Goal: Task Accomplishment & Management: Use online tool/utility

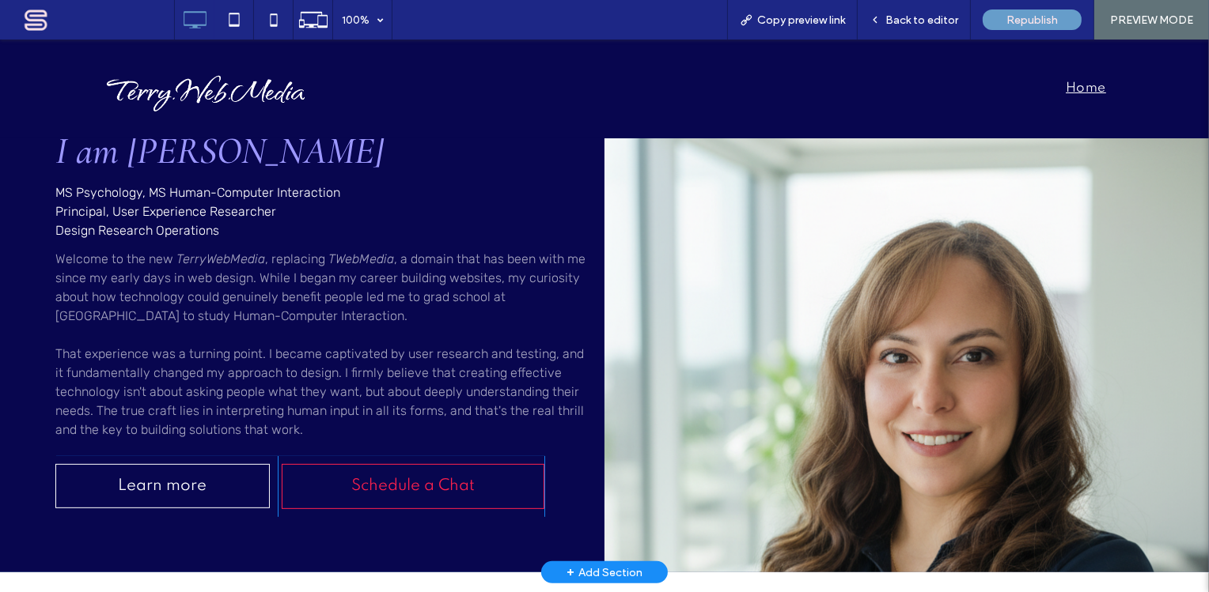
scroll to position [575, 0]
click at [770, 452] on div "Click To Paste" at bounding box center [906, 294] width 604 height 555
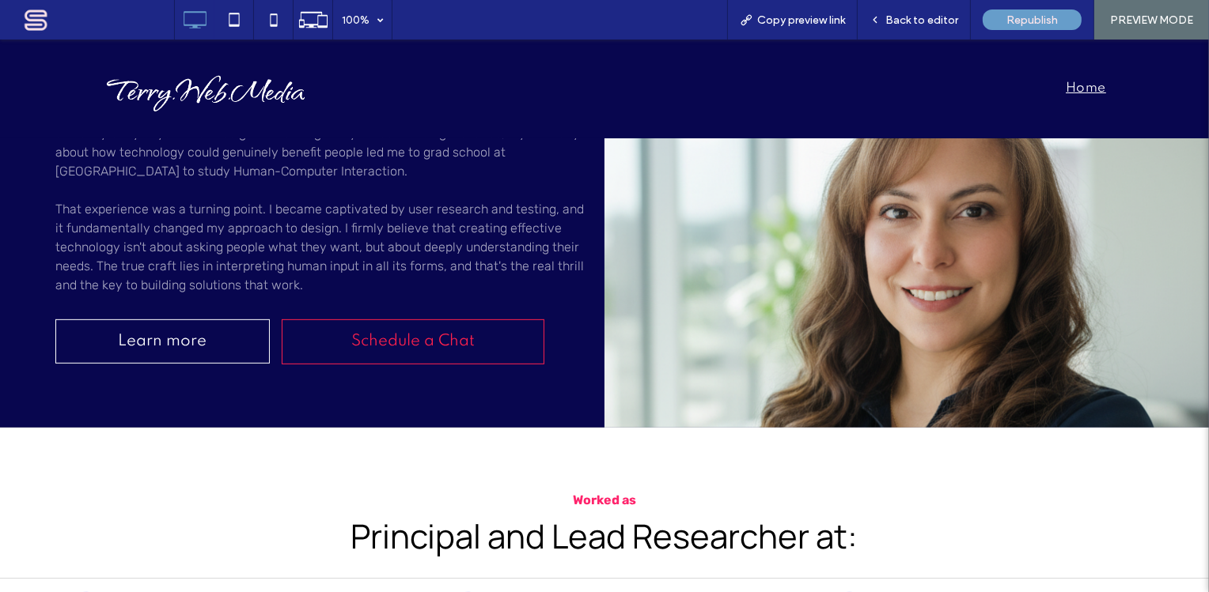
scroll to position [664, 0]
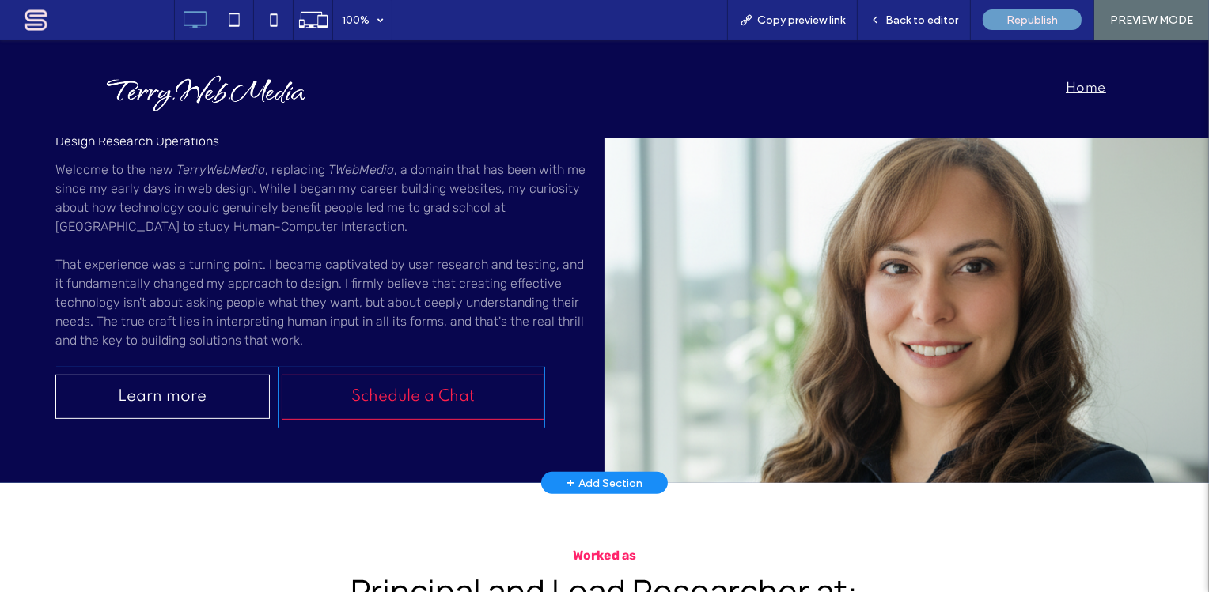
click at [831, 388] on div "Click To Paste" at bounding box center [906, 205] width 604 height 555
click at [928, 18] on span "Back to editor" at bounding box center [921, 19] width 73 height 13
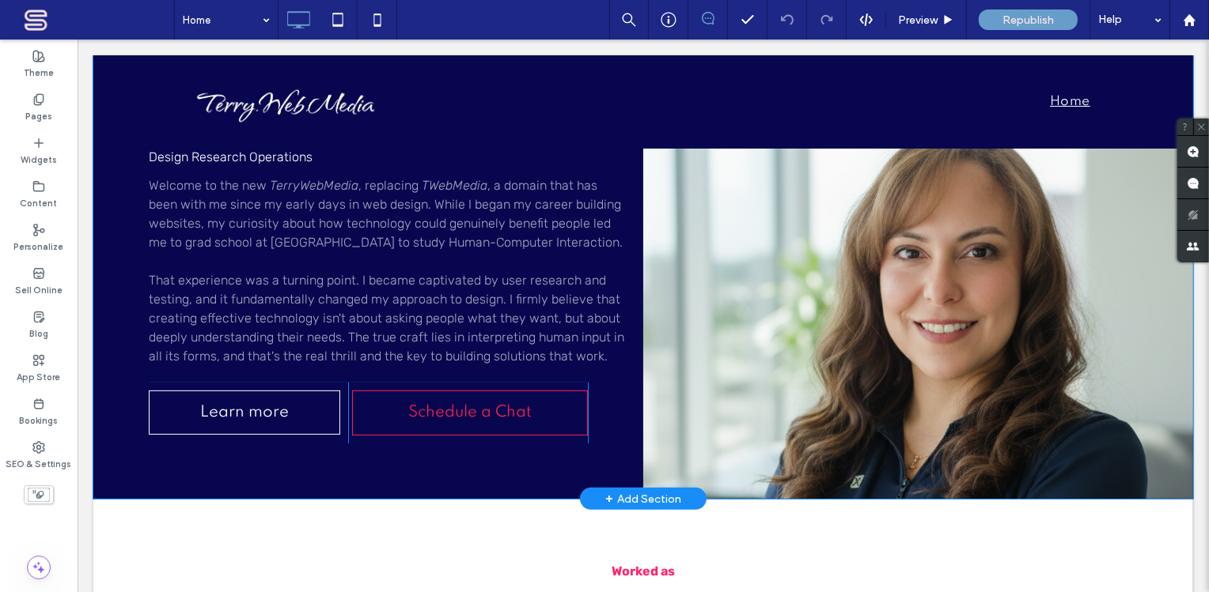
click at [863, 346] on div "Click To Paste" at bounding box center [917, 221] width 550 height 555
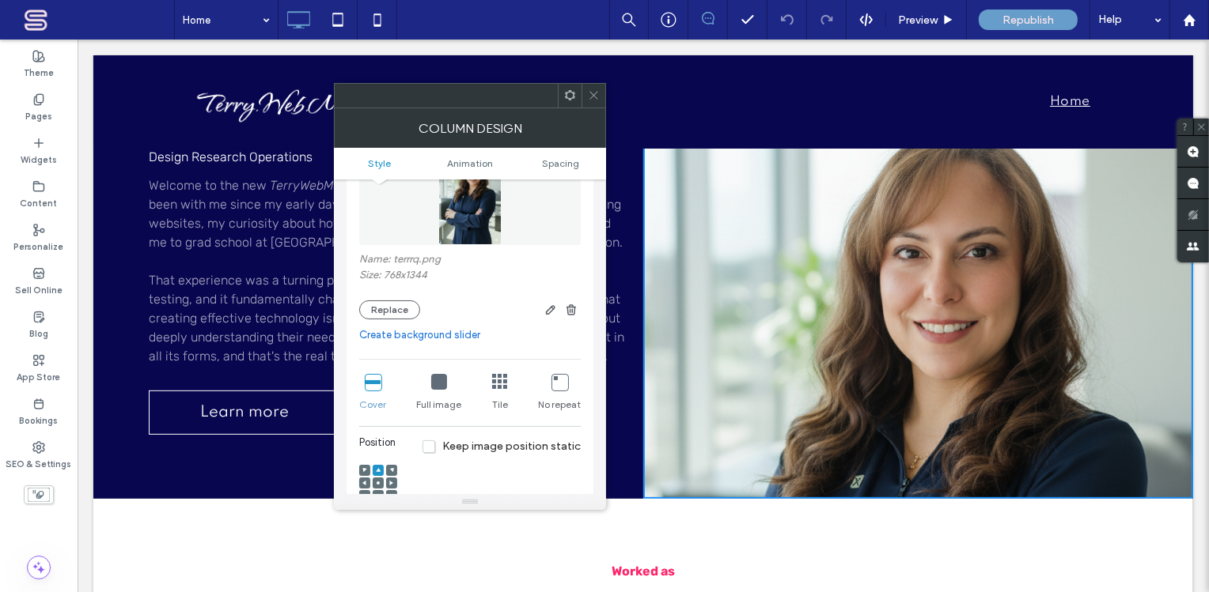
scroll to position [191, 0]
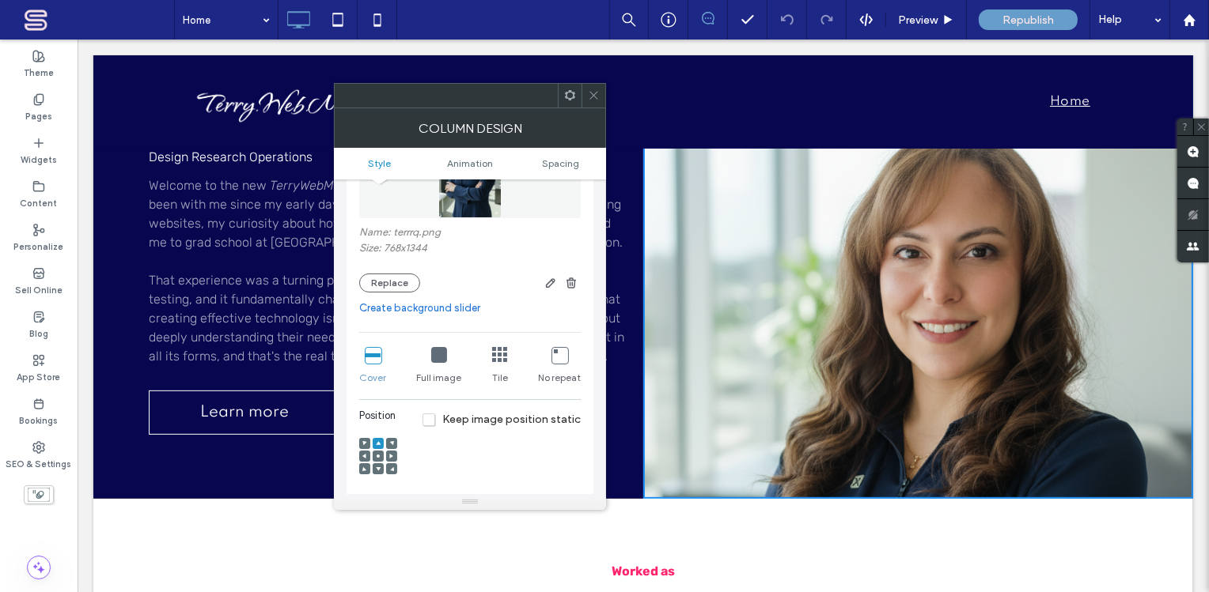
click at [378, 453] on span at bounding box center [378, 456] width 5 height 11
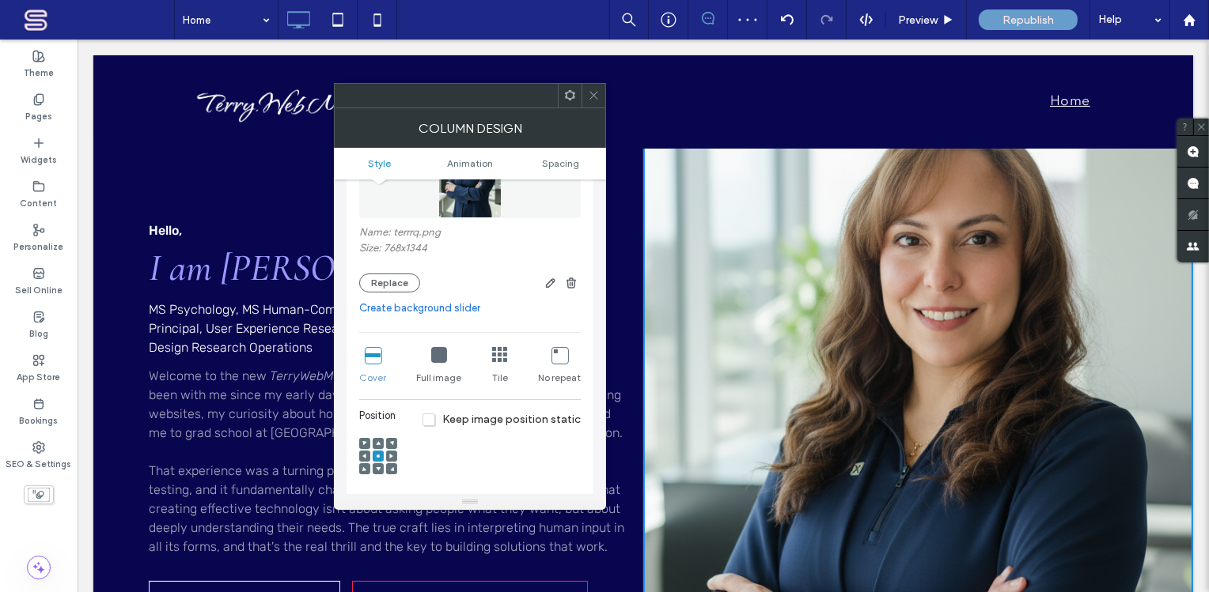
scroll to position [282, 0]
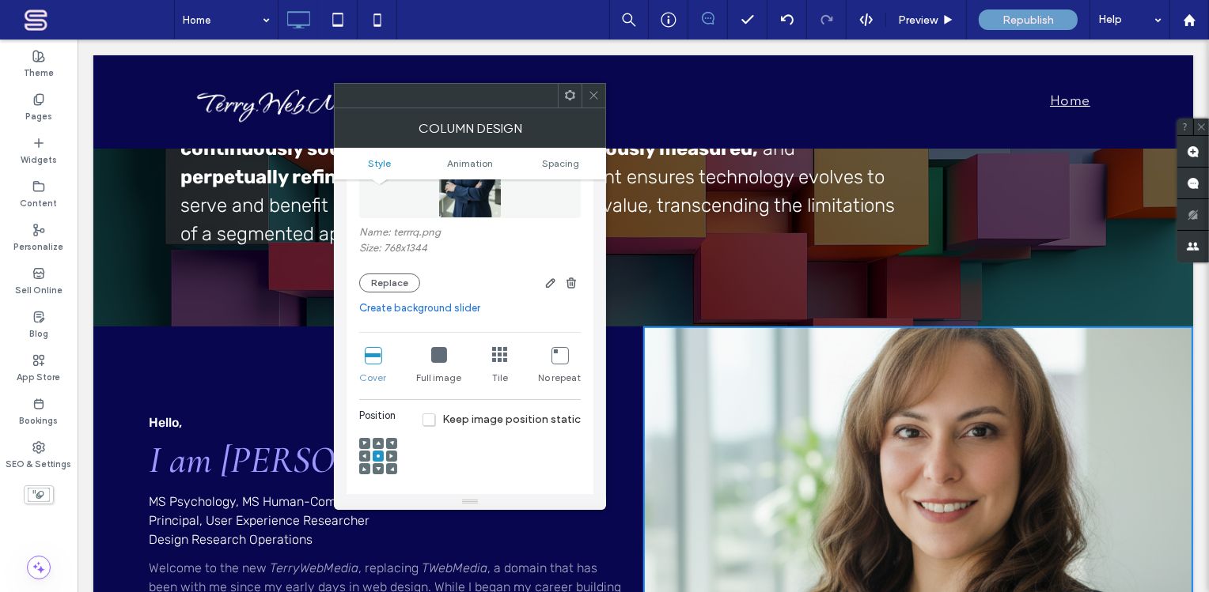
click at [379, 445] on use at bounding box center [378, 443] width 5 height 4
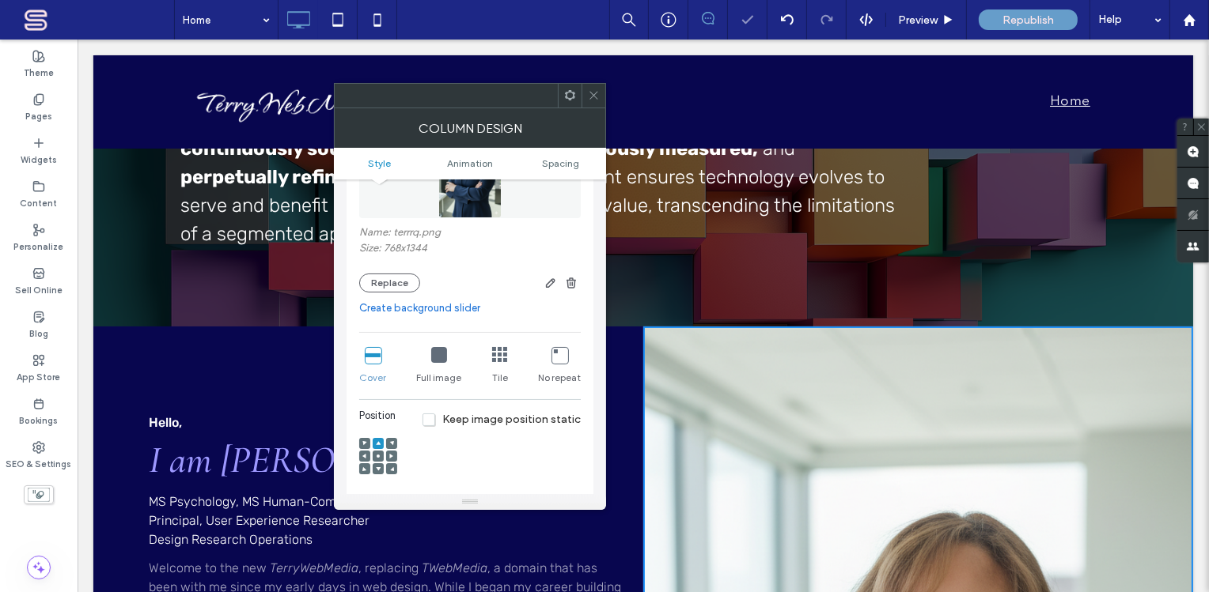
click at [378, 468] on use at bounding box center [378, 469] width 5 height 4
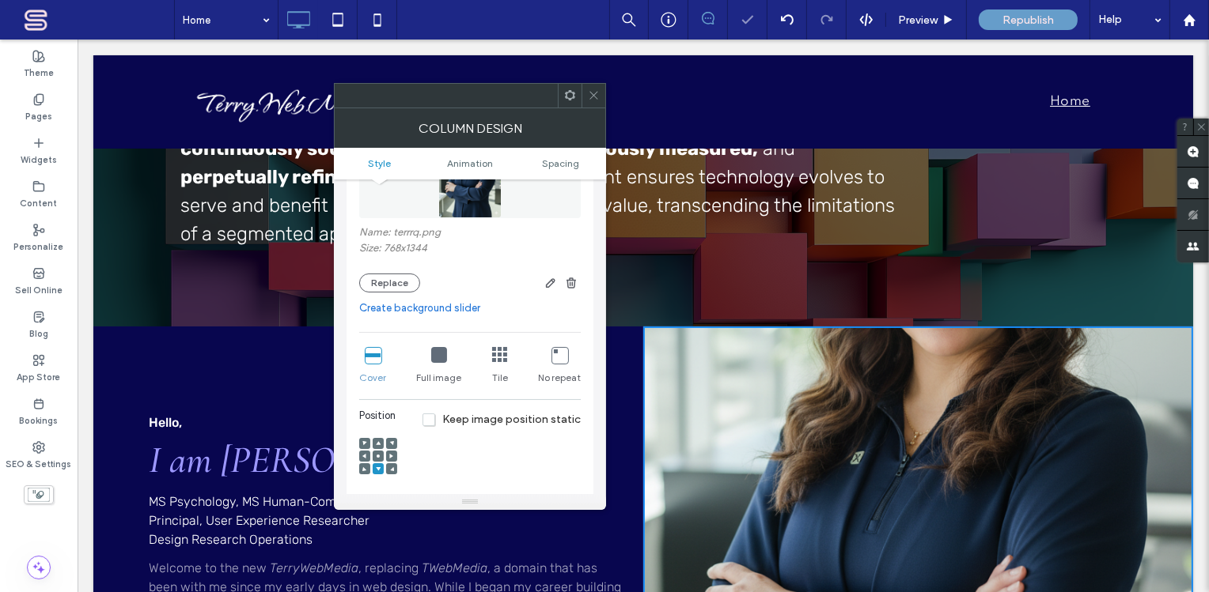
click at [379, 455] on icon at bounding box center [378, 456] width 5 height 5
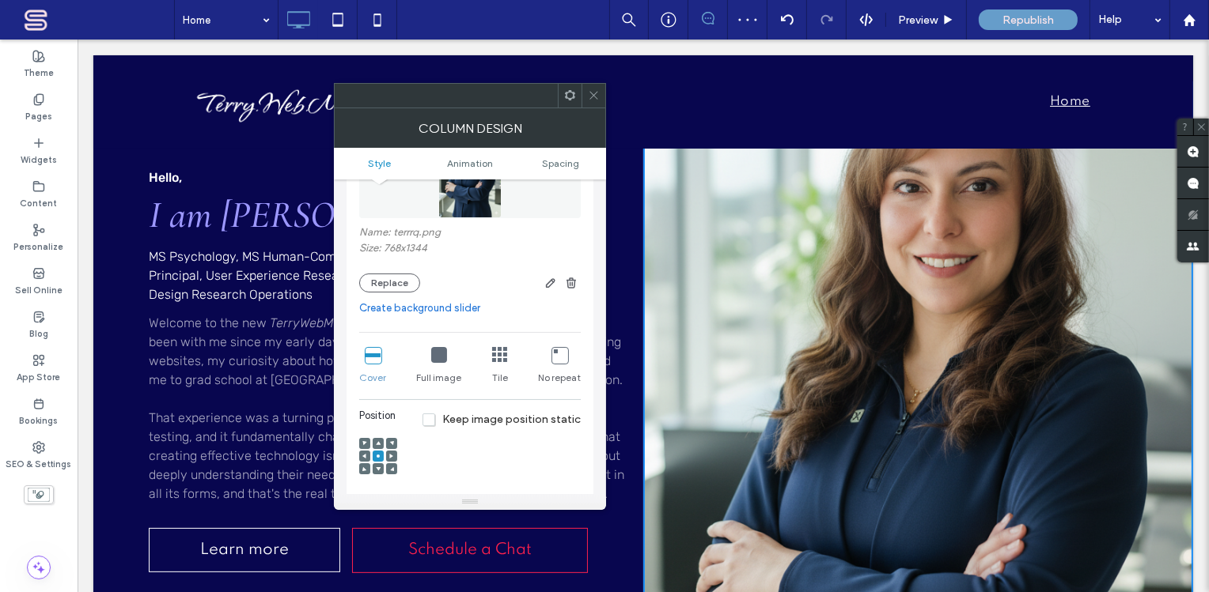
scroll to position [474, 0]
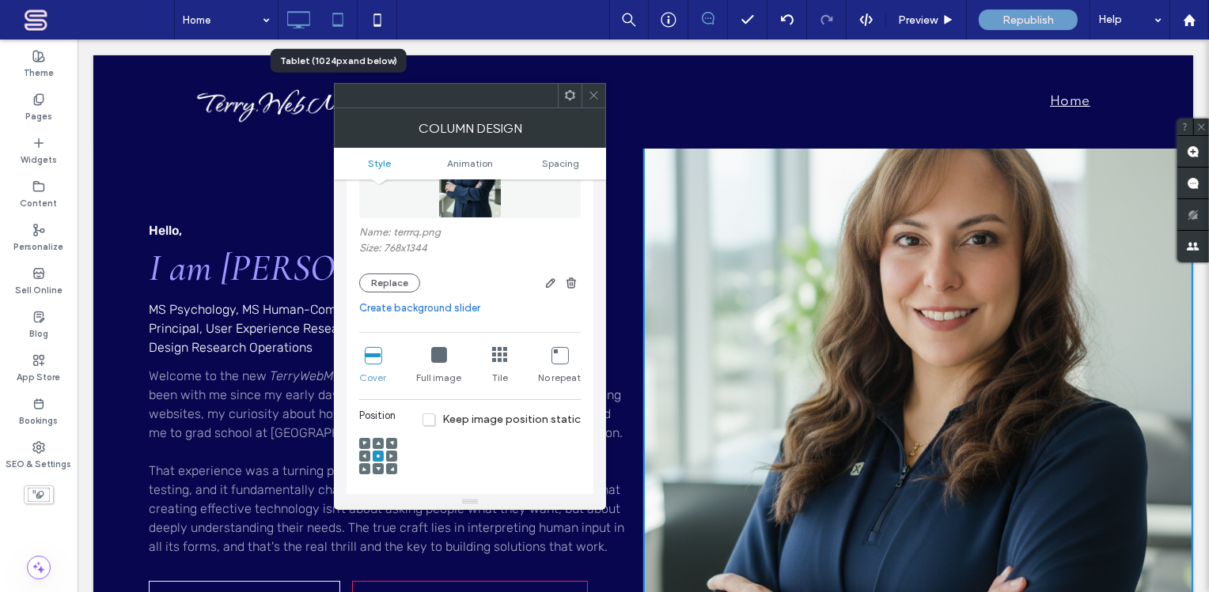
click at [339, 17] on icon at bounding box center [338, 20] width 32 height 32
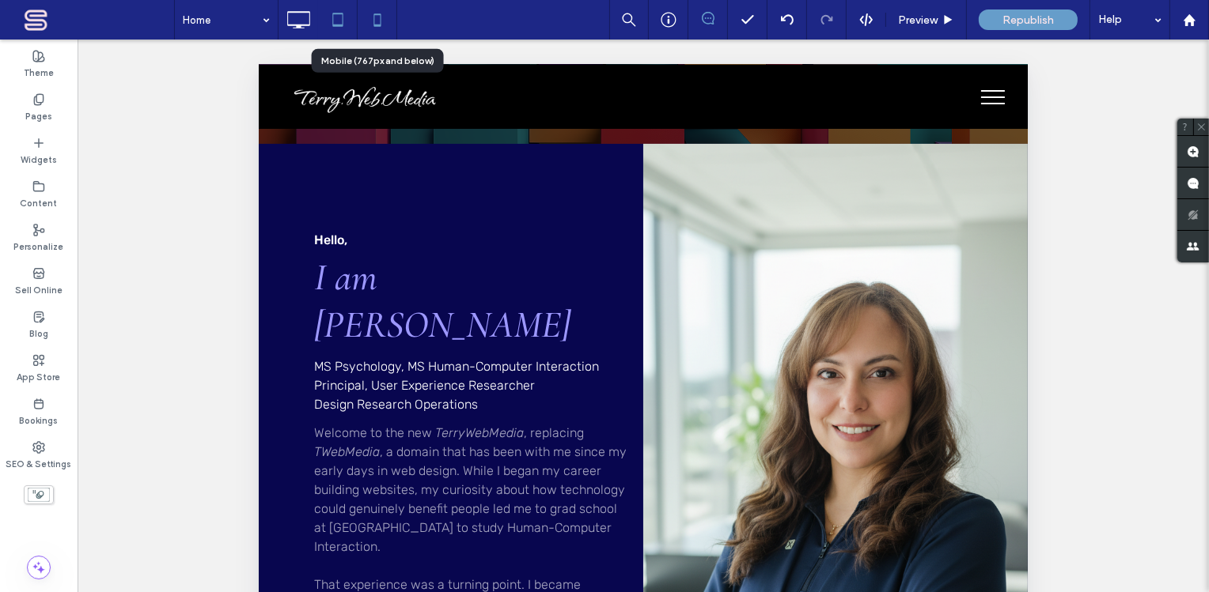
click at [377, 25] on use at bounding box center [376, 19] width 7 height 13
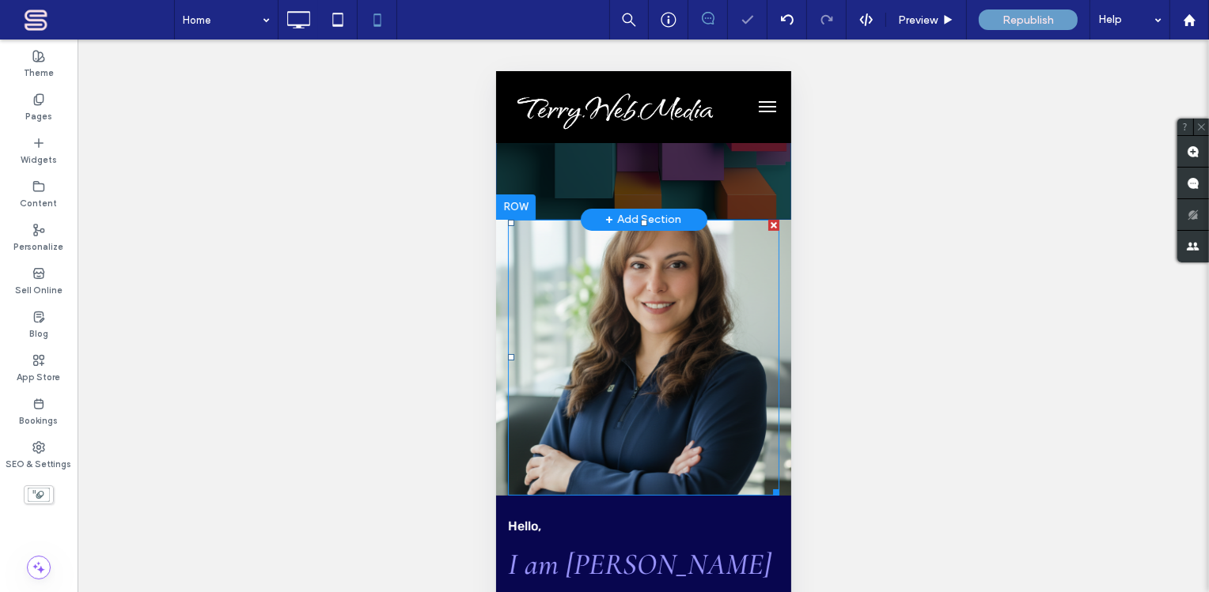
scroll to position [383, 0]
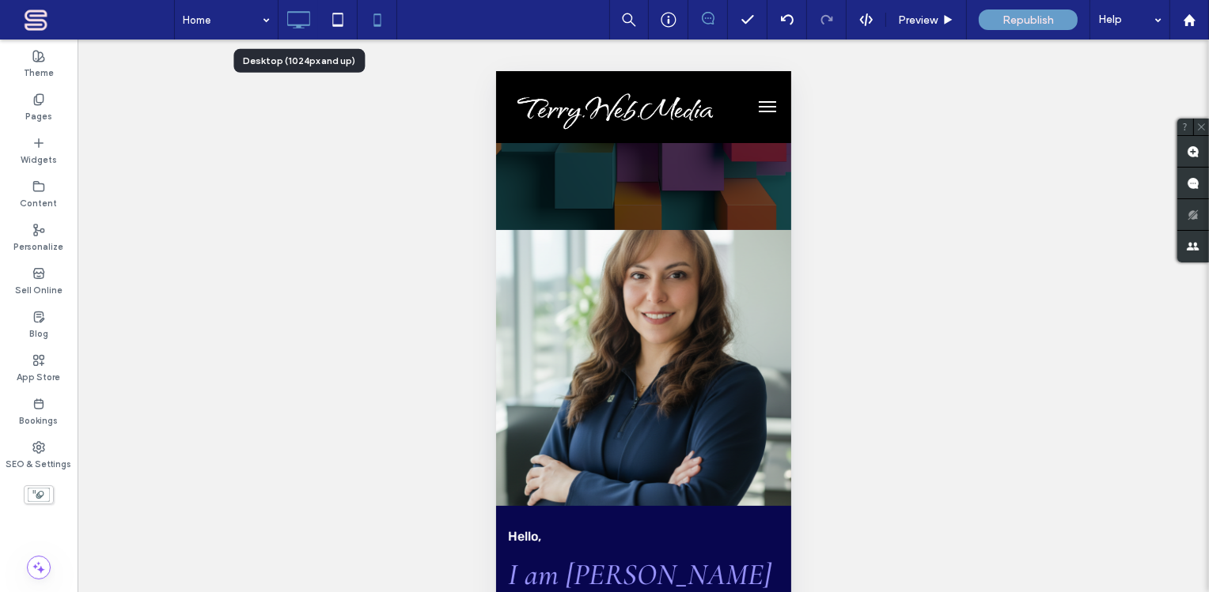
click at [305, 21] on icon at bounding box center [298, 20] width 32 height 32
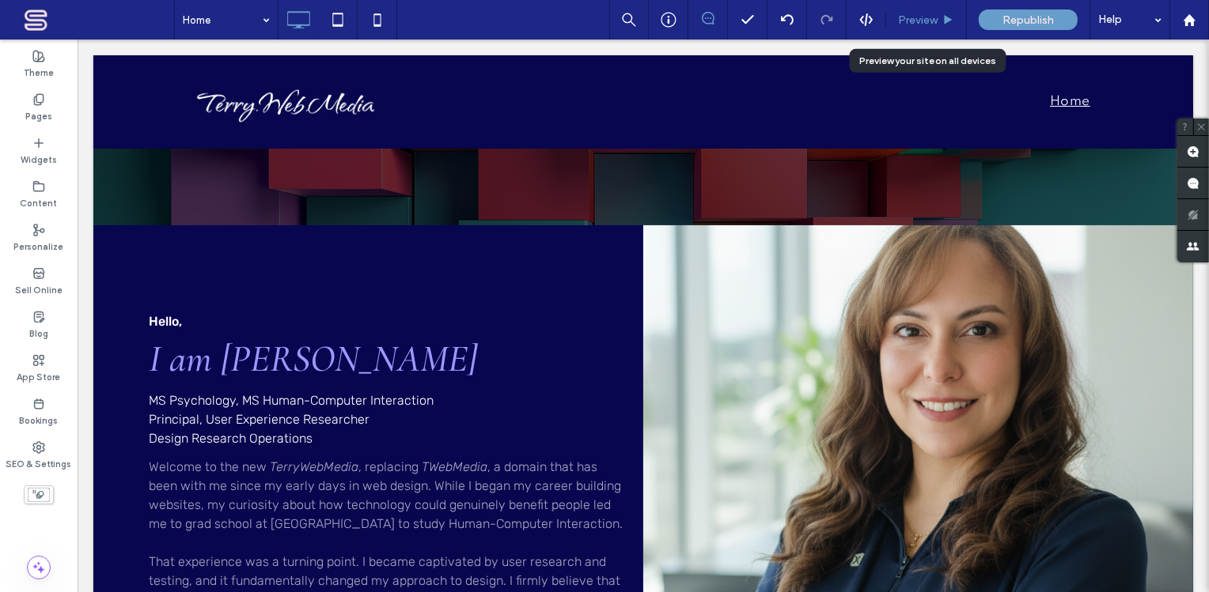
click at [910, 19] on span "Preview" at bounding box center [918, 19] width 40 height 13
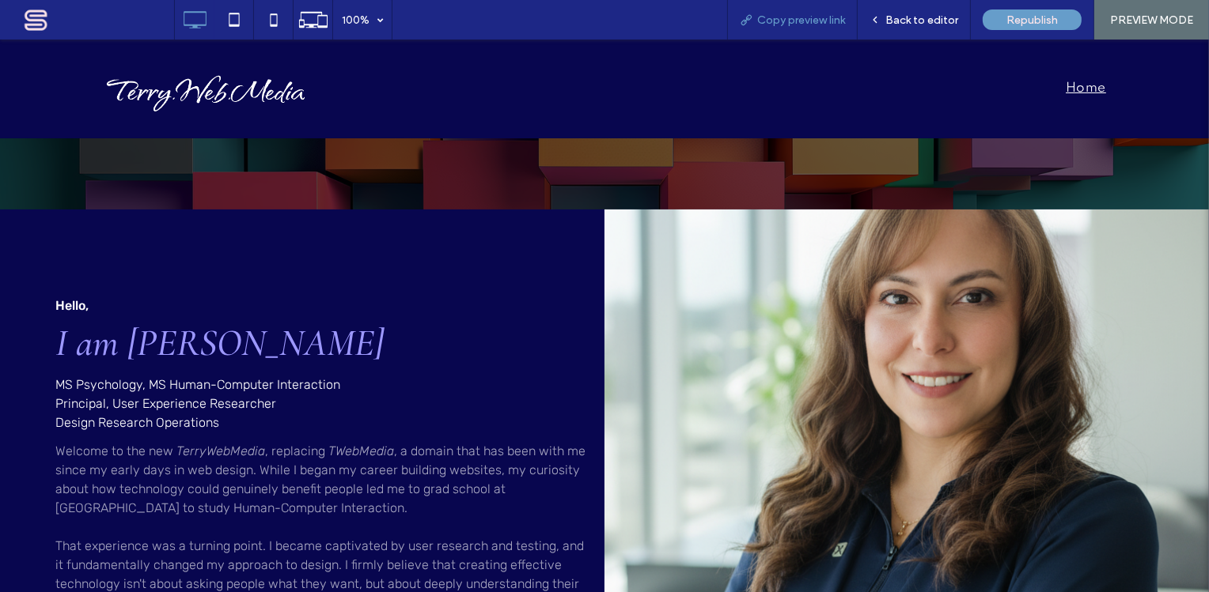
click at [808, 19] on span "Copy preview link" at bounding box center [801, 19] width 88 height 13
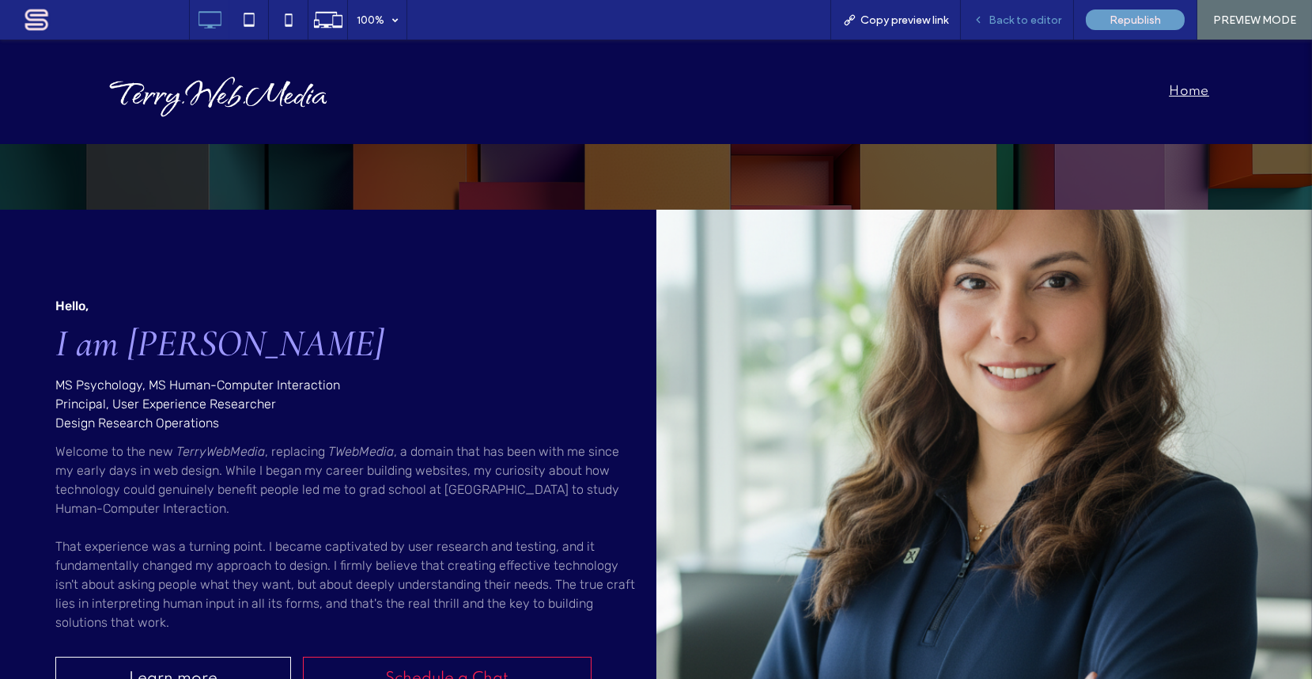
click at [1020, 16] on span "Back to editor" at bounding box center [1025, 19] width 73 height 13
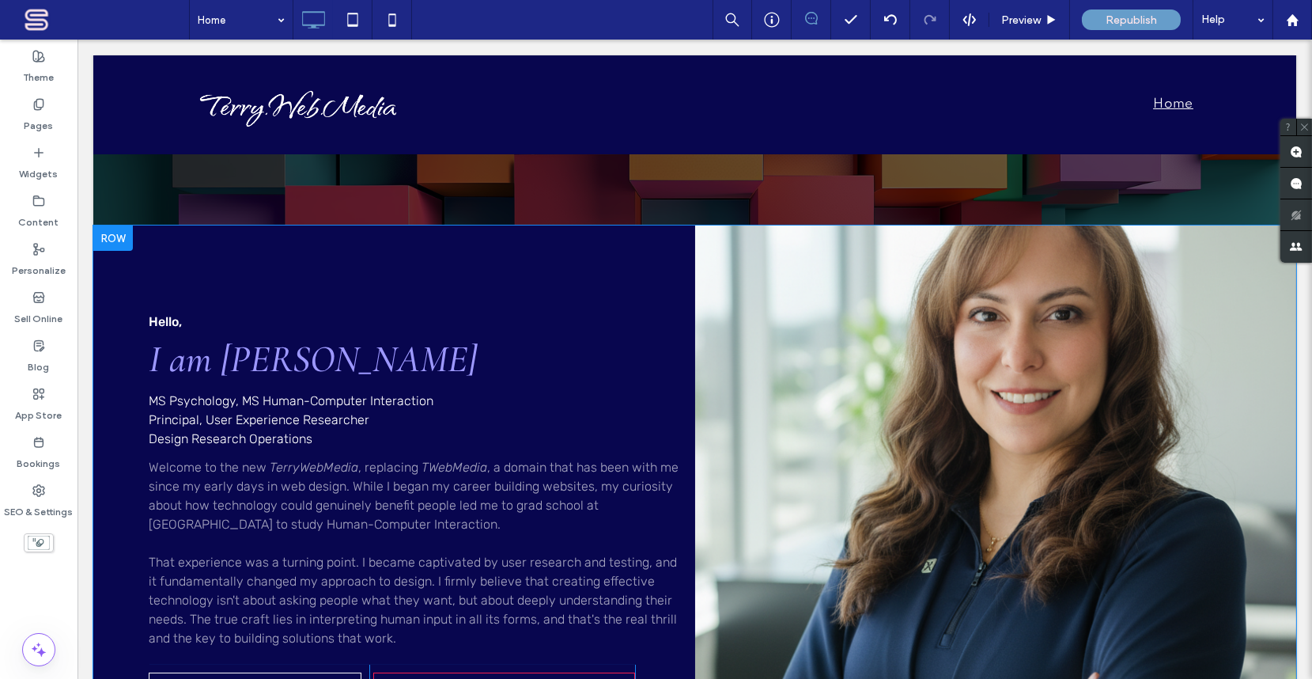
click at [823, 324] on div "Click To Paste" at bounding box center [996, 502] width 602 height 555
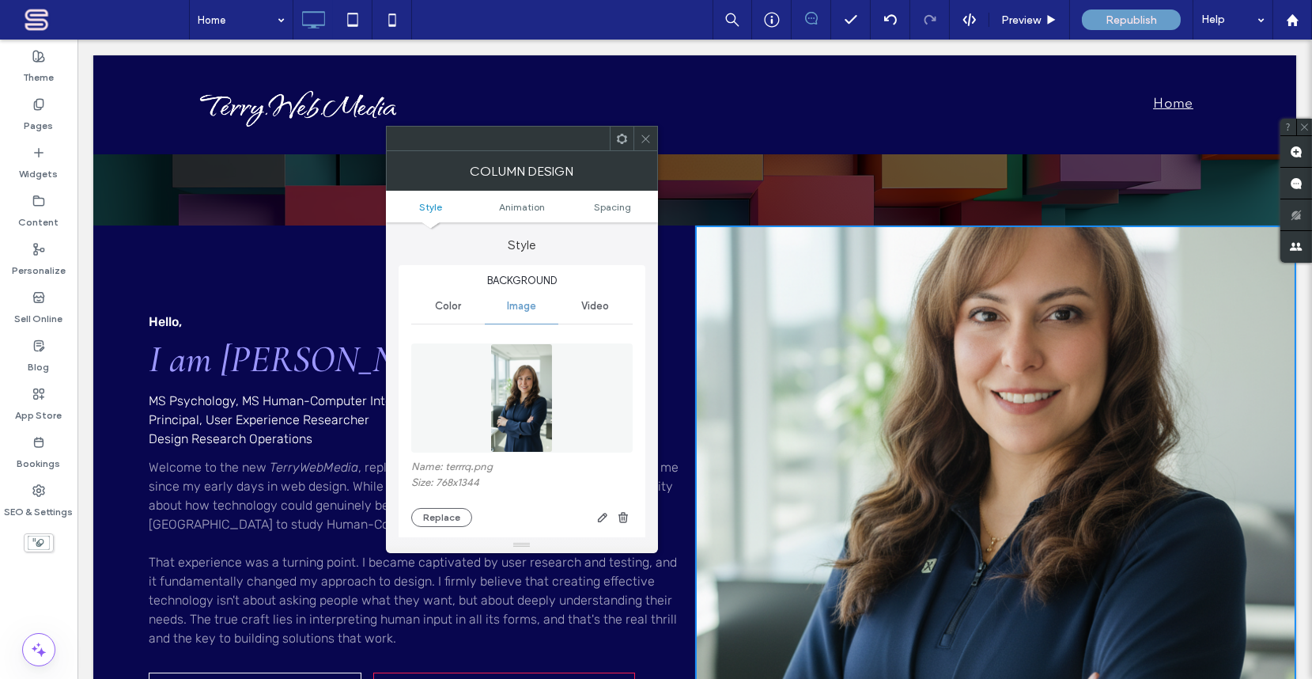
scroll to position [191, 0]
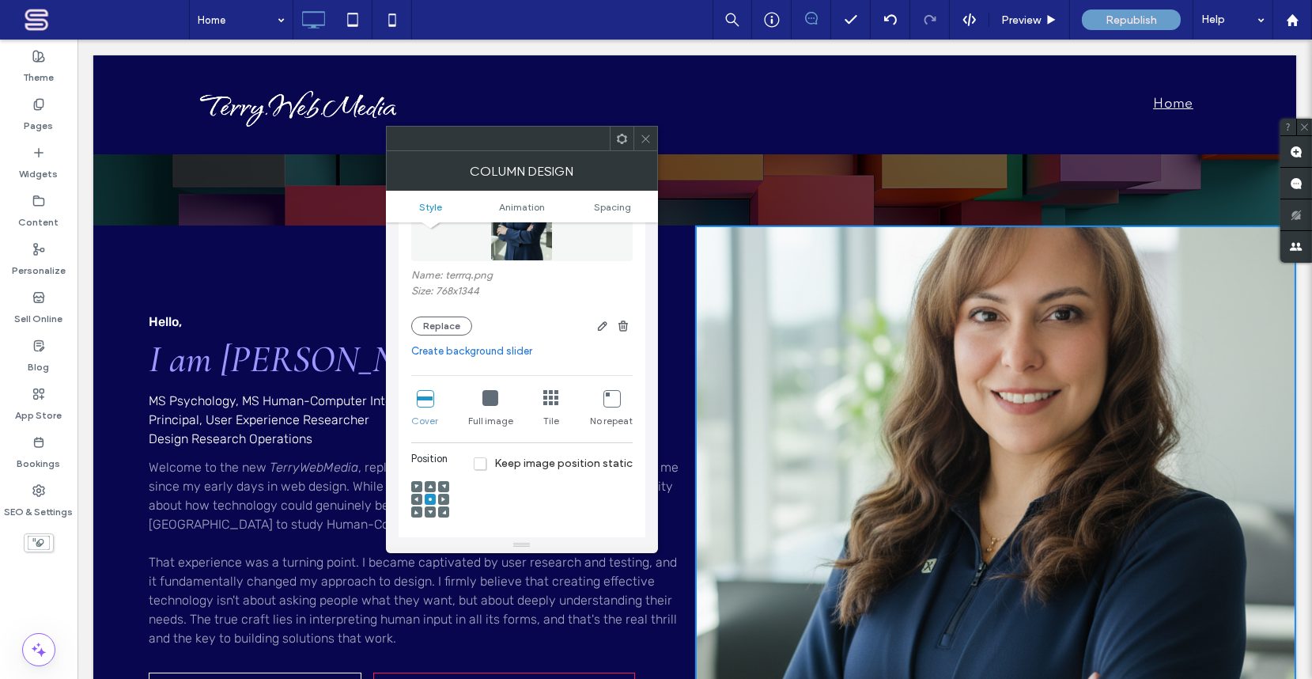
click at [430, 484] on icon at bounding box center [430, 486] width 5 height 5
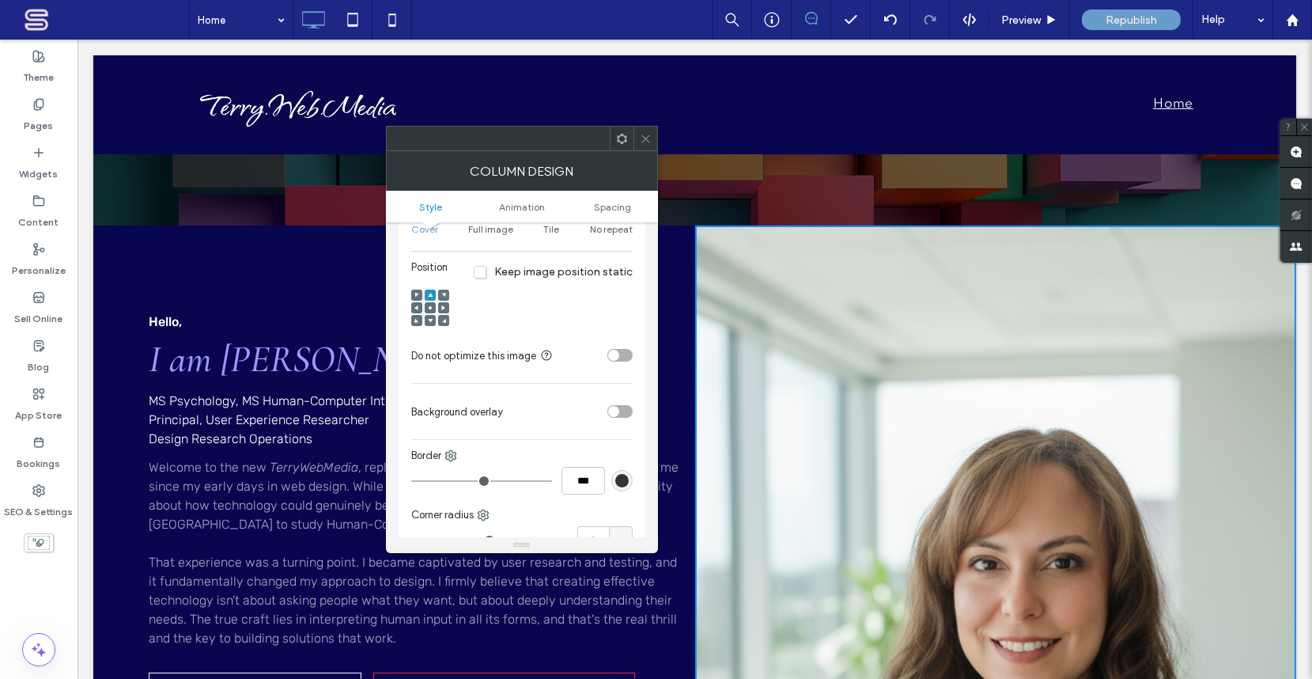
scroll to position [575, 0]
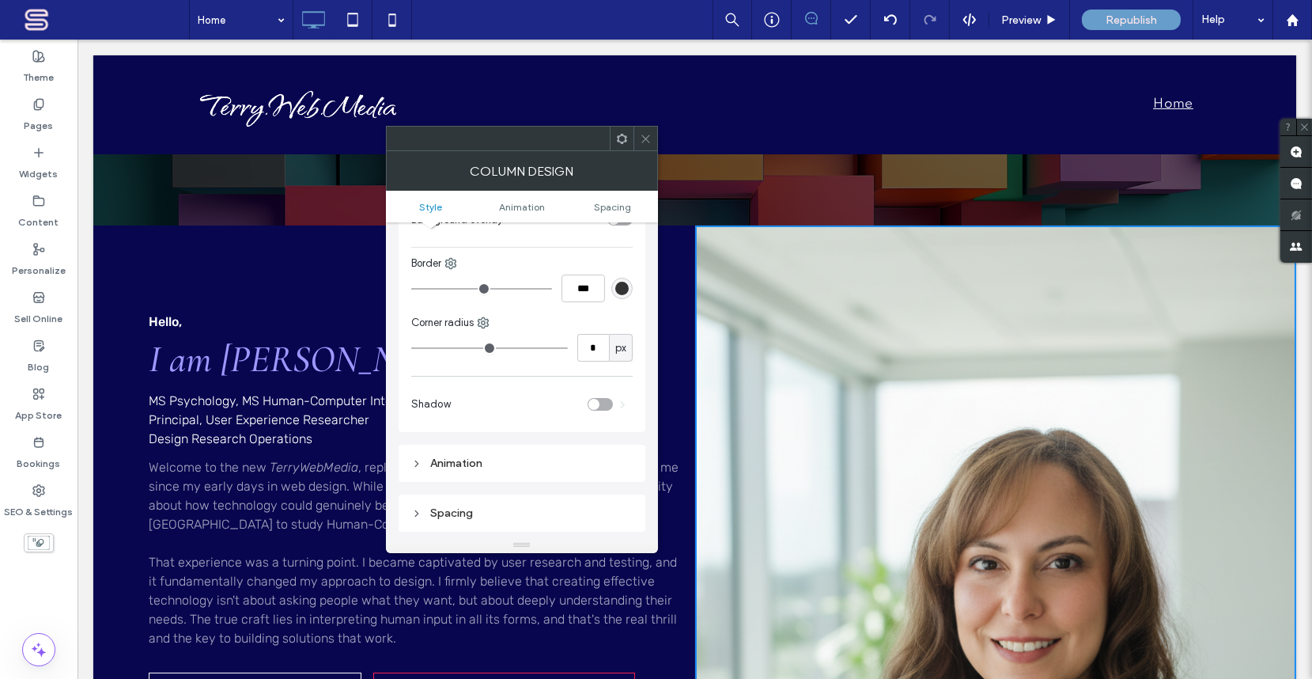
click at [418, 510] on icon at bounding box center [416, 513] width 11 height 11
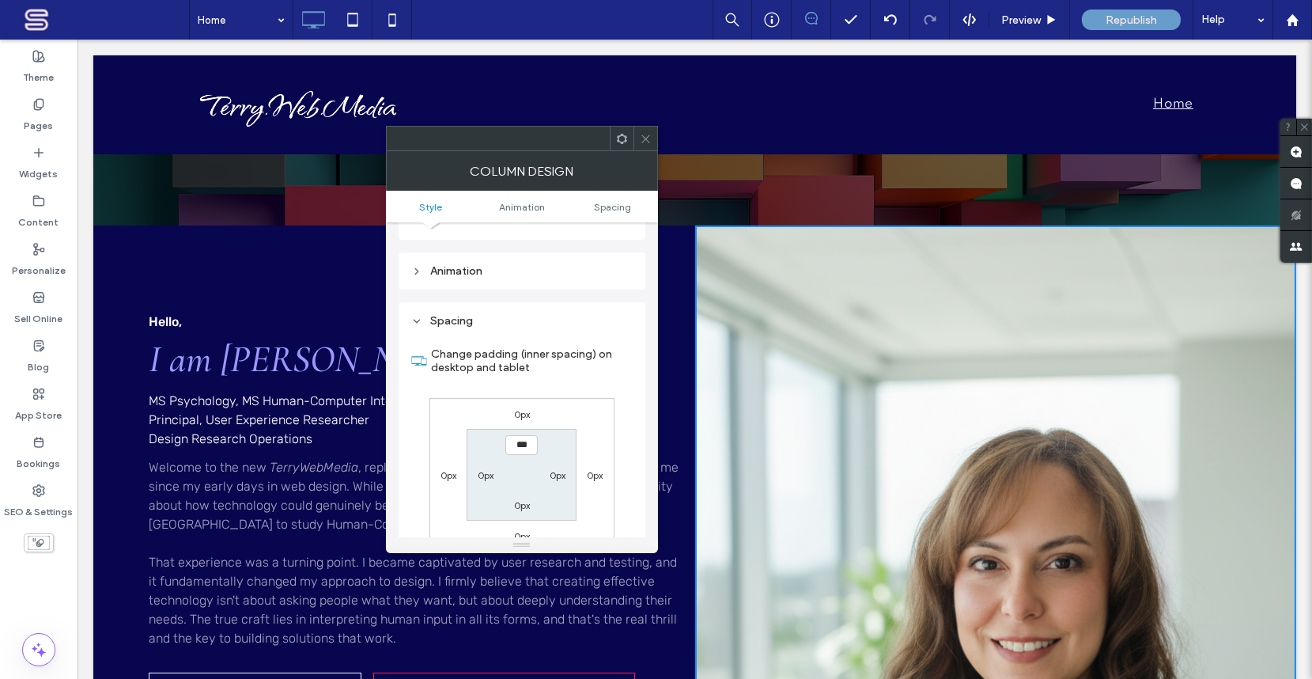
scroll to position [958, 0]
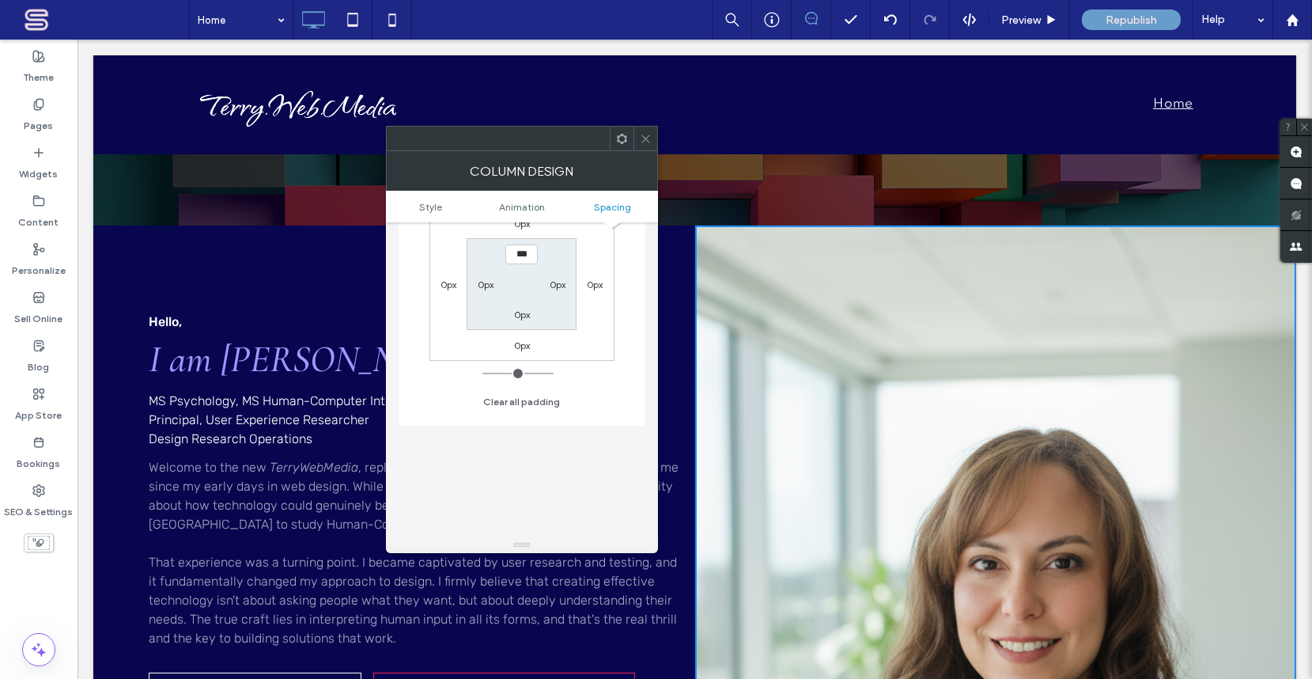
click at [864, 307] on div "Click To Paste" at bounding box center [996, 502] width 602 height 555
click at [649, 142] on icon at bounding box center [646, 139] width 12 height 12
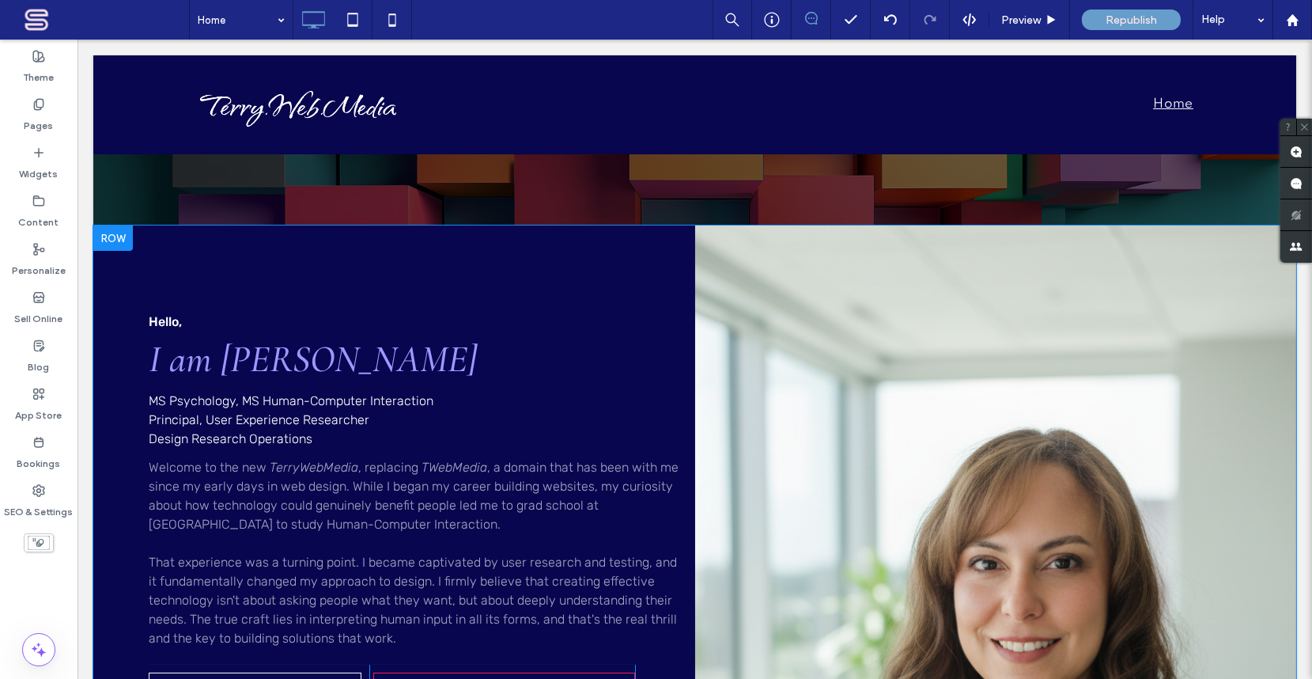
click at [896, 334] on div "Click To Paste" at bounding box center [996, 502] width 602 height 555
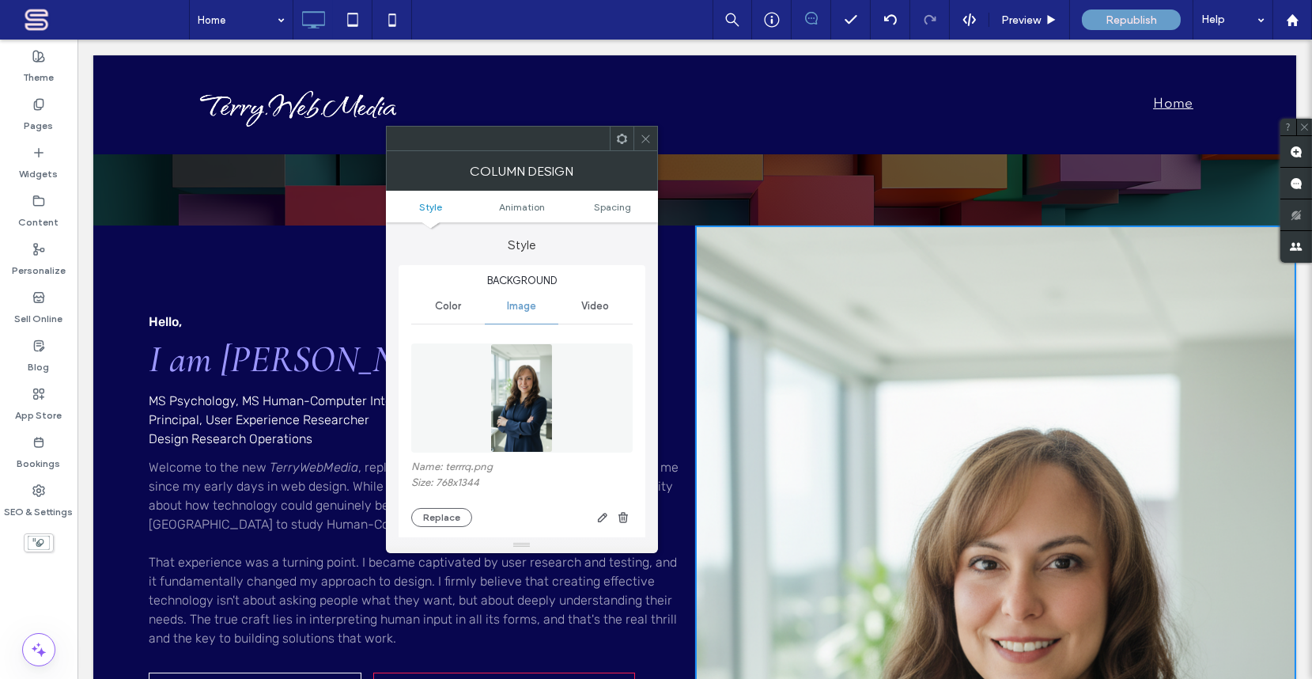
click at [896, 334] on div "Click To Paste" at bounding box center [996, 502] width 602 height 555
click at [964, 403] on div at bounding box center [996, 474] width 546 height 225
click at [967, 350] on div "Click To Paste" at bounding box center [996, 502] width 602 height 555
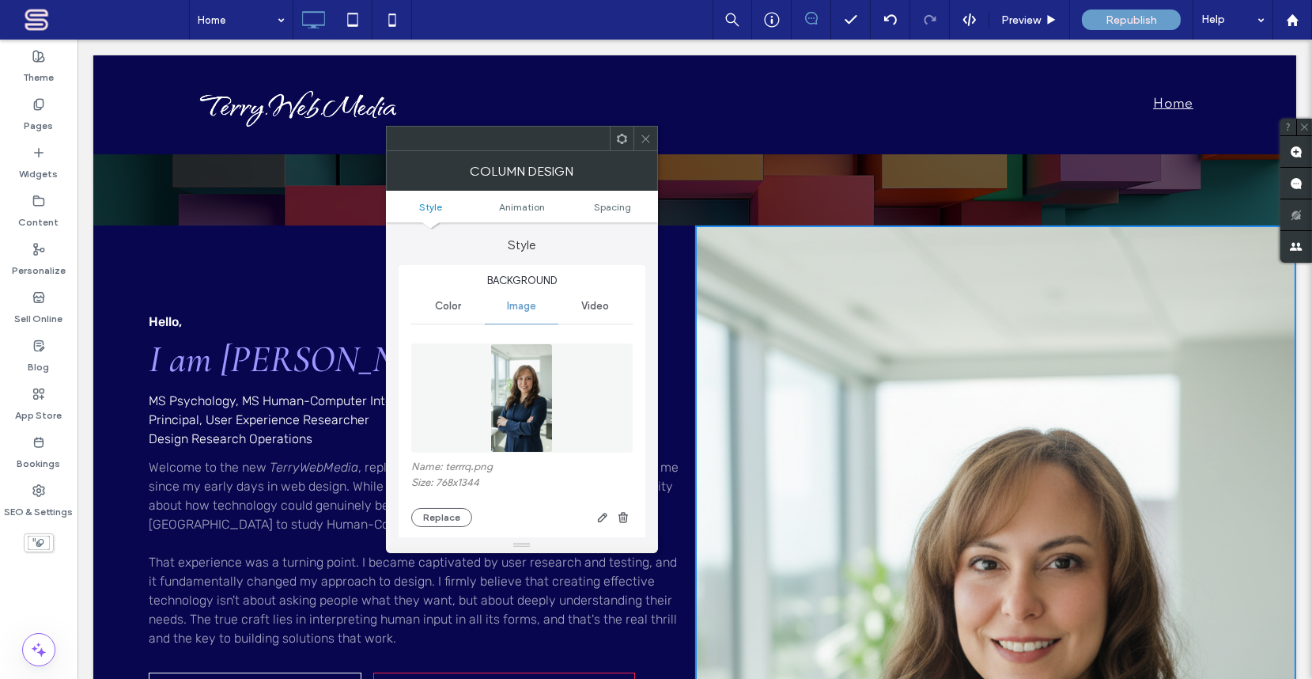
click at [646, 138] on icon at bounding box center [646, 139] width 12 height 12
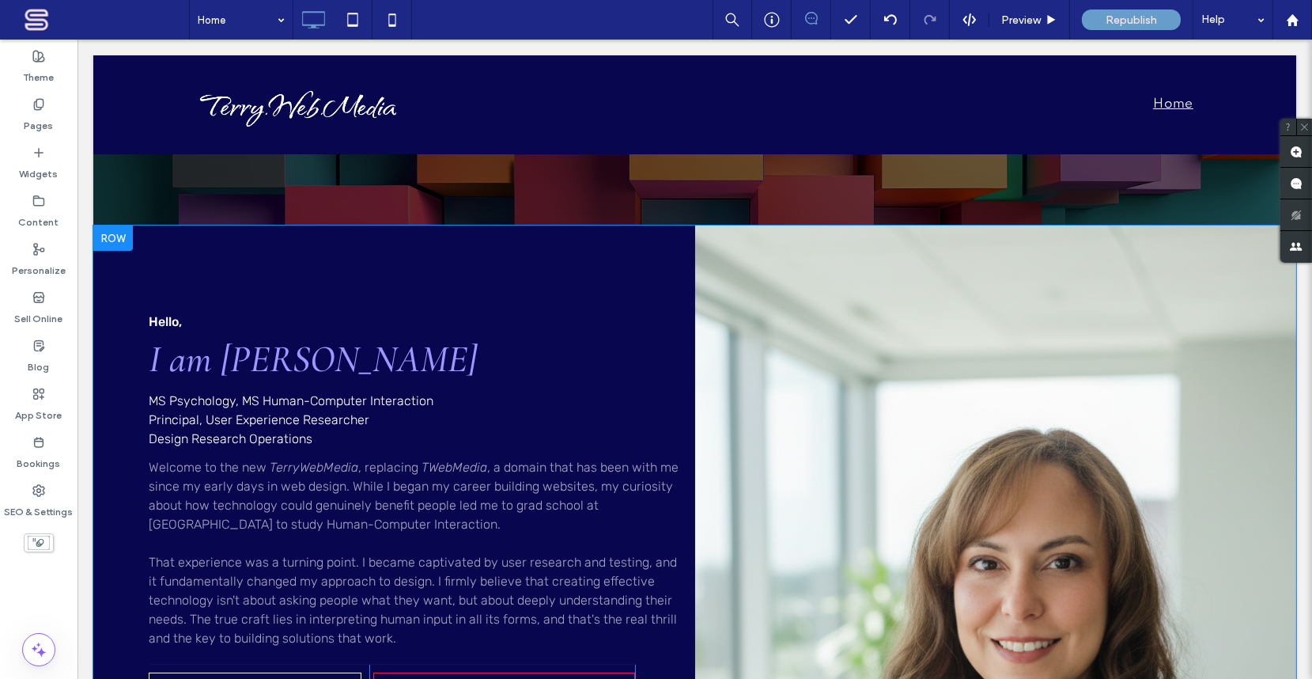
click at [923, 324] on div "Click To Paste" at bounding box center [996, 502] width 602 height 555
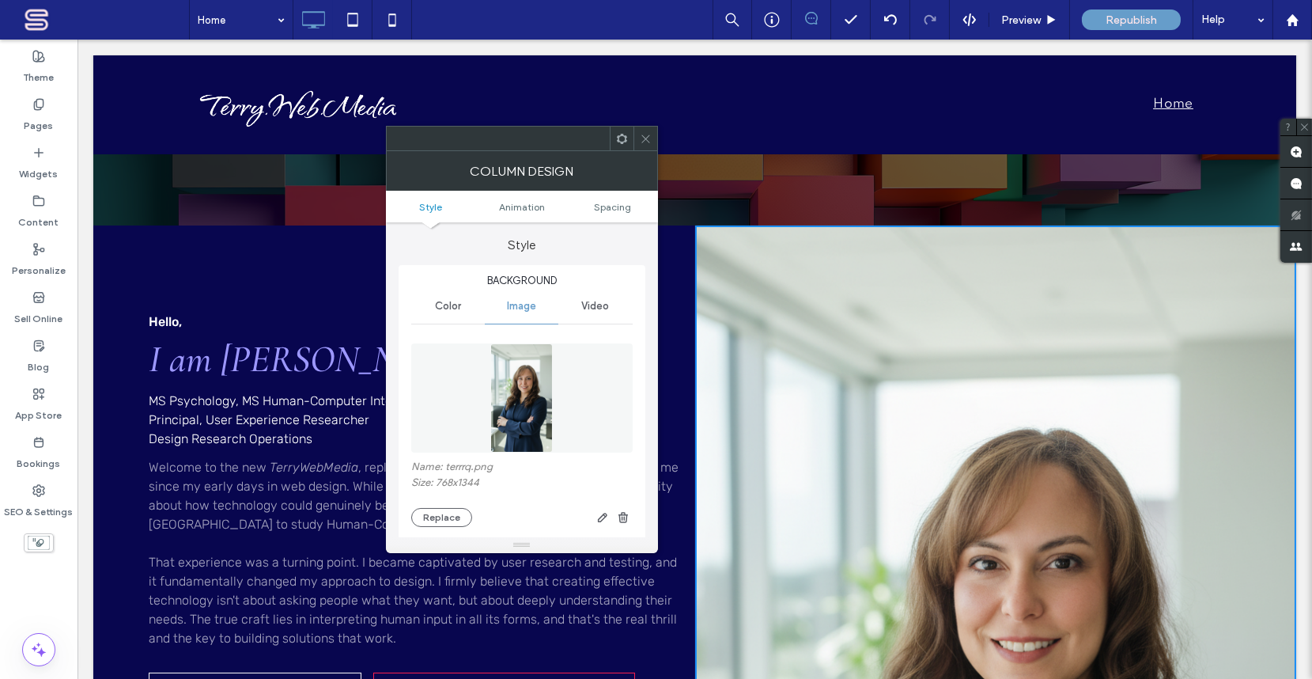
click at [999, 345] on div "Click To Paste" at bounding box center [996, 502] width 602 height 555
click at [1028, 485] on div at bounding box center [996, 474] width 546 height 225
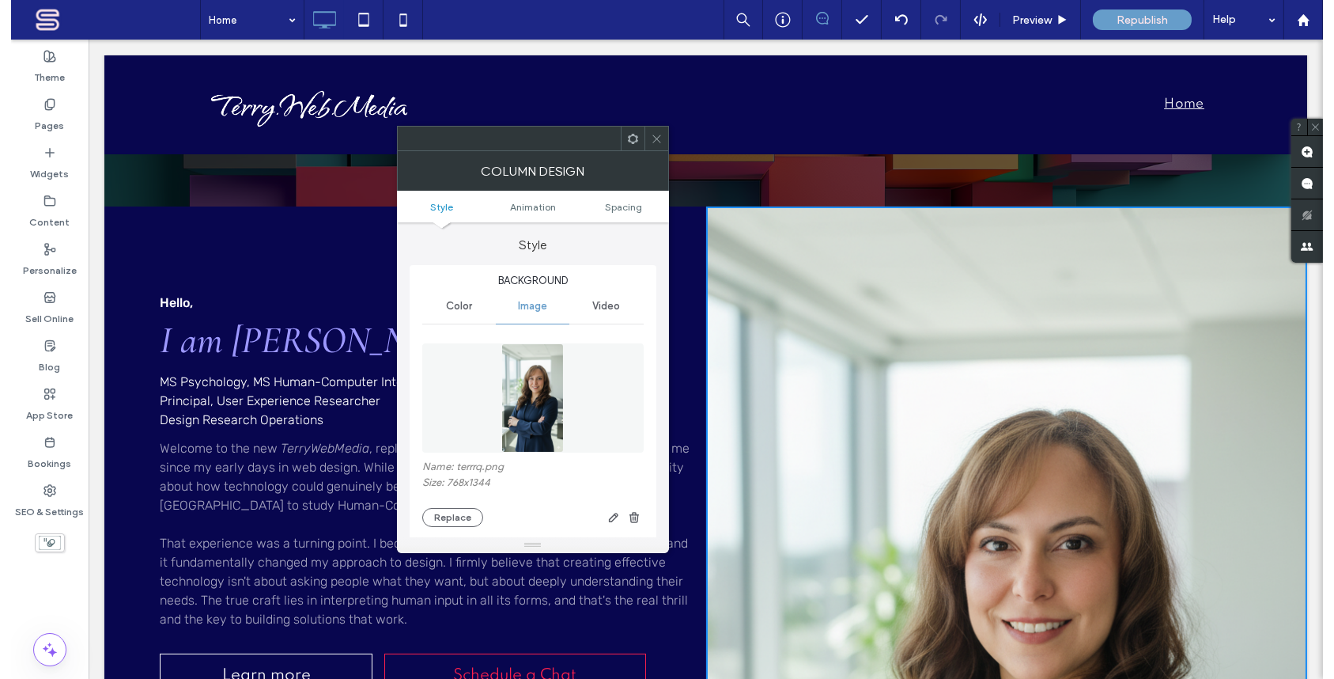
scroll to position [383, 0]
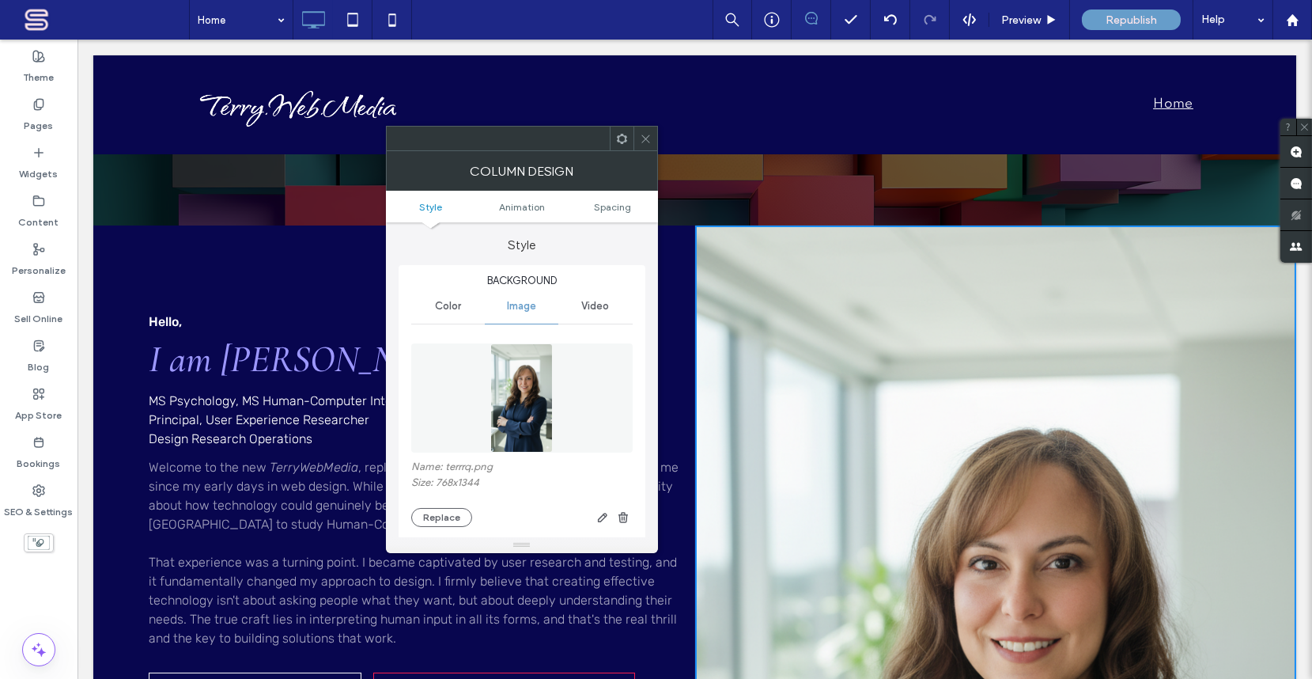
click at [645, 136] on icon at bounding box center [646, 139] width 12 height 12
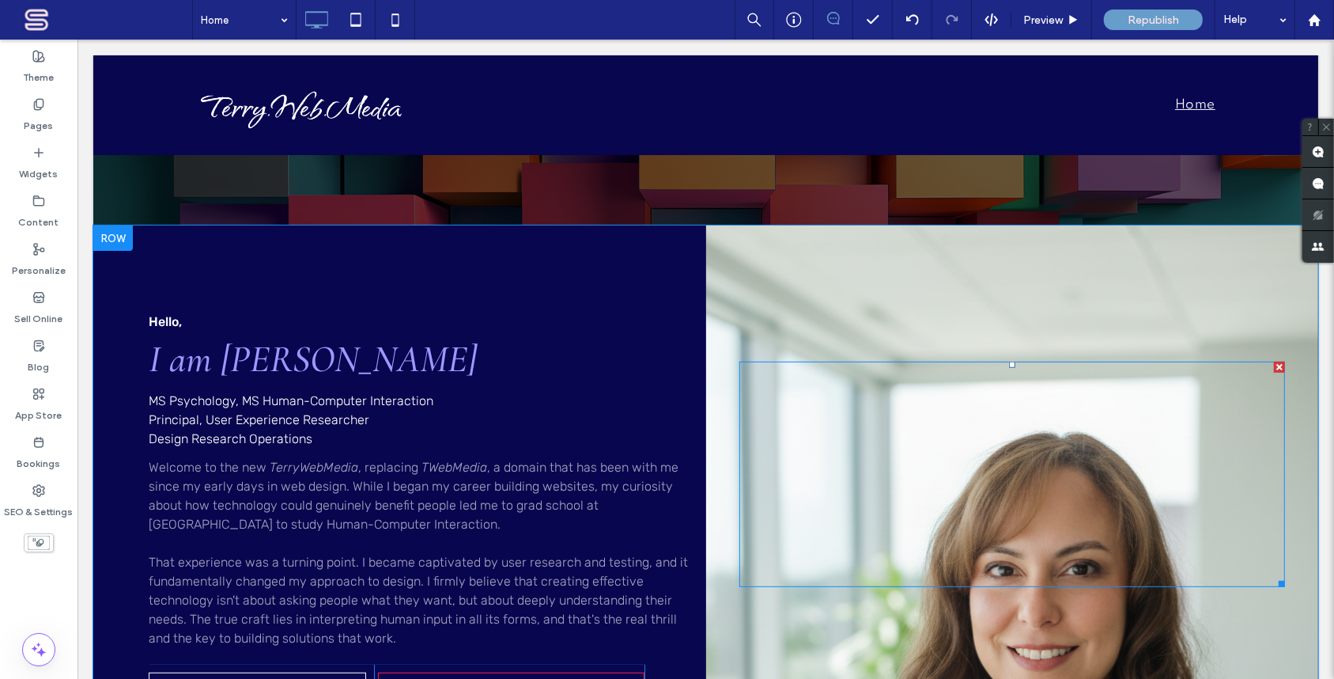
click at [876, 392] on div at bounding box center [1012, 473] width 546 height 225
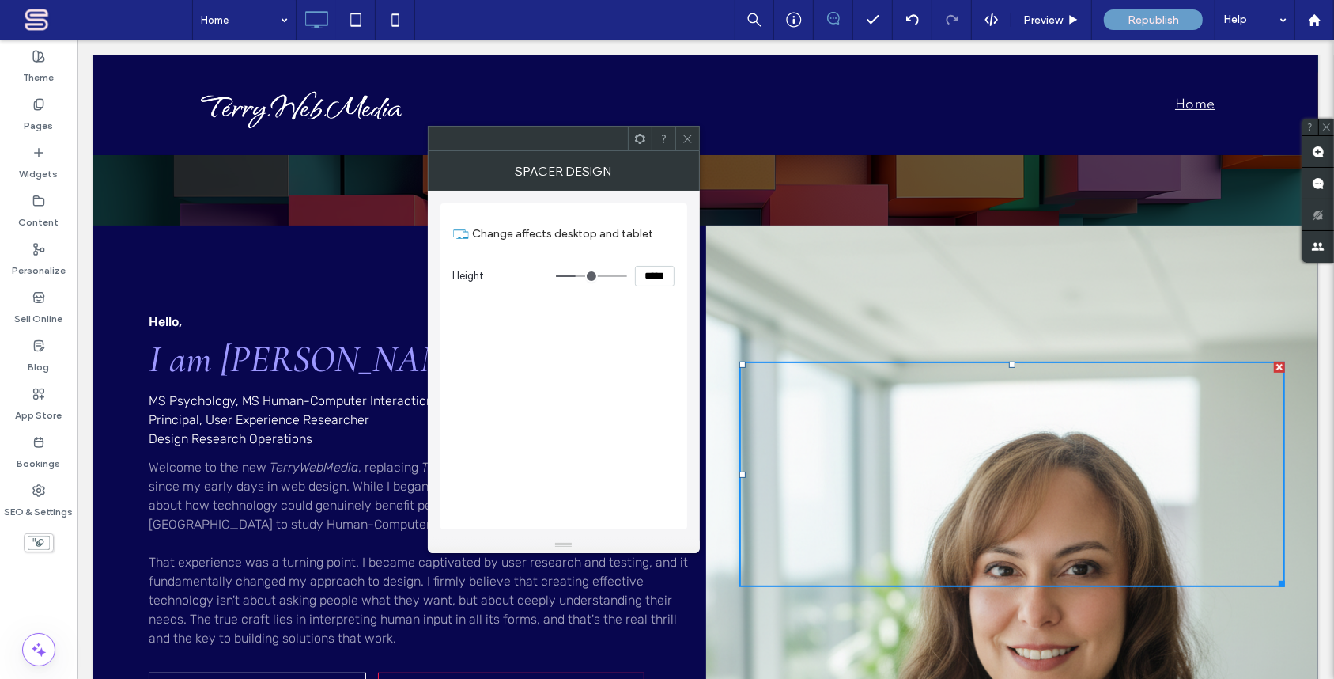
type input "***"
type input "*****"
type input "***"
type input "*****"
type input "***"
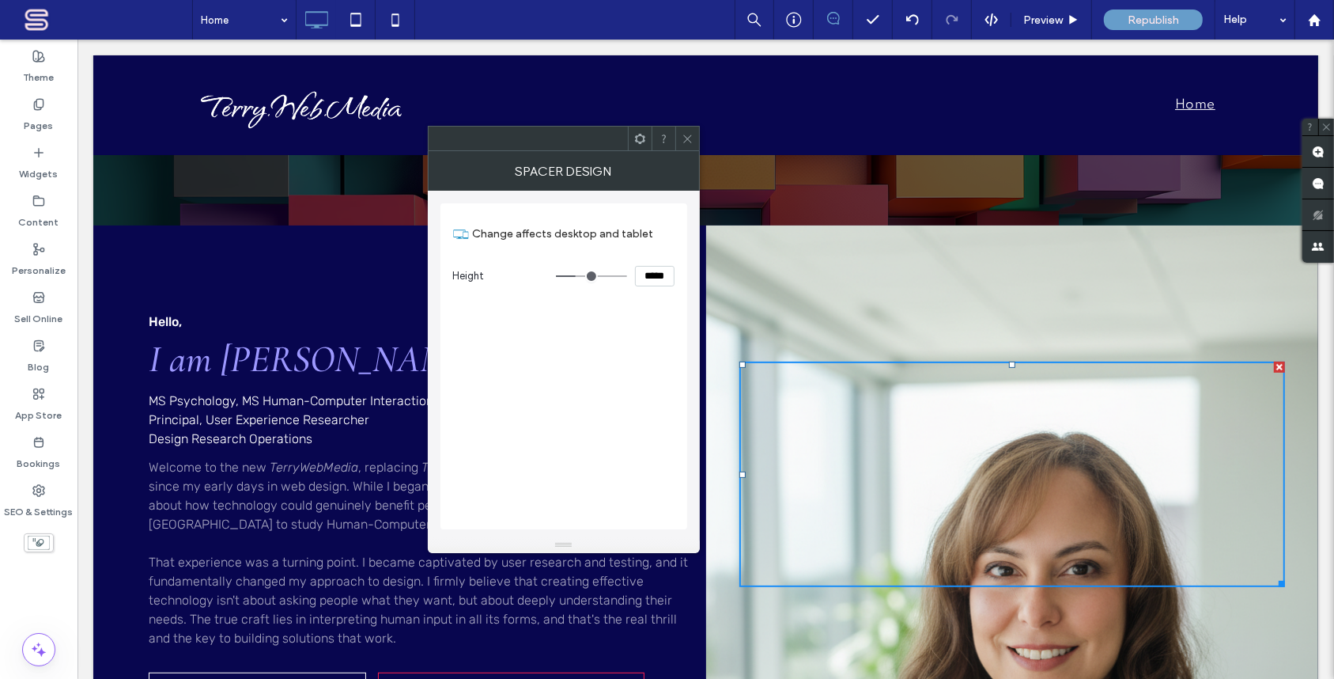
type input "*****"
type input "***"
type input "*****"
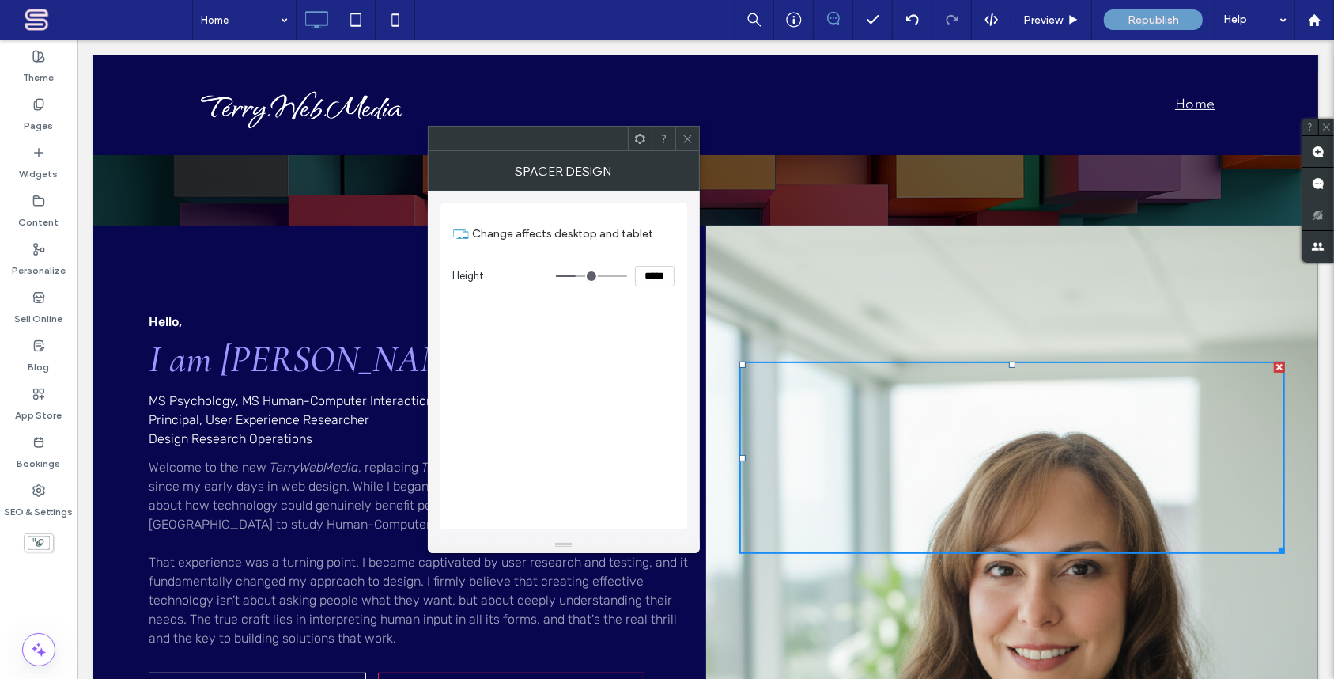
type input "***"
type input "*****"
type input "***"
type input "*****"
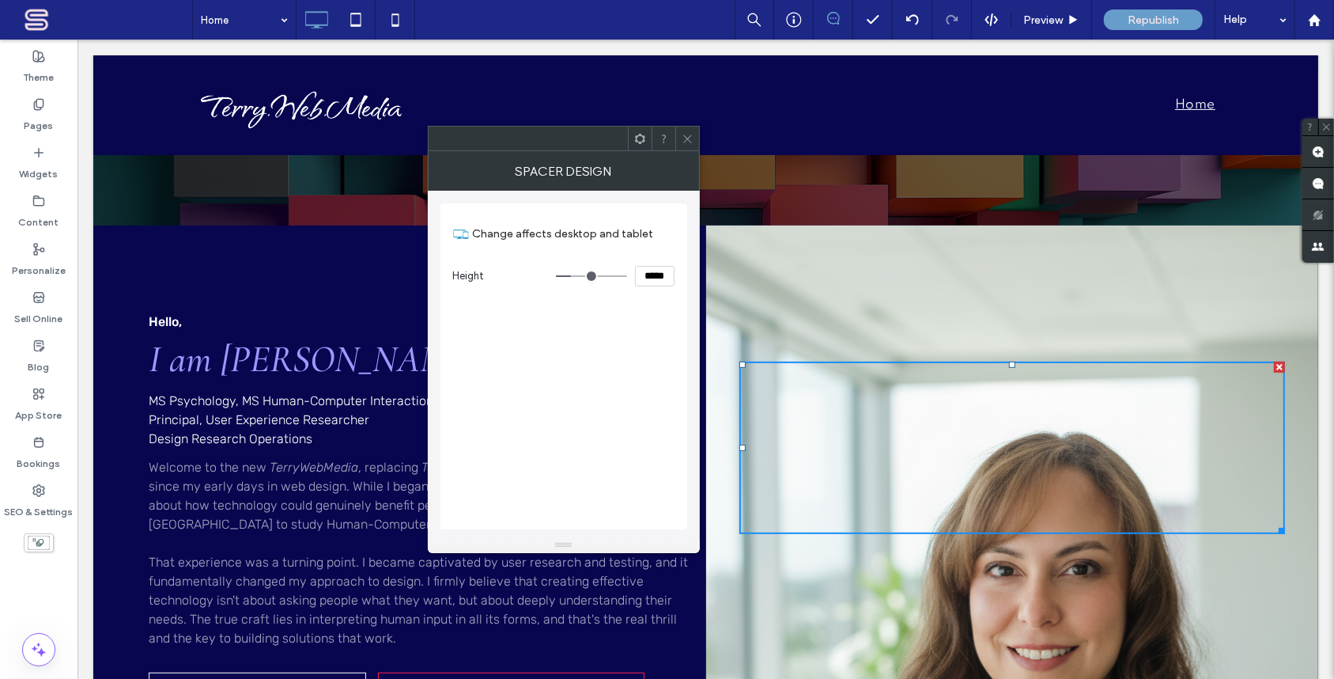
type input "***"
type input "*****"
type input "***"
type input "*****"
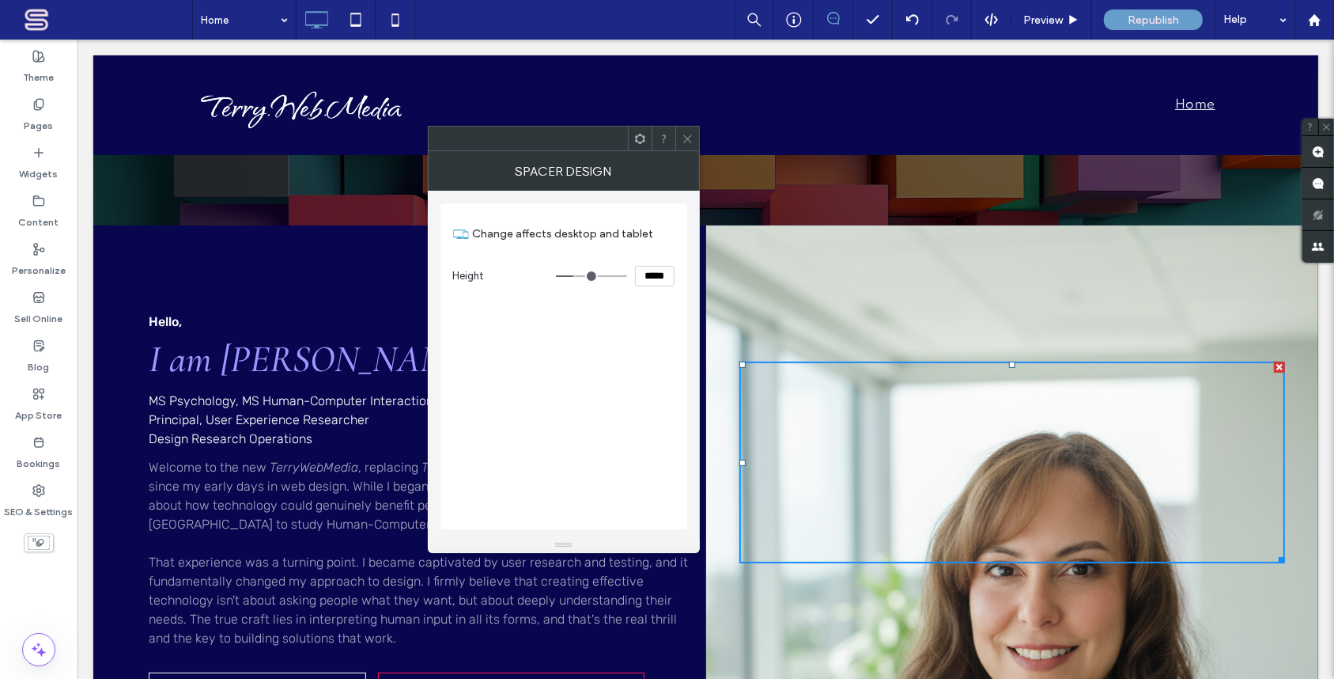
type input "***"
type input "*****"
type input "***"
type input "*****"
type input "***"
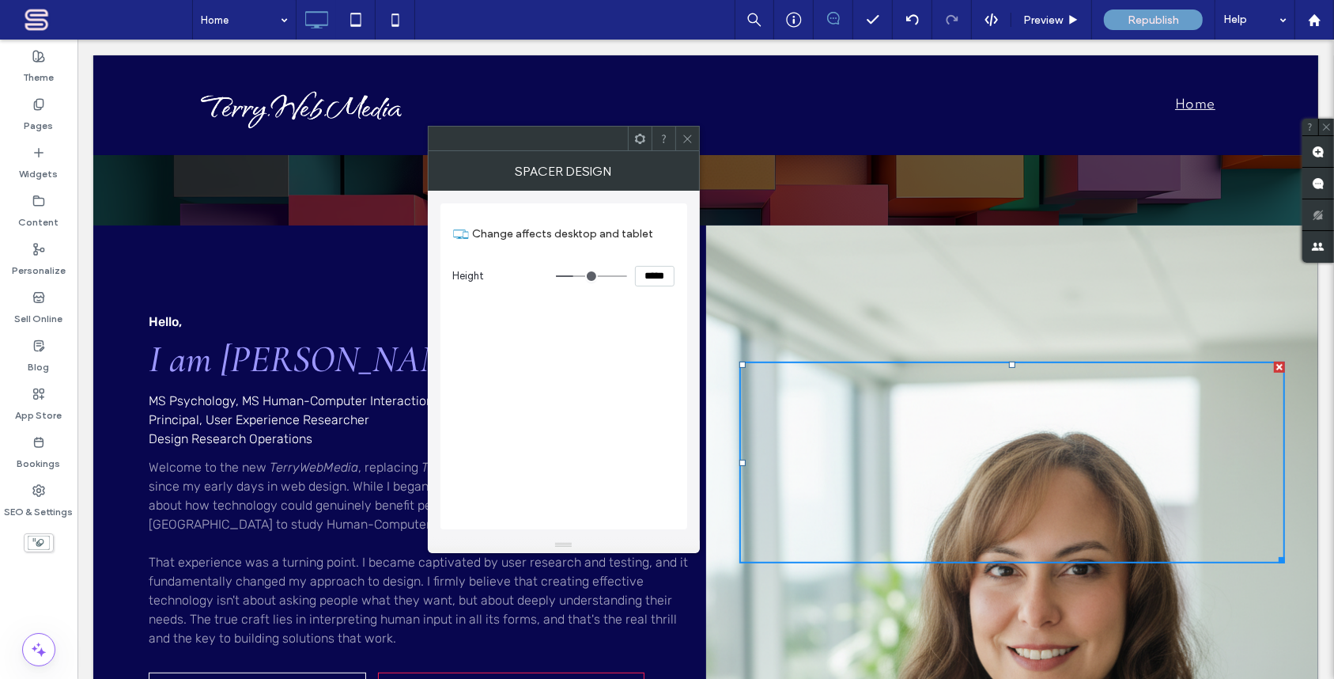
type input "*****"
type input "***"
type input "*****"
type input "***"
type input "*****"
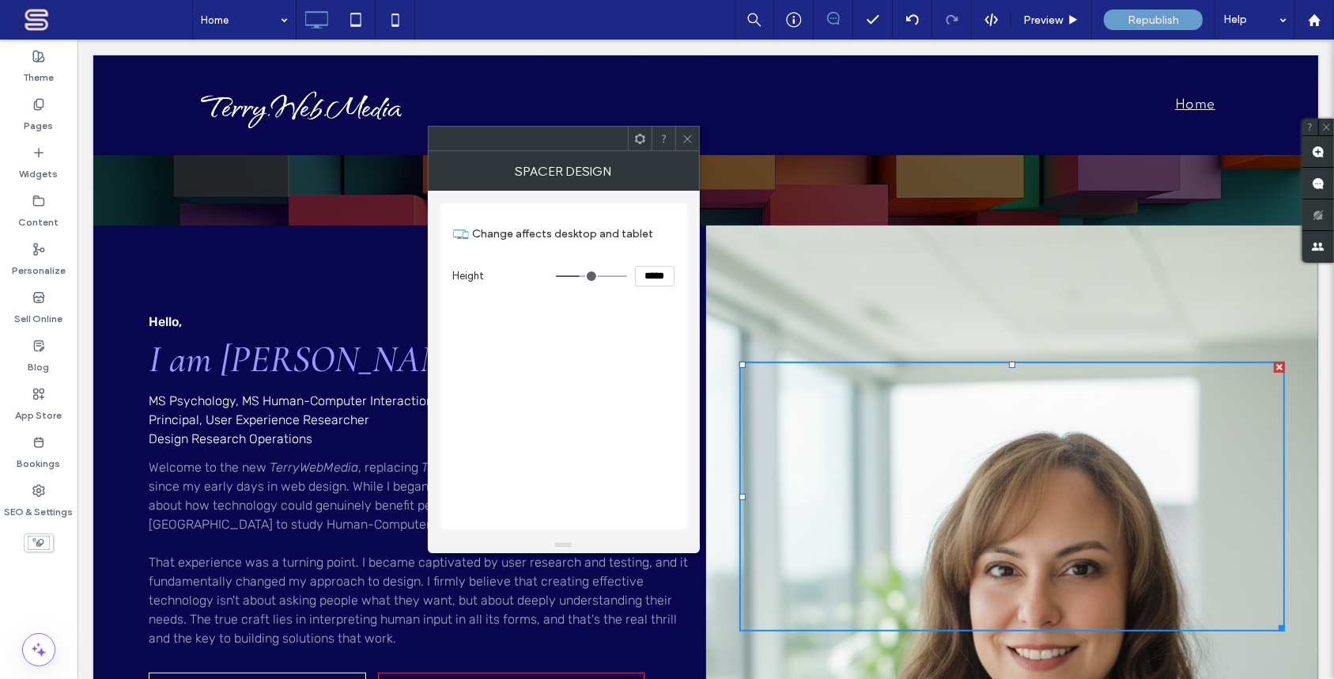
type input "***"
click at [581, 275] on input "range" at bounding box center [591, 276] width 71 height 2
click at [362, 284] on div "Hello, I am [PERSON_NAME] MS Psychology, MS Human-Computer Interaction Principa…" at bounding box center [399, 502] width 613 height 555
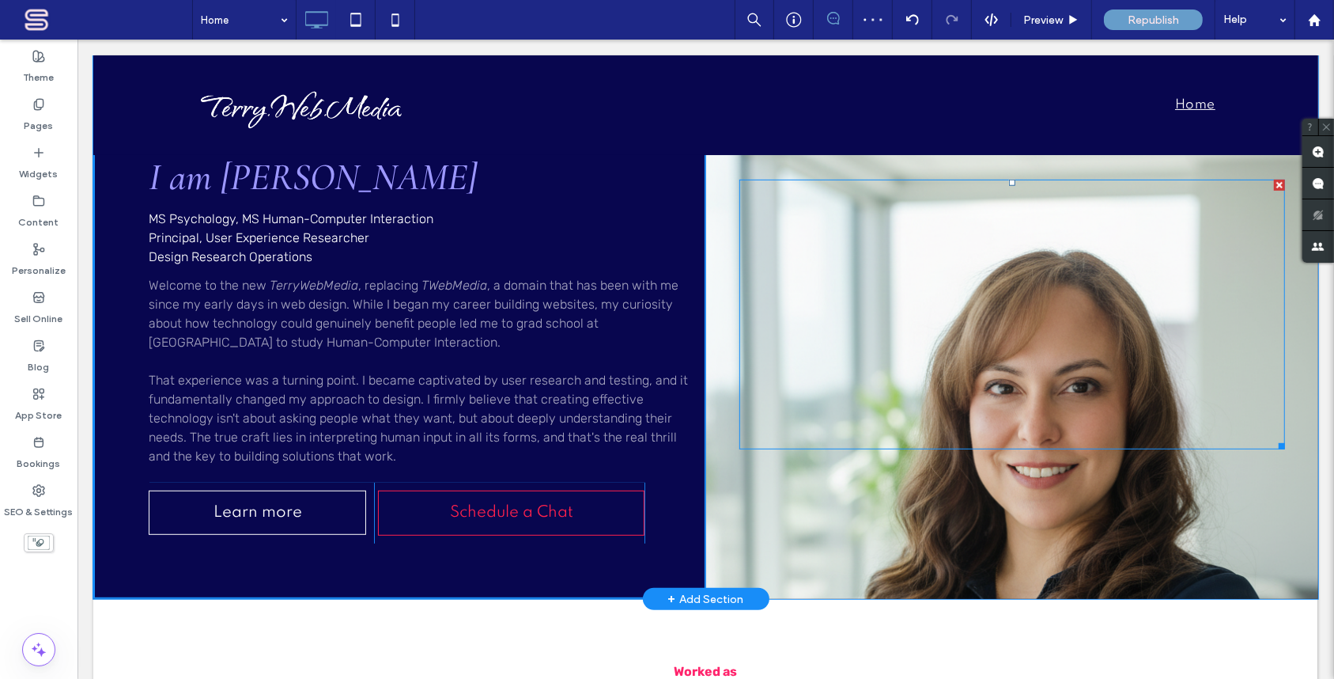
scroll to position [575, 0]
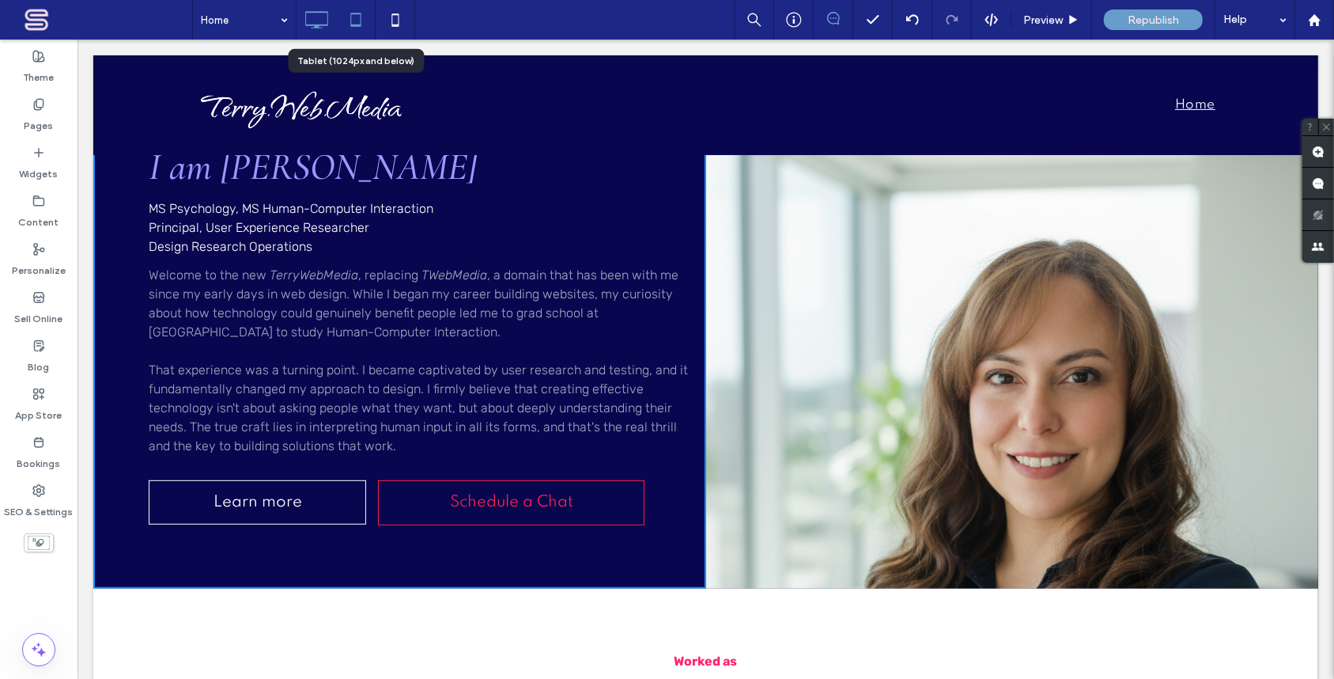
click at [354, 19] on icon at bounding box center [356, 20] width 32 height 32
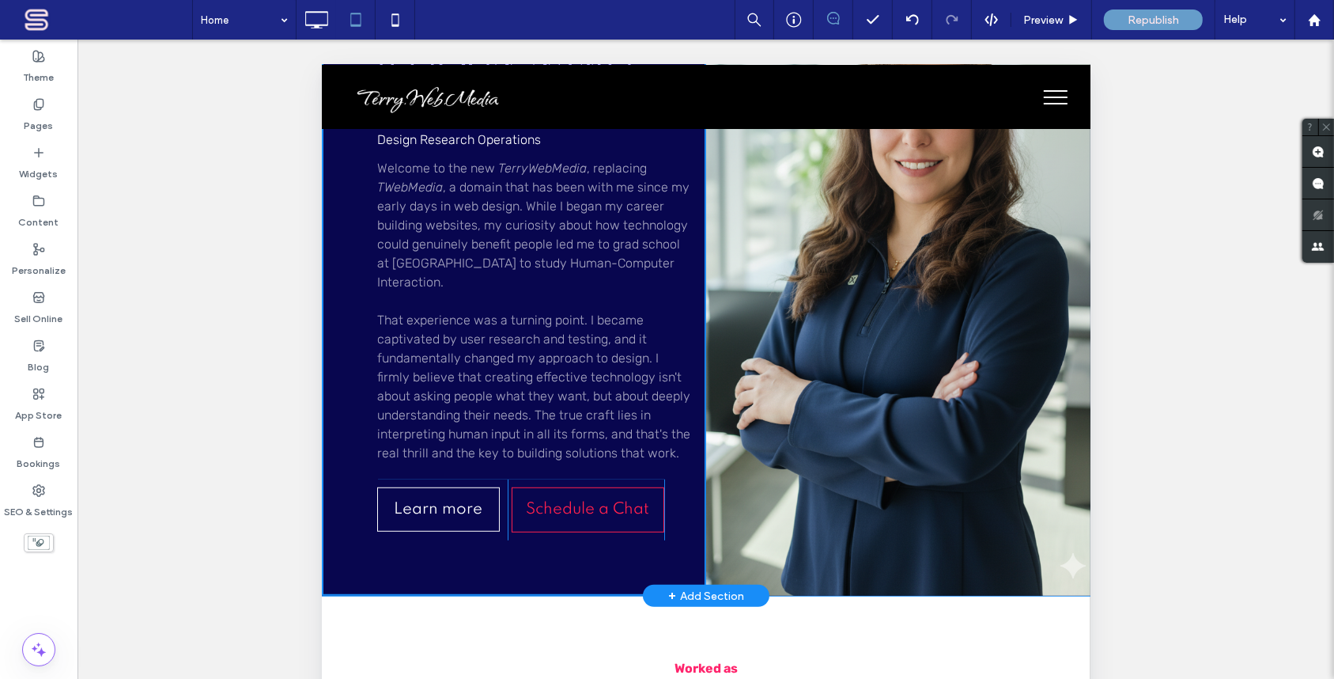
scroll to position [767, 0]
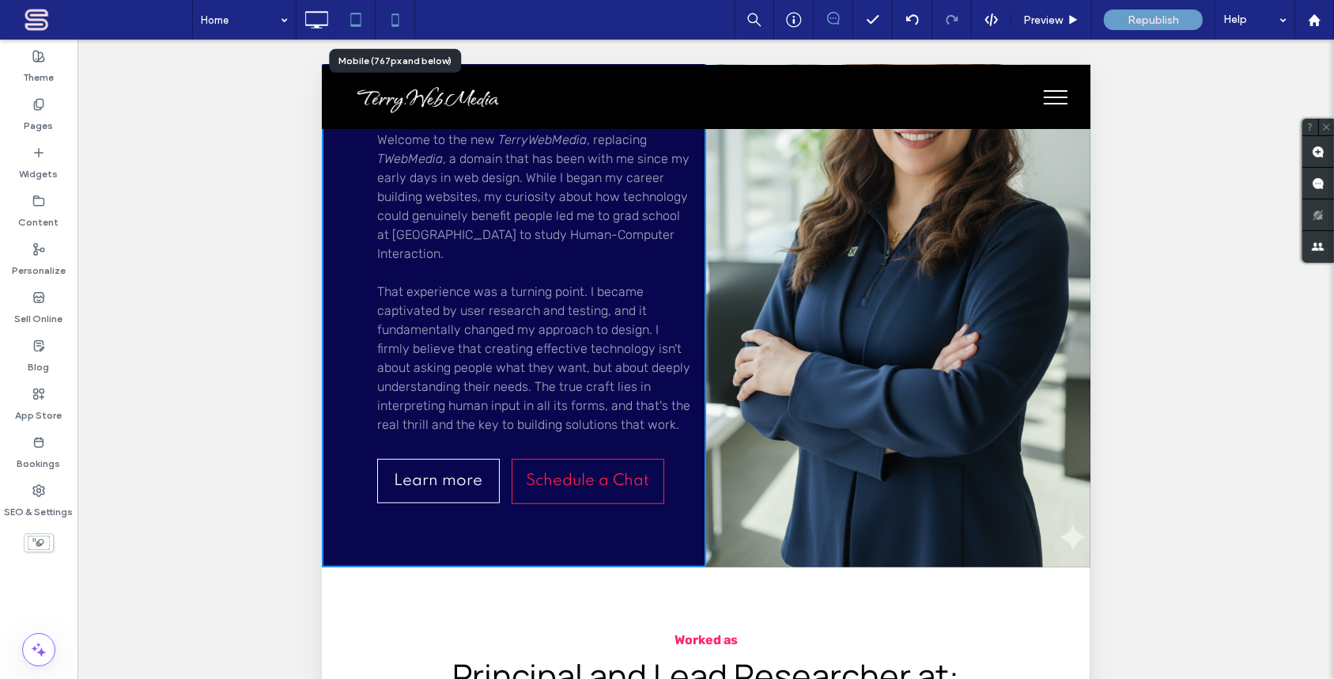
click at [396, 21] on icon at bounding box center [396, 20] width 32 height 32
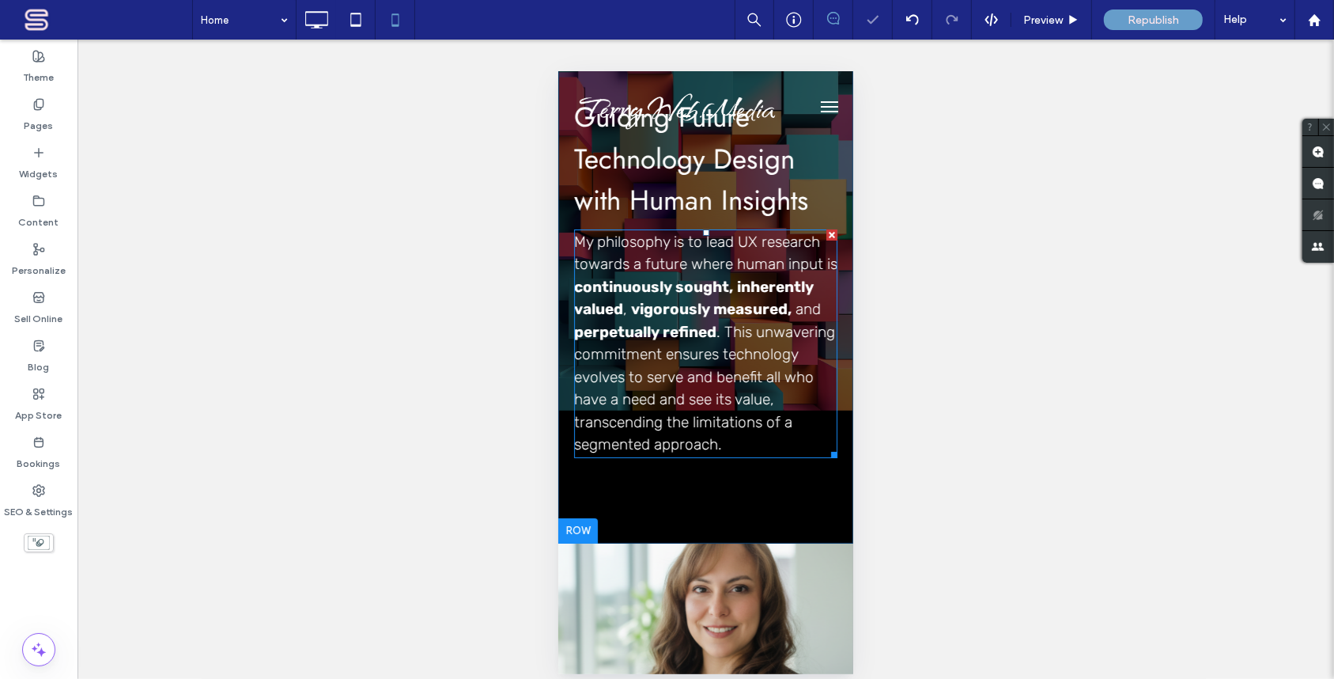
scroll to position [383, 0]
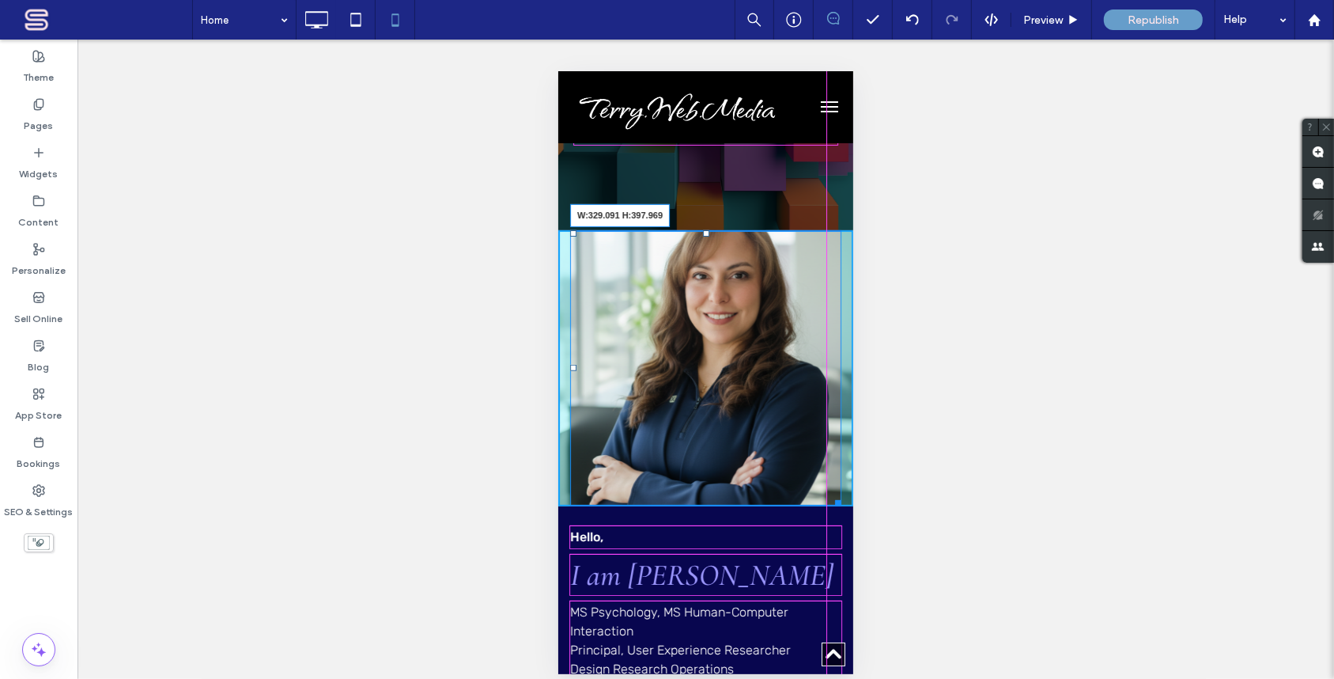
drag, startPoint x: 827, startPoint y: 519, endPoint x: 1383, endPoint y: 624, distance: 565.2
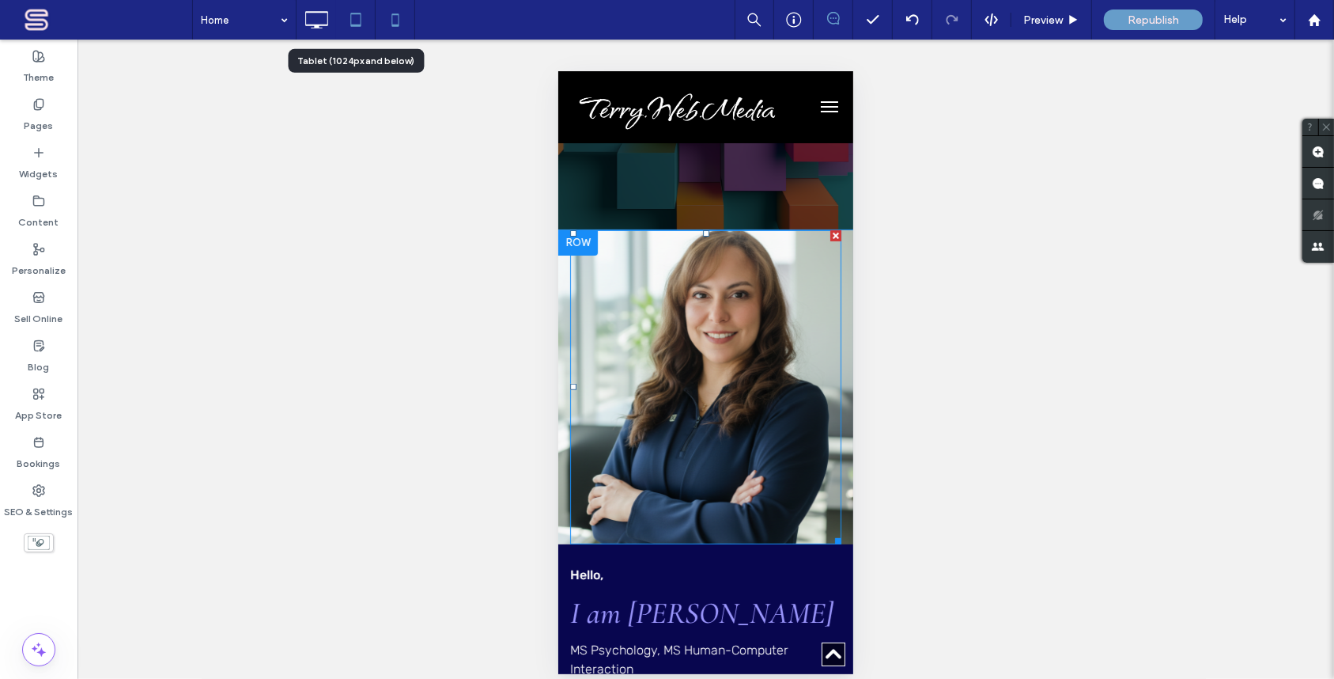
click at [354, 25] on icon at bounding box center [356, 20] width 32 height 32
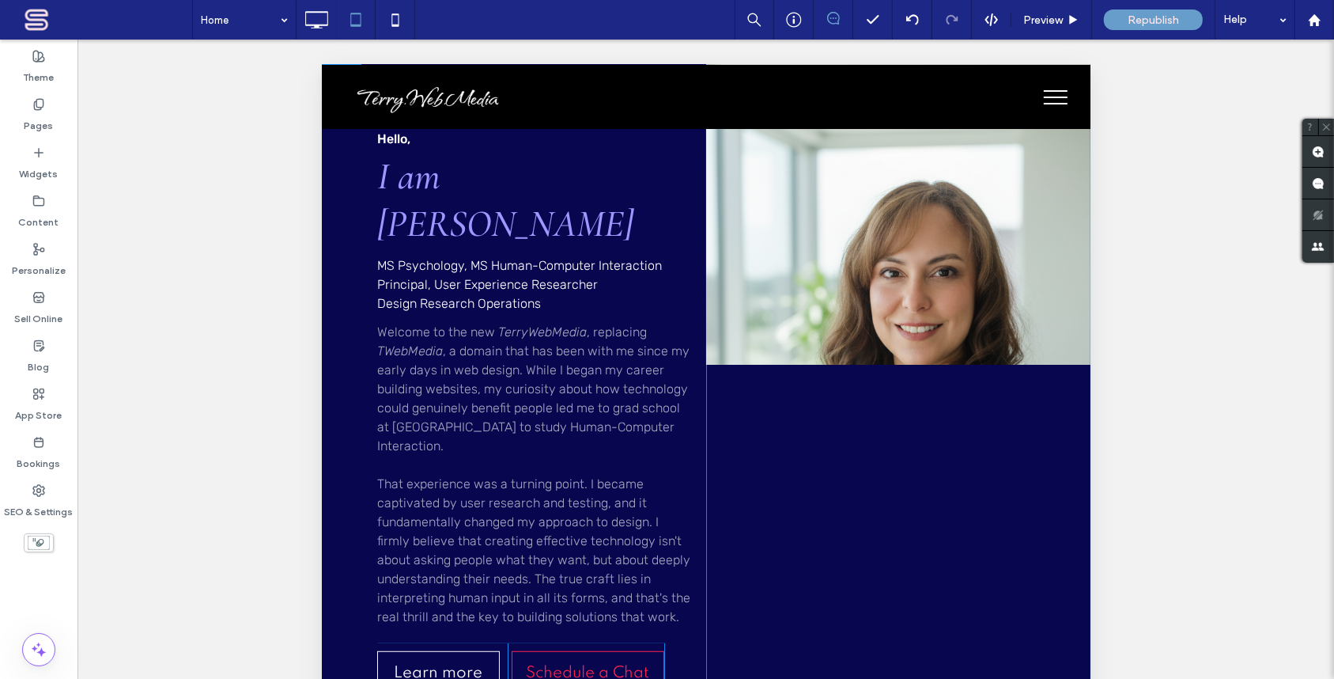
scroll to position [767, 0]
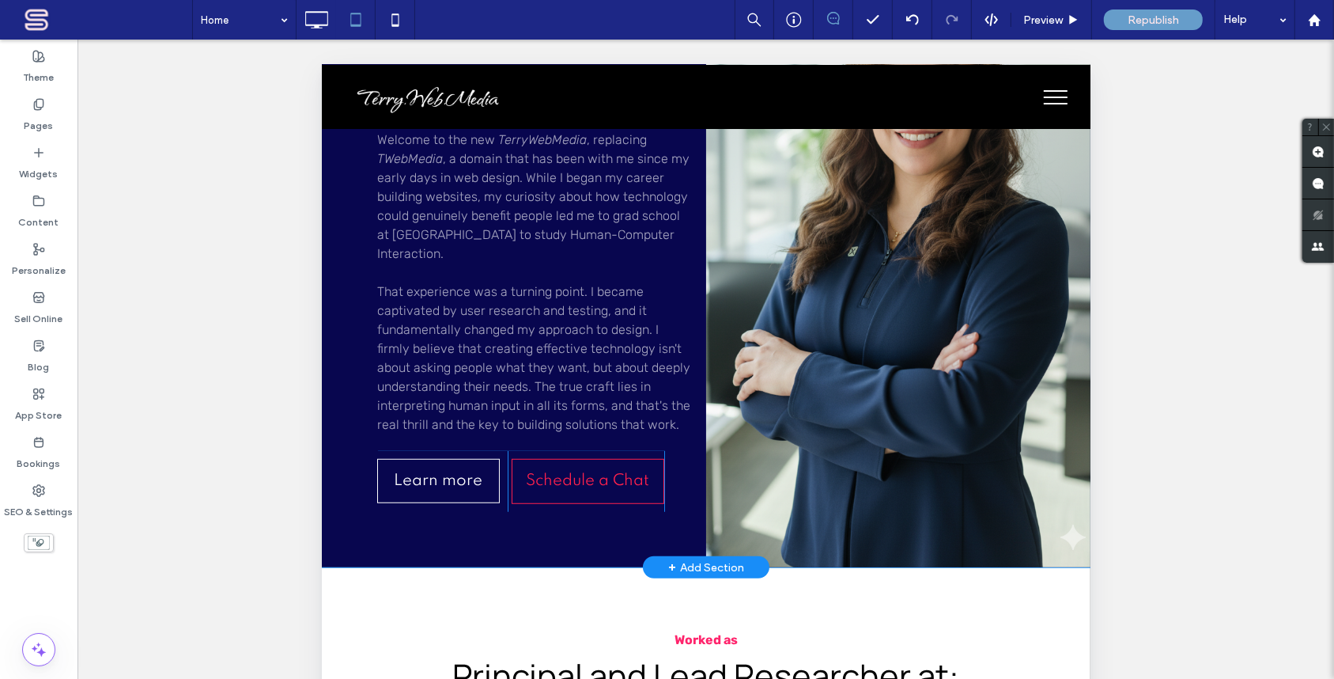
click at [889, 467] on div "Click To Paste" at bounding box center [898, 208] width 384 height 717
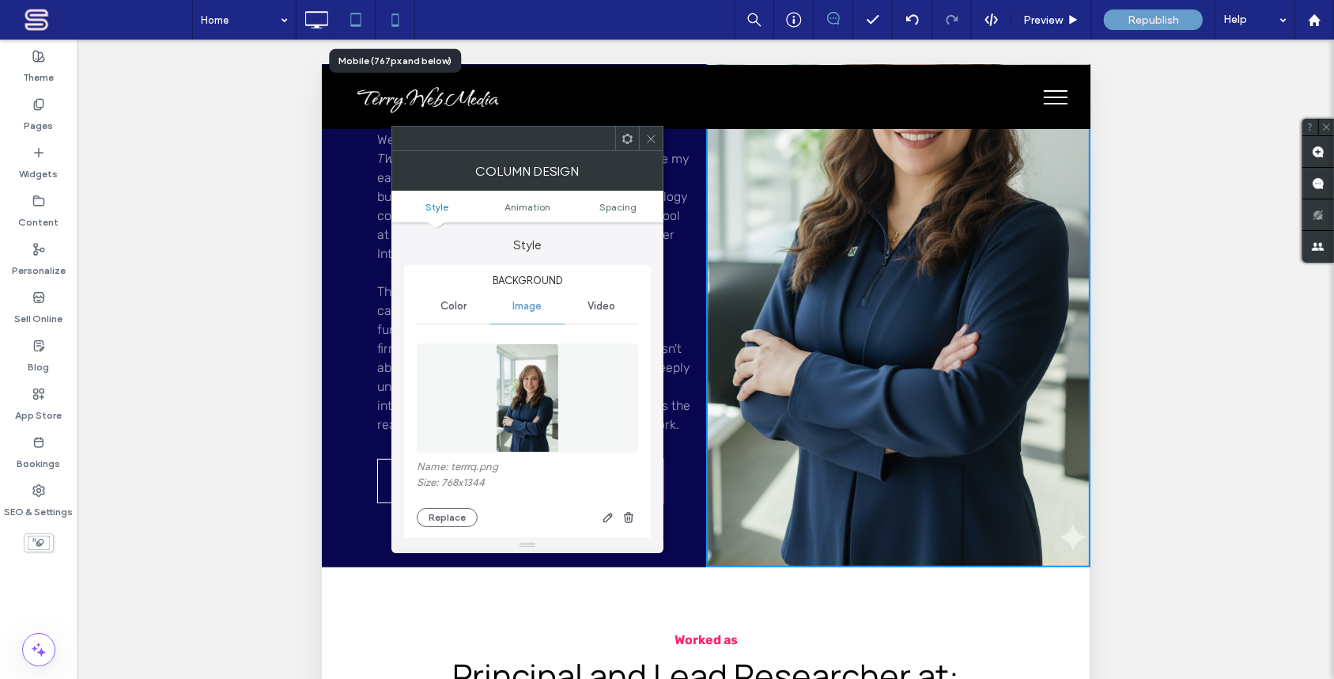
click at [391, 21] on icon at bounding box center [396, 20] width 32 height 32
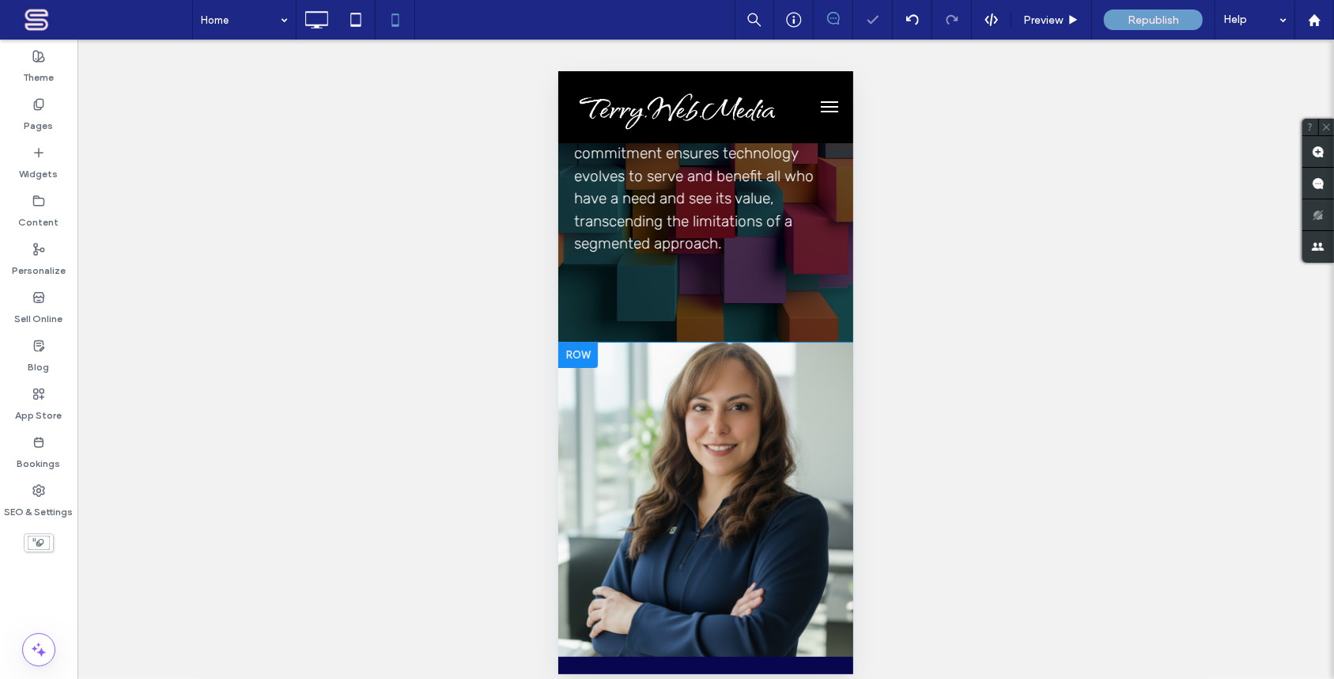
scroll to position [383, 0]
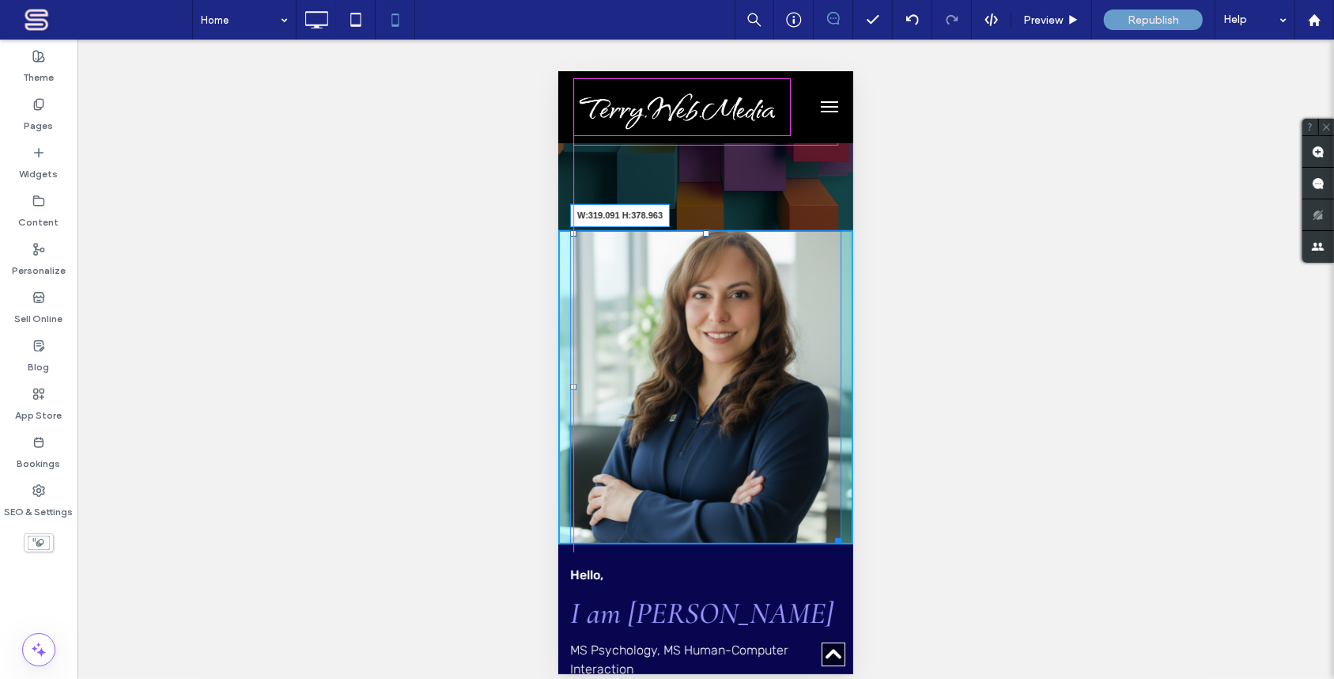
drag, startPoint x: 826, startPoint y: 560, endPoint x: 1380, endPoint y: 616, distance: 556.6
click at [829, 543] on div at bounding box center [835, 538] width 12 height 12
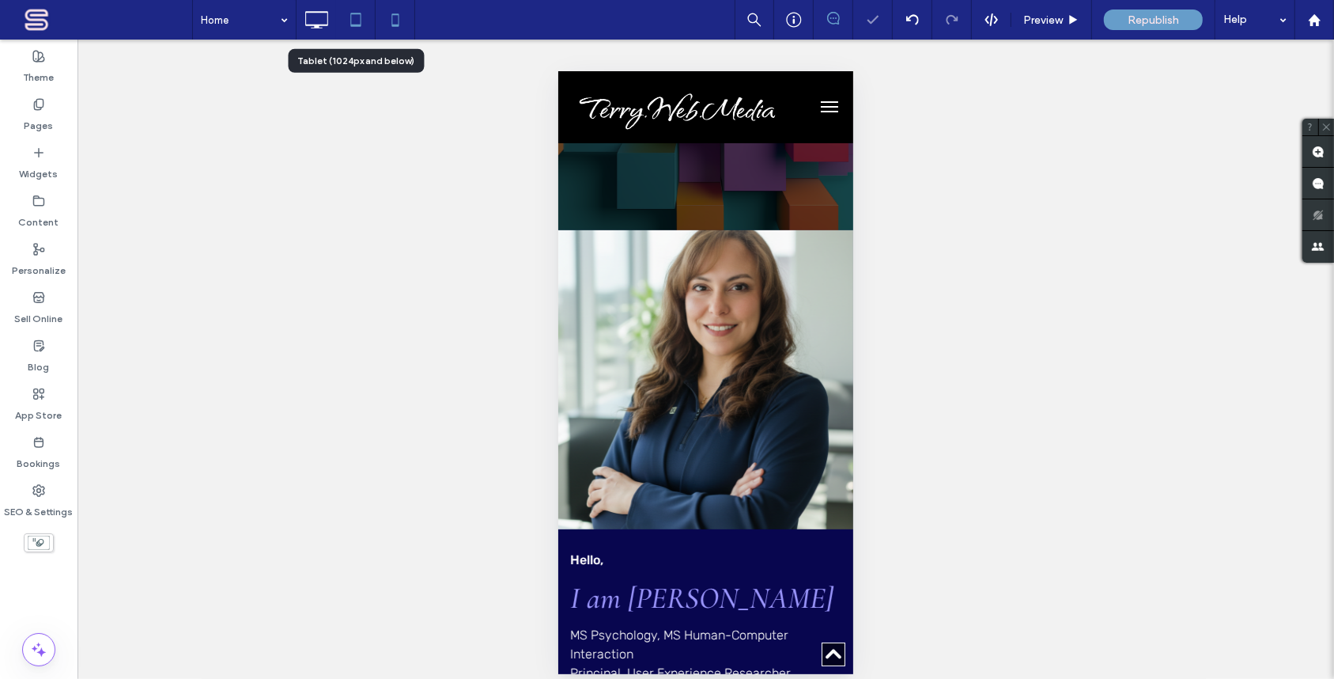
click at [361, 17] on icon at bounding box center [356, 20] width 32 height 32
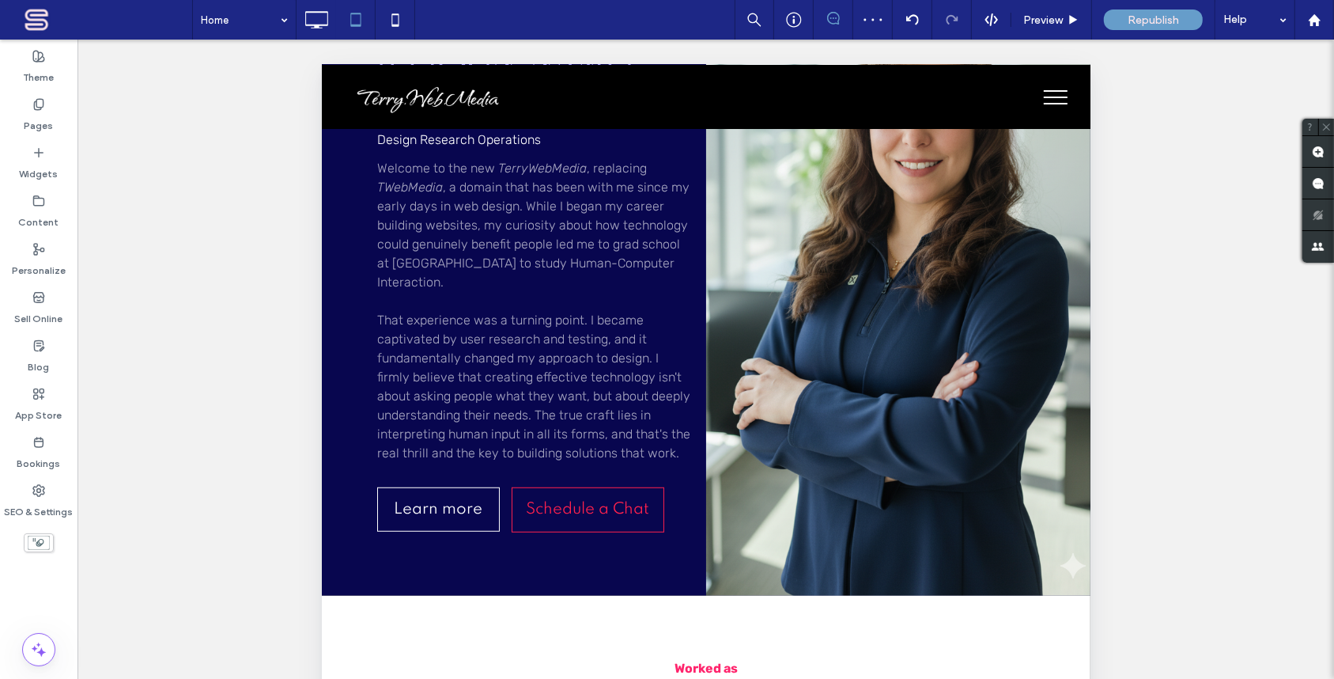
scroll to position [767, 0]
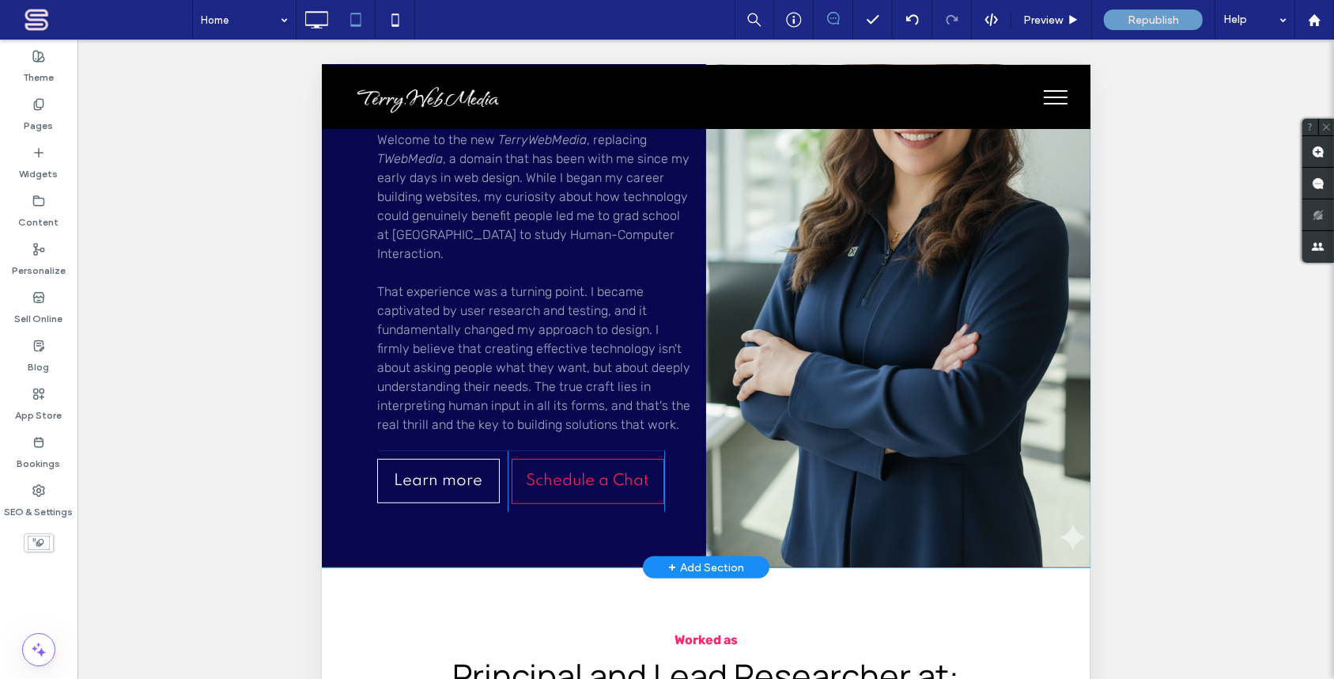
click at [1036, 529] on div "Click To Paste" at bounding box center [898, 208] width 384 height 717
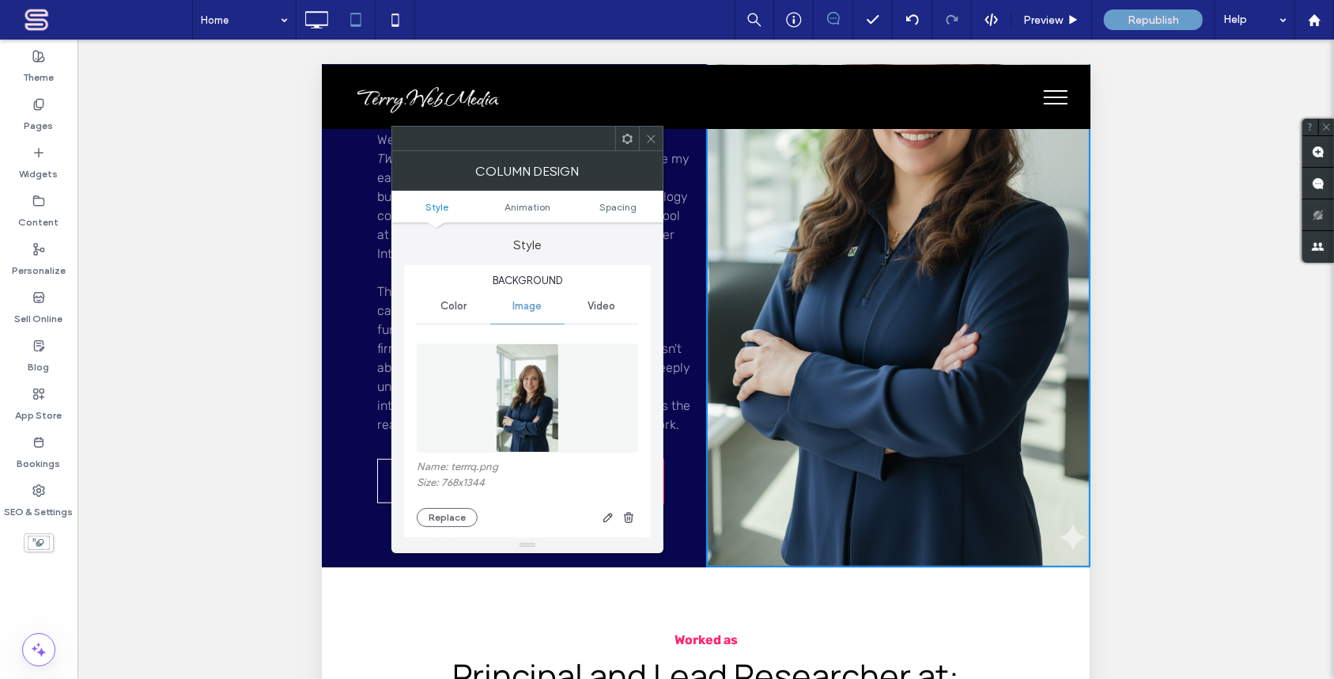
scroll to position [575, 0]
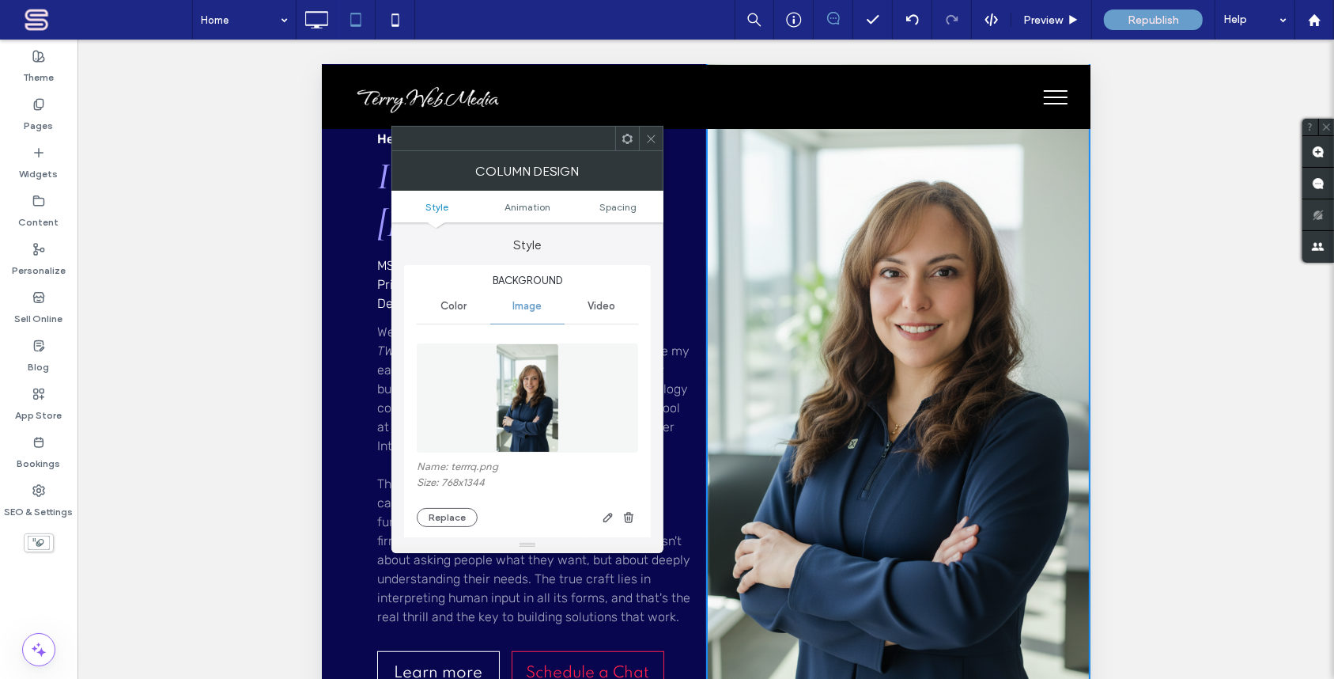
click at [229, 266] on div "Unhide? Yes Unhide? Yes Unhide? Yes Unhide? Yes Unhide? Yes Unhide? Yes" at bounding box center [706, 379] width 1257 height 679
click at [651, 134] on icon at bounding box center [651, 139] width 12 height 12
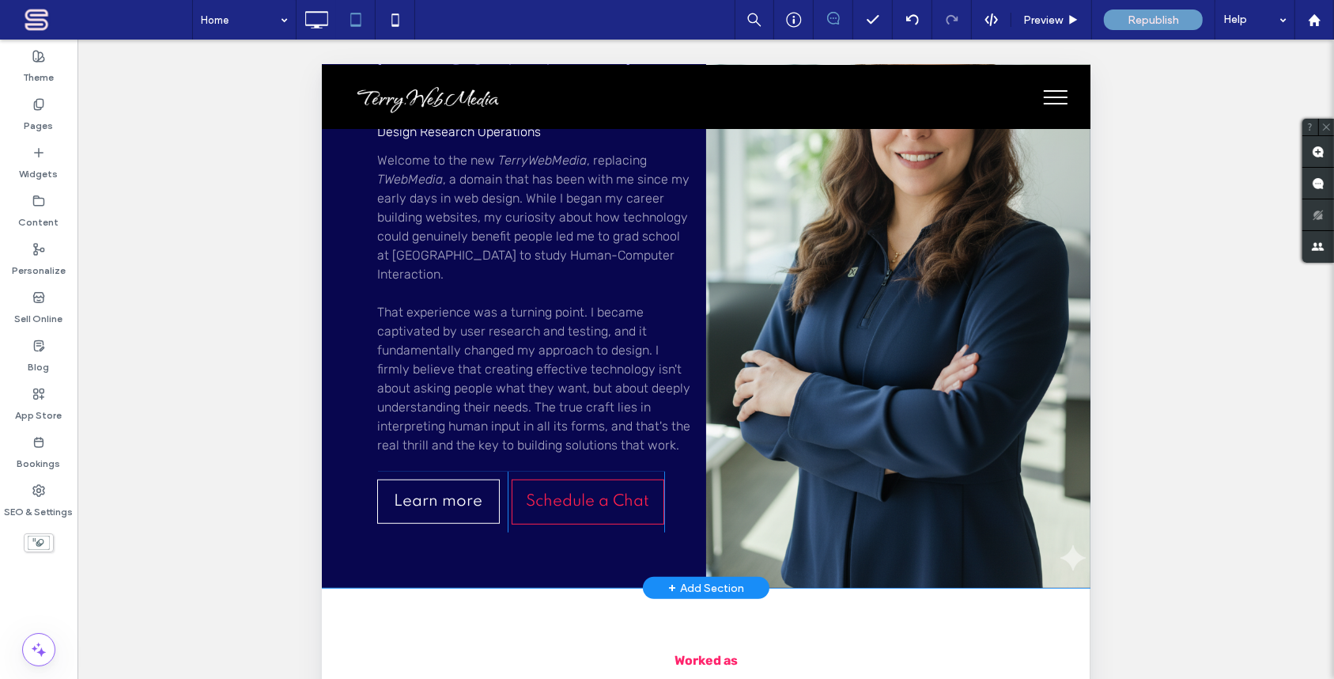
scroll to position [767, 0]
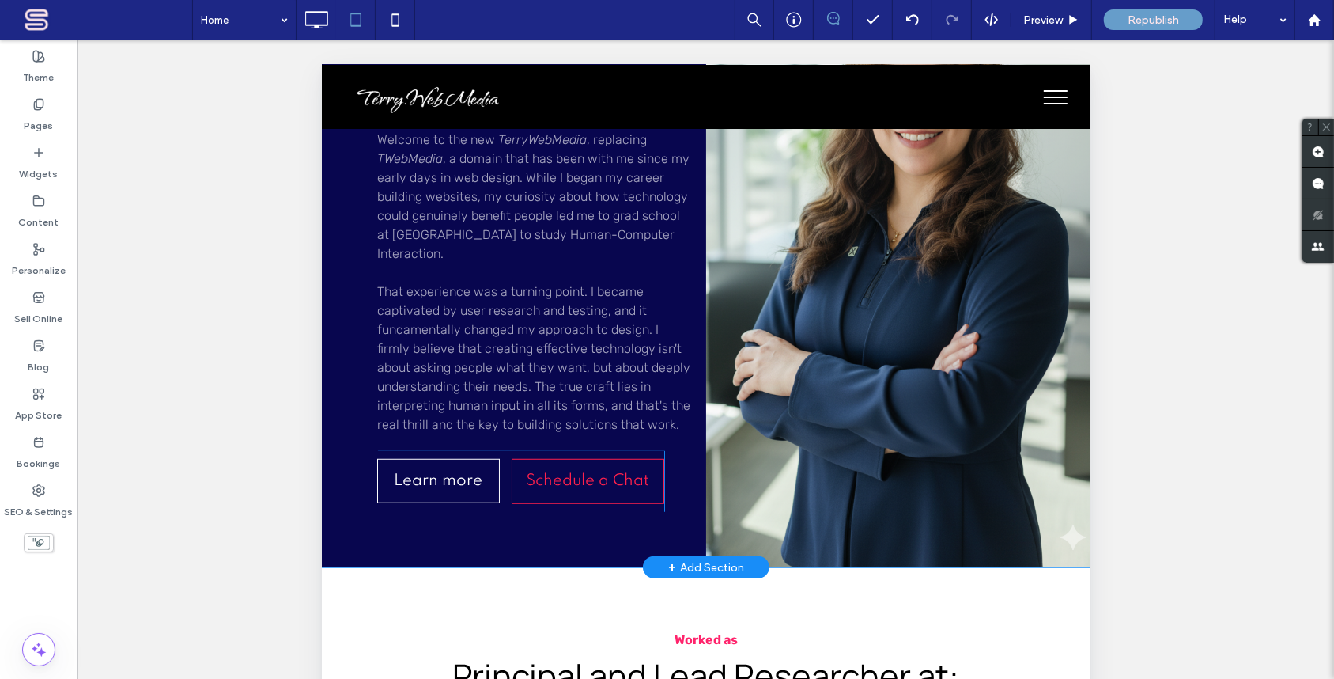
click at [968, 479] on div "Click To Paste" at bounding box center [898, 208] width 384 height 717
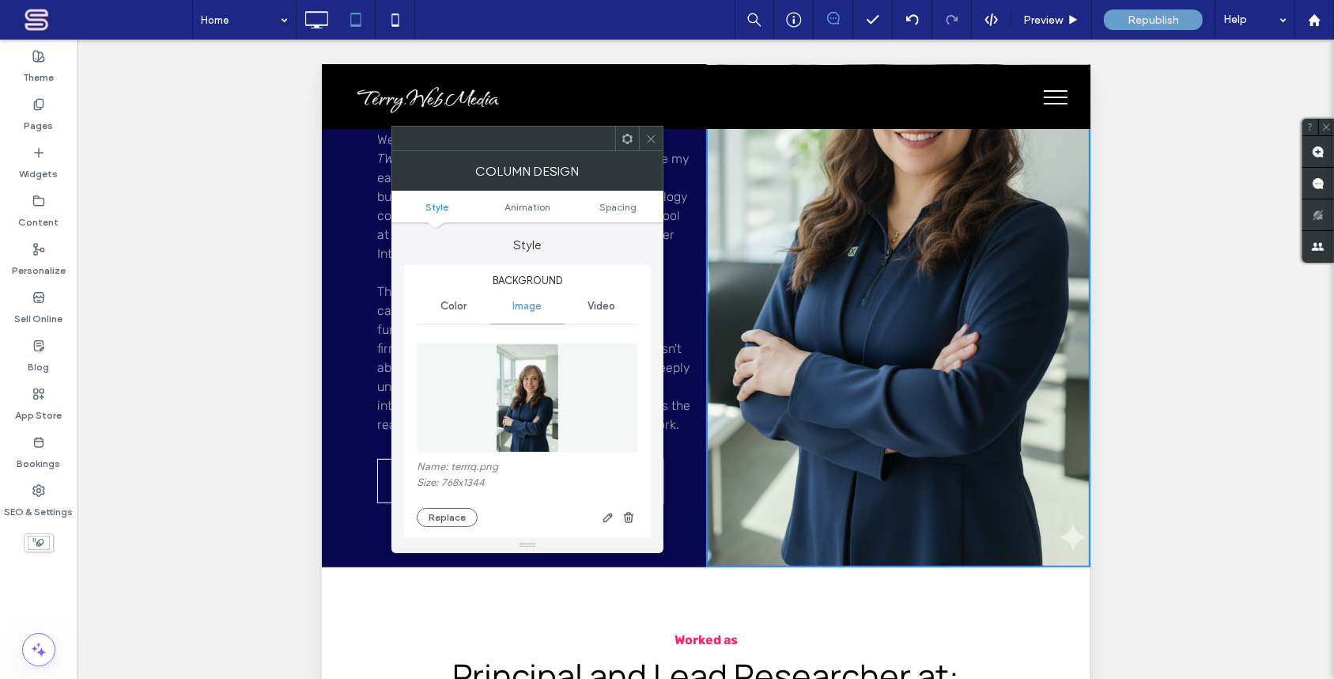
click at [1187, 440] on div "Unhide? Yes Unhide? Yes Unhide? Yes Unhide? Yes Unhide? Yes Unhide? Yes" at bounding box center [706, 379] width 1257 height 679
click at [647, 136] on icon at bounding box center [651, 139] width 12 height 12
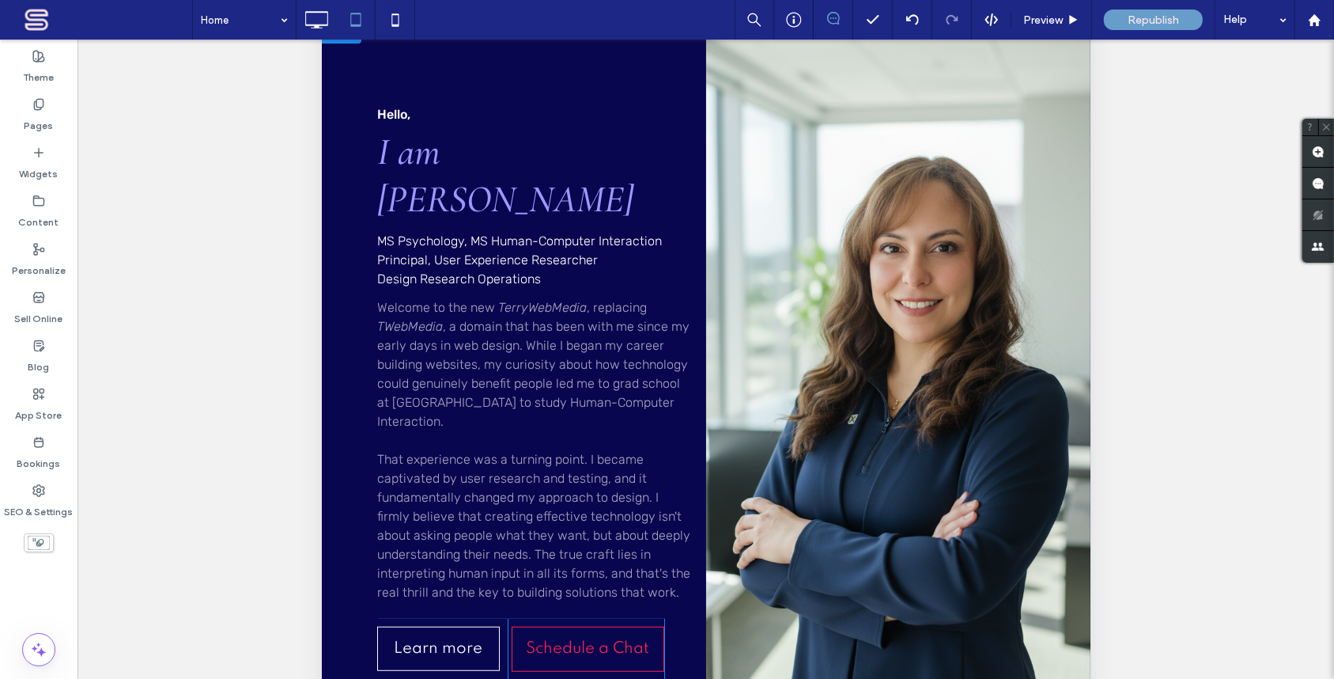
scroll to position [383, 0]
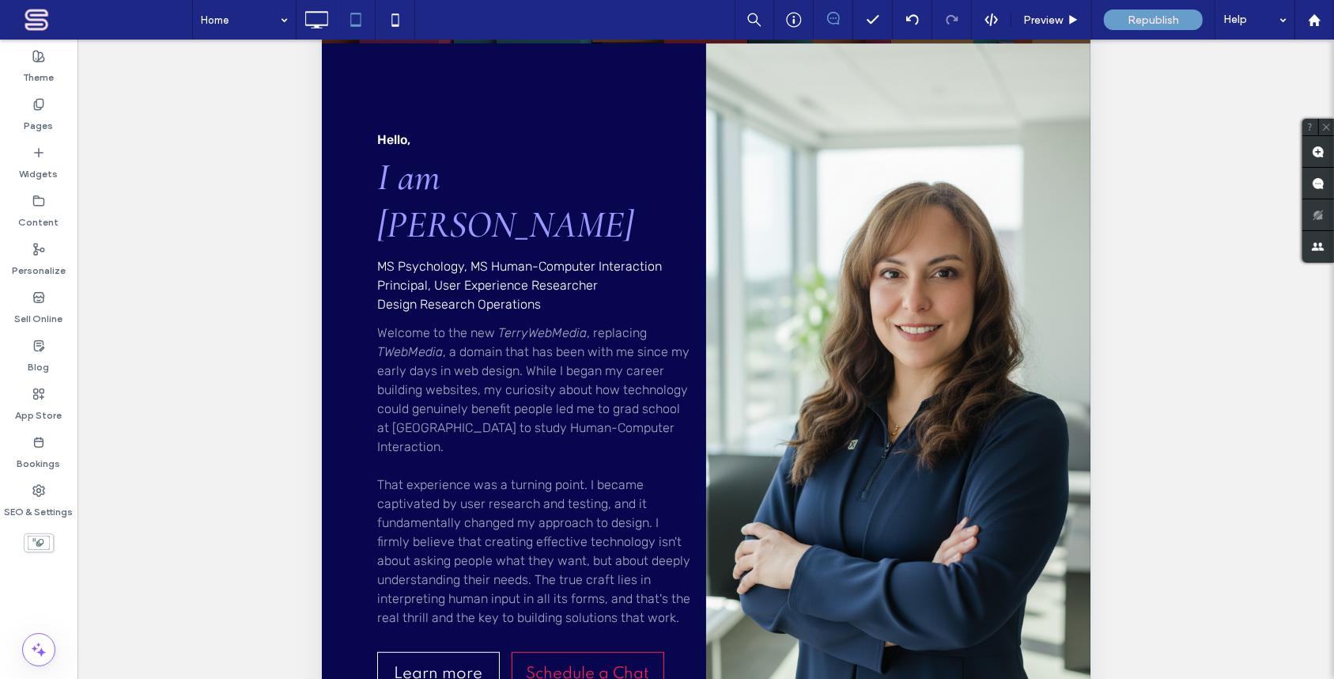
click at [199, 318] on div "Unhide? Yes Unhide? Yes Unhide? Yes Unhide? Yes Unhide? Yes Unhide? Yes" at bounding box center [706, 379] width 1257 height 679
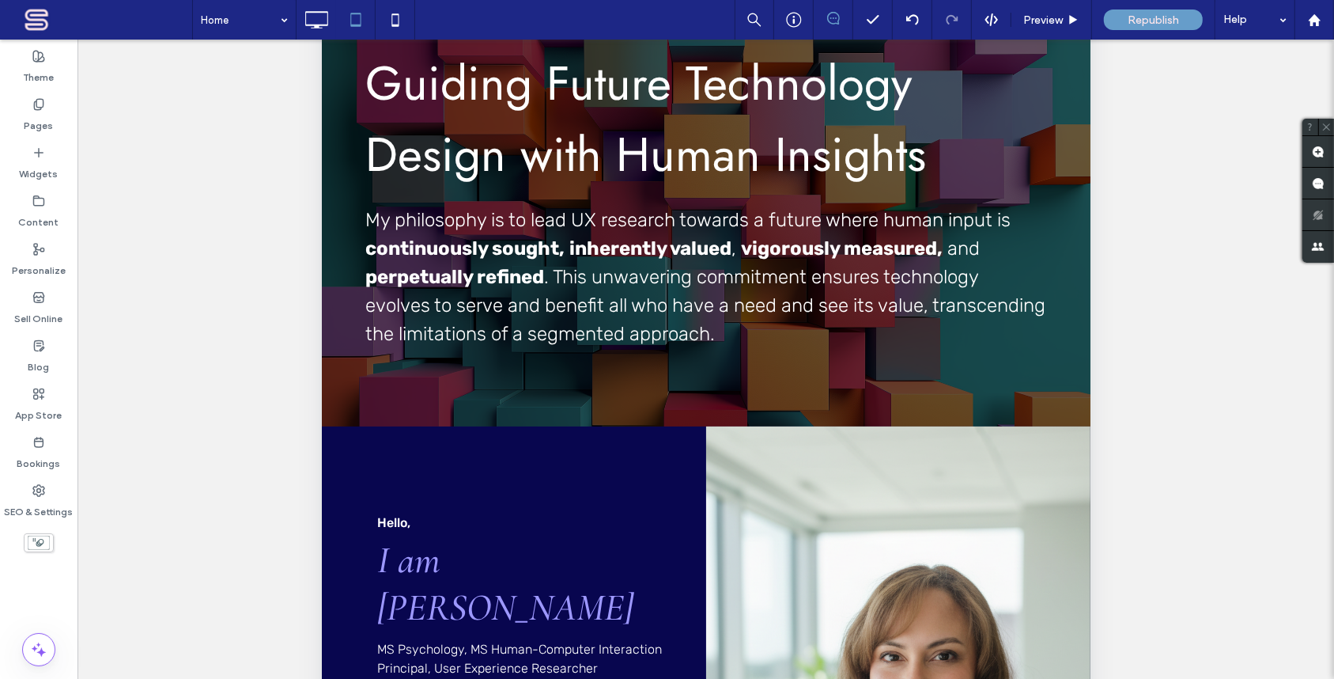
click at [250, 195] on div "Unhide? Yes Unhide? Yes Unhide? Yes Unhide? Yes Unhide? Yes Unhide? Yes" at bounding box center [706, 379] width 1257 height 679
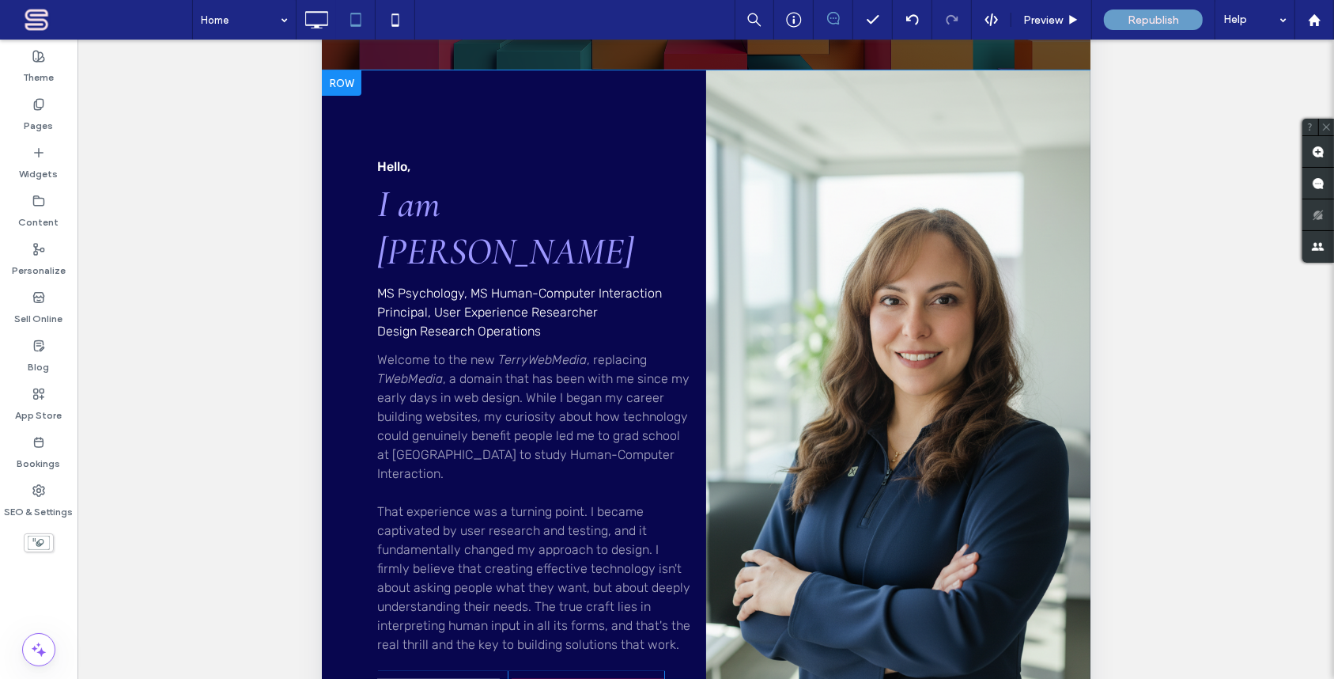
scroll to position [383, 0]
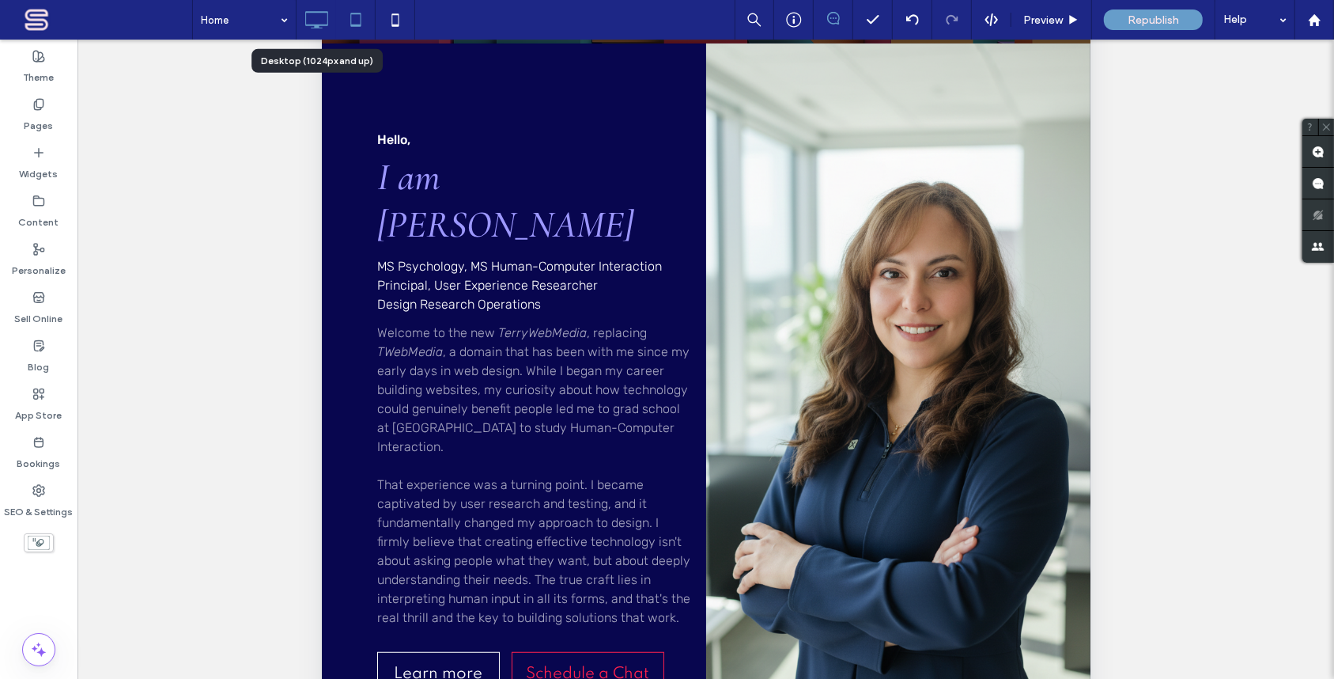
click at [312, 22] on icon at bounding box center [317, 20] width 32 height 32
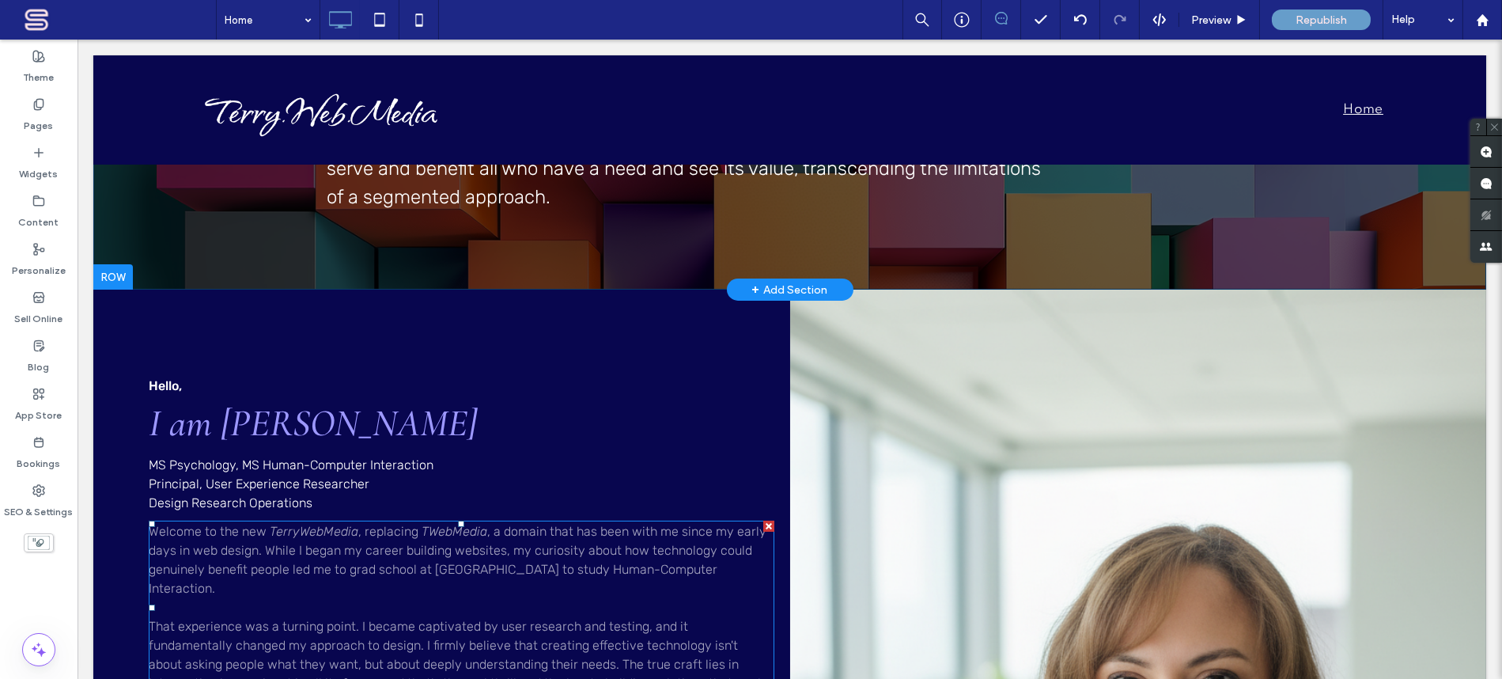
scroll to position [575, 0]
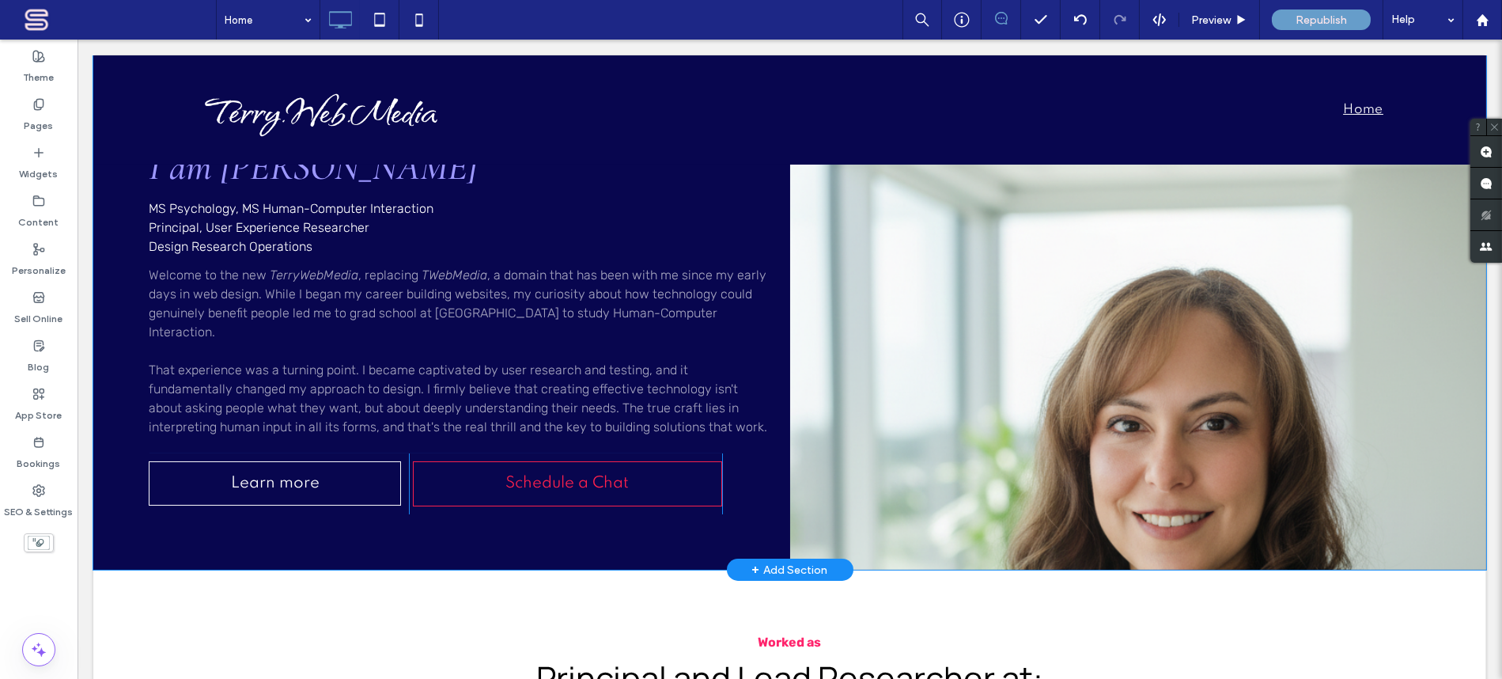
click at [999, 483] on div "Click To Paste" at bounding box center [1138, 301] width 697 height 536
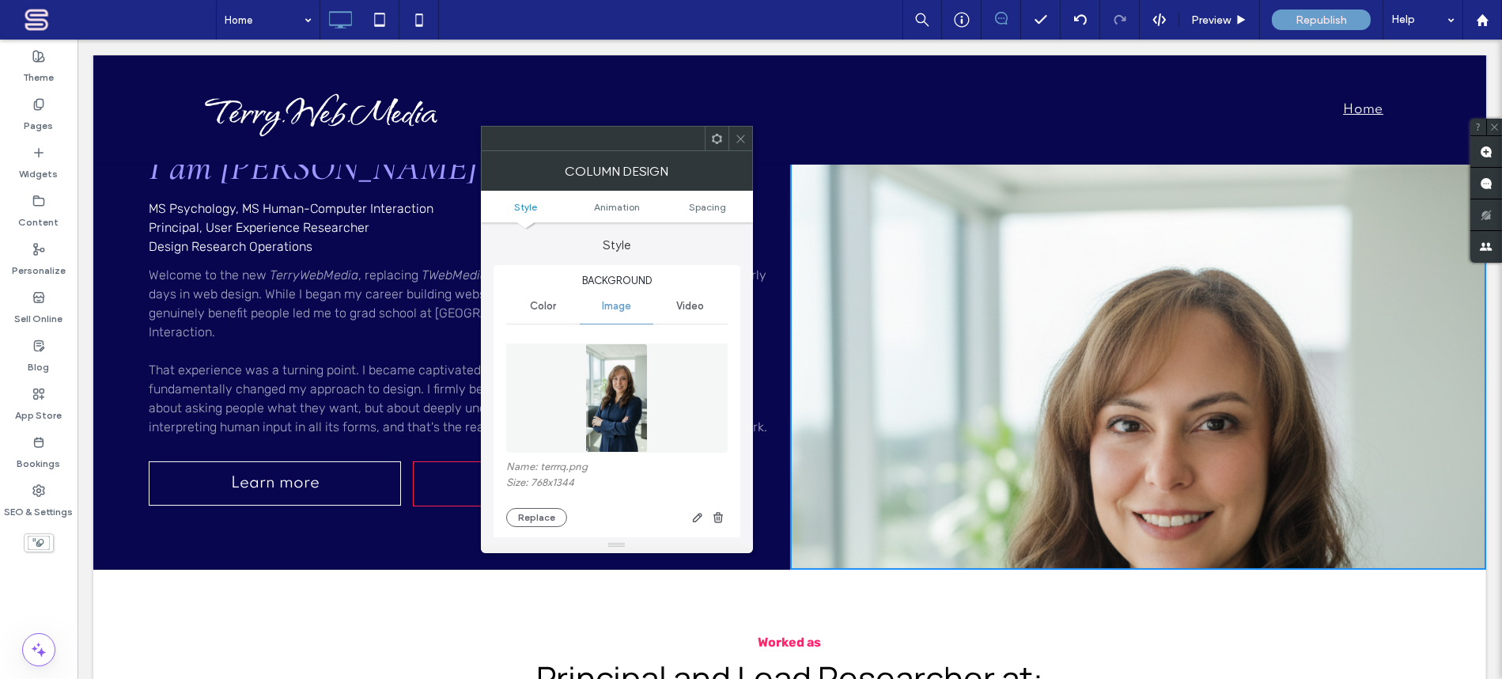
click at [604, 411] on img at bounding box center [616, 397] width 63 height 109
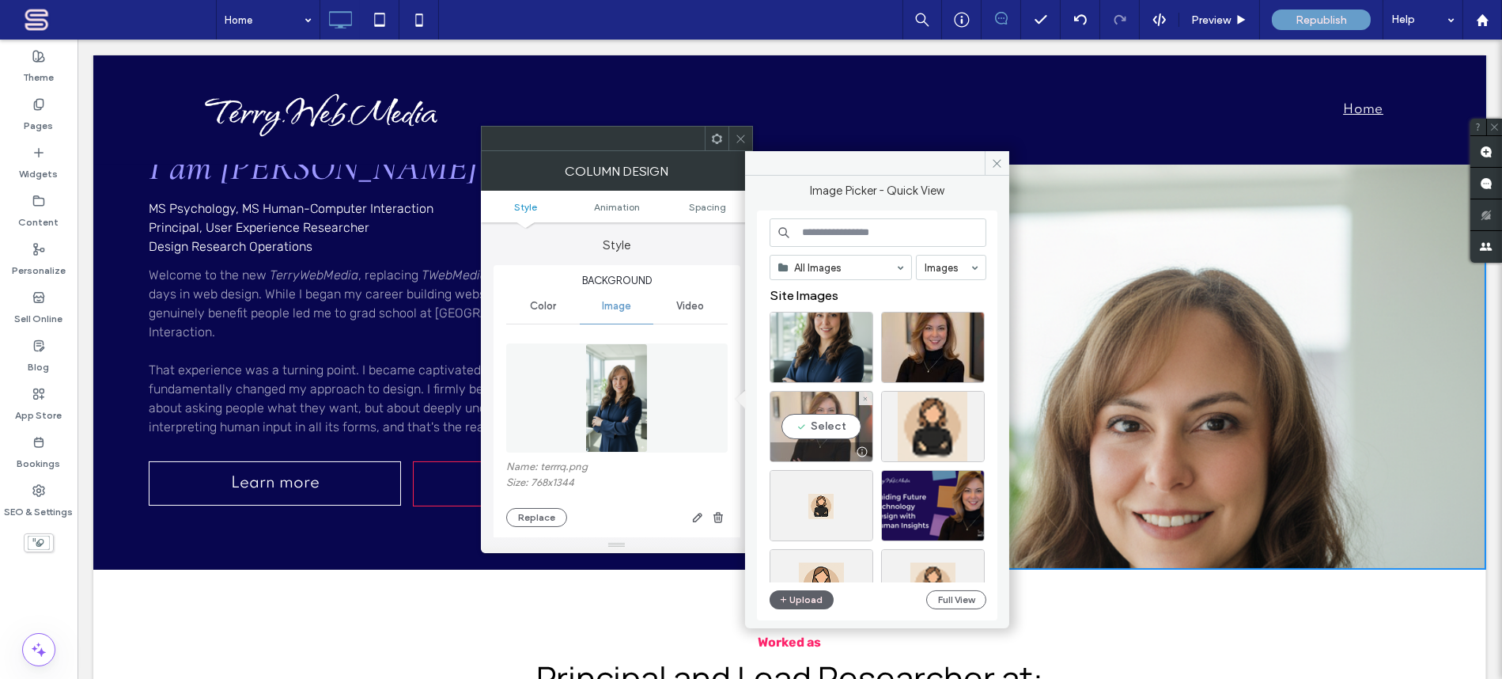
click at [830, 429] on div "Select" at bounding box center [822, 426] width 104 height 71
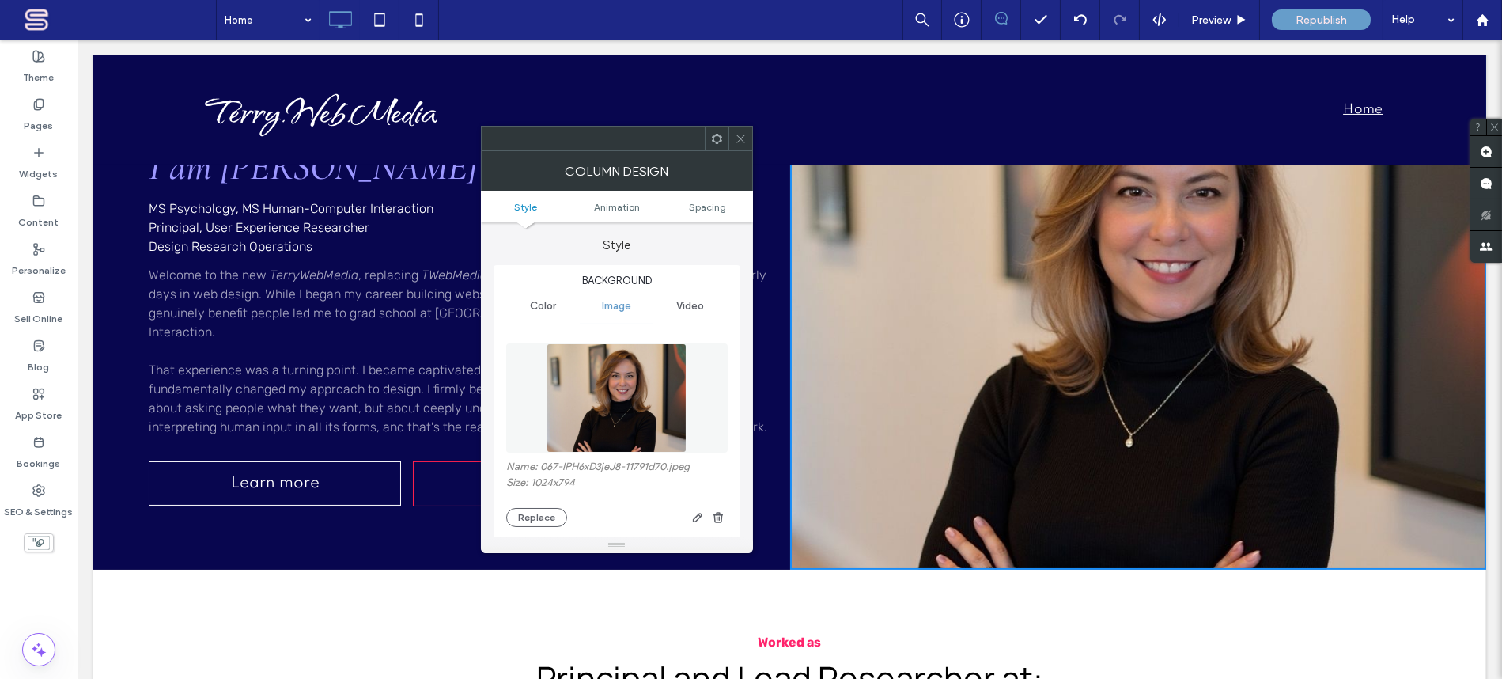
click at [613, 395] on img at bounding box center [617, 397] width 140 height 109
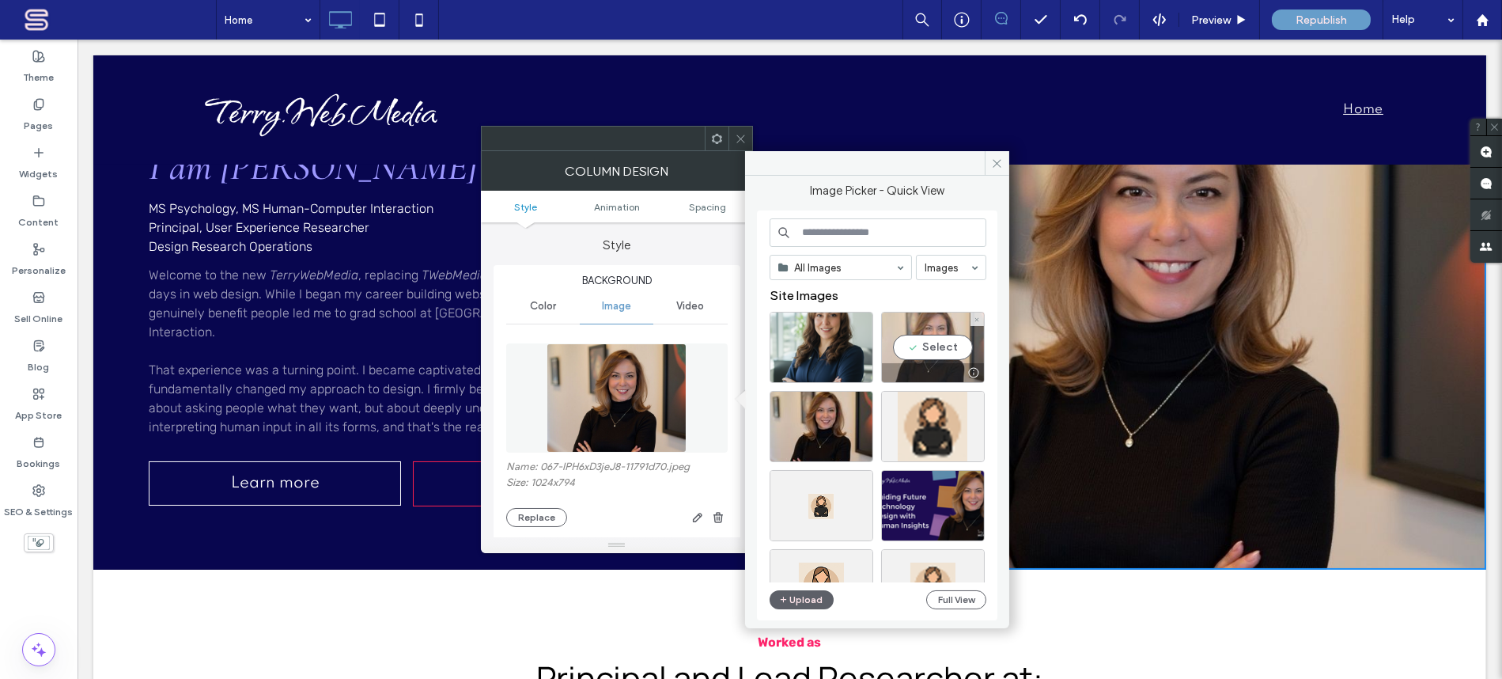
click at [926, 345] on div "Select" at bounding box center [933, 347] width 104 height 71
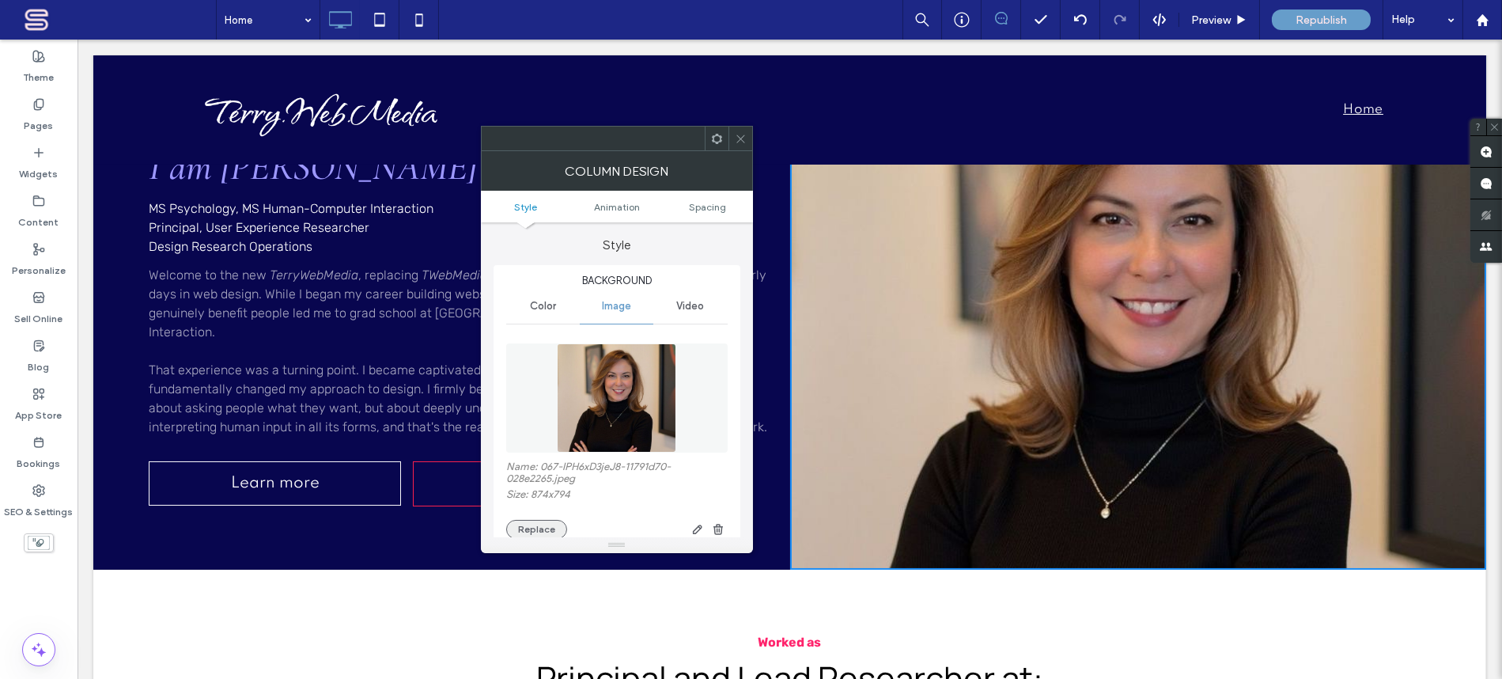
click at [531, 528] on button "Replace" at bounding box center [536, 529] width 61 height 19
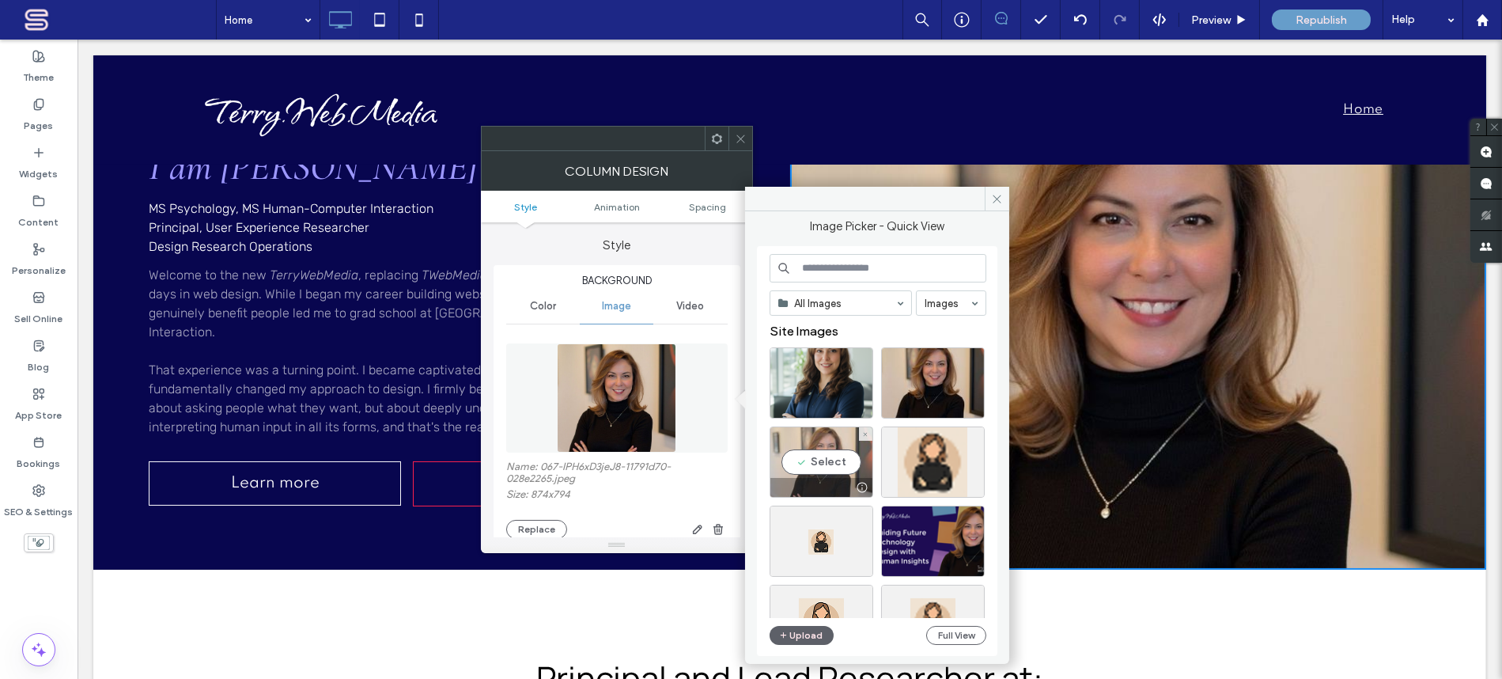
click at [825, 464] on div "Select" at bounding box center [822, 461] width 104 height 71
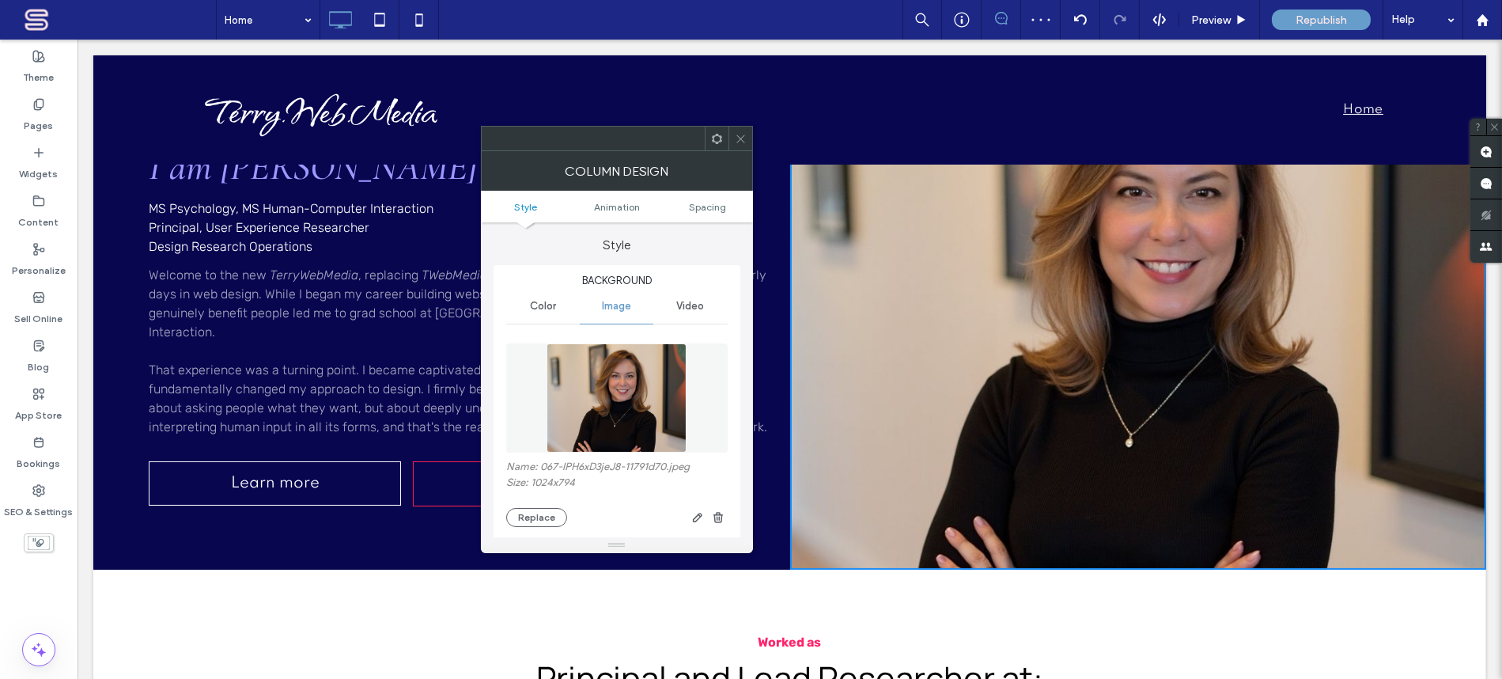
click at [634, 411] on img at bounding box center [617, 397] width 140 height 109
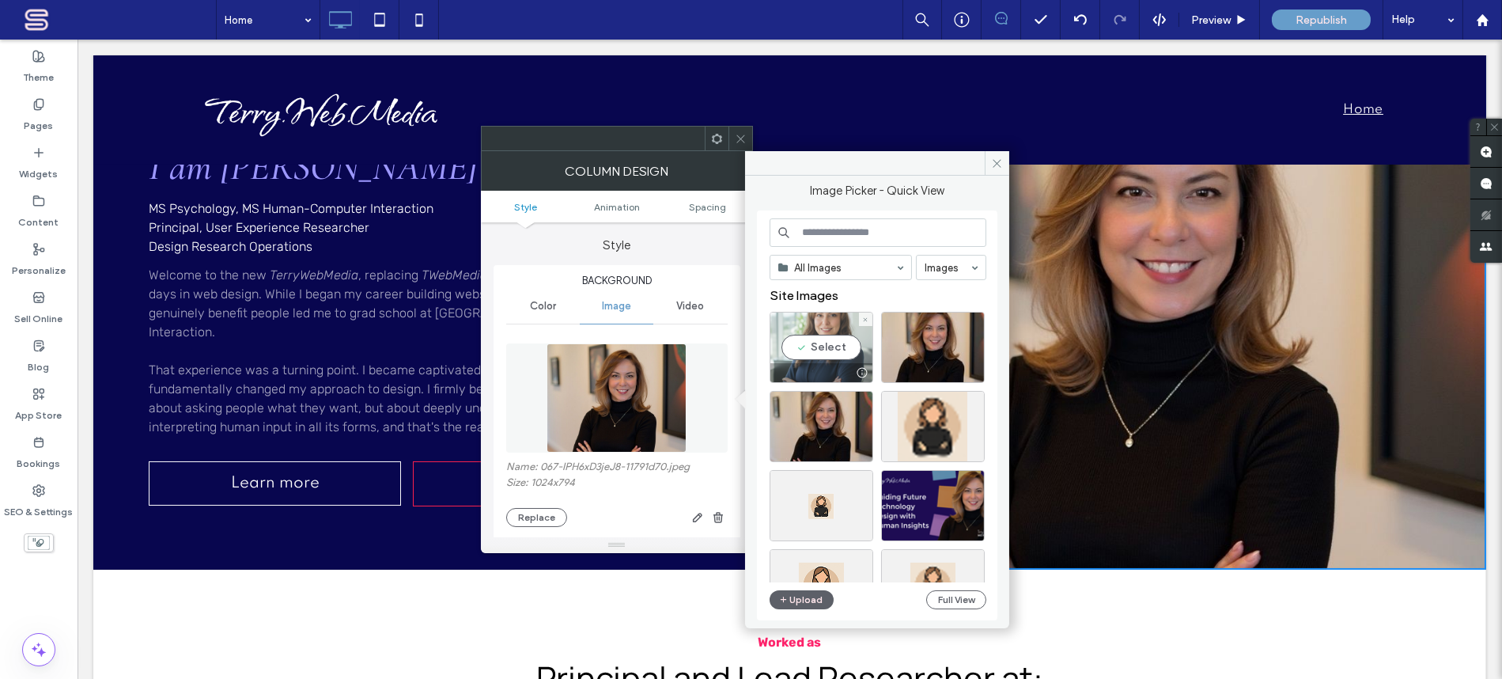
click at [821, 348] on div "Select" at bounding box center [822, 347] width 104 height 71
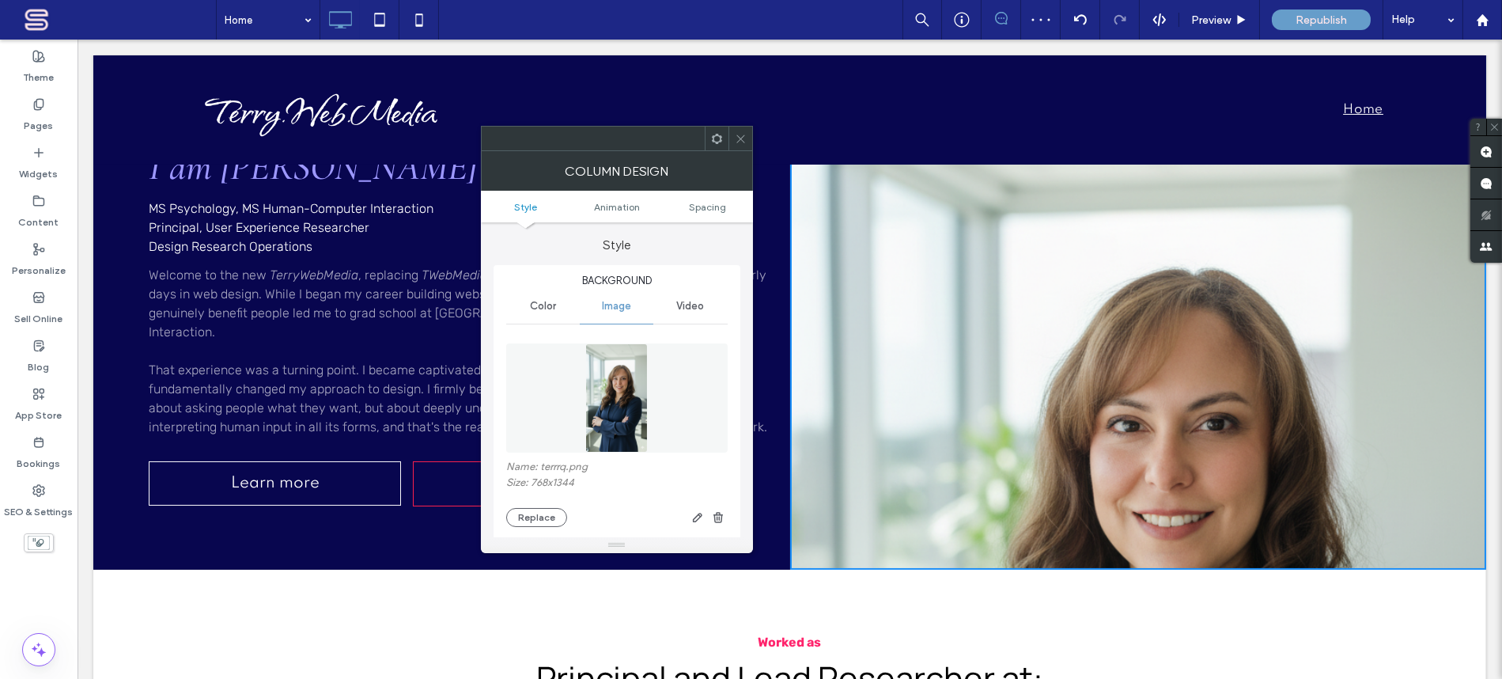
click at [628, 384] on img at bounding box center [616, 397] width 63 height 109
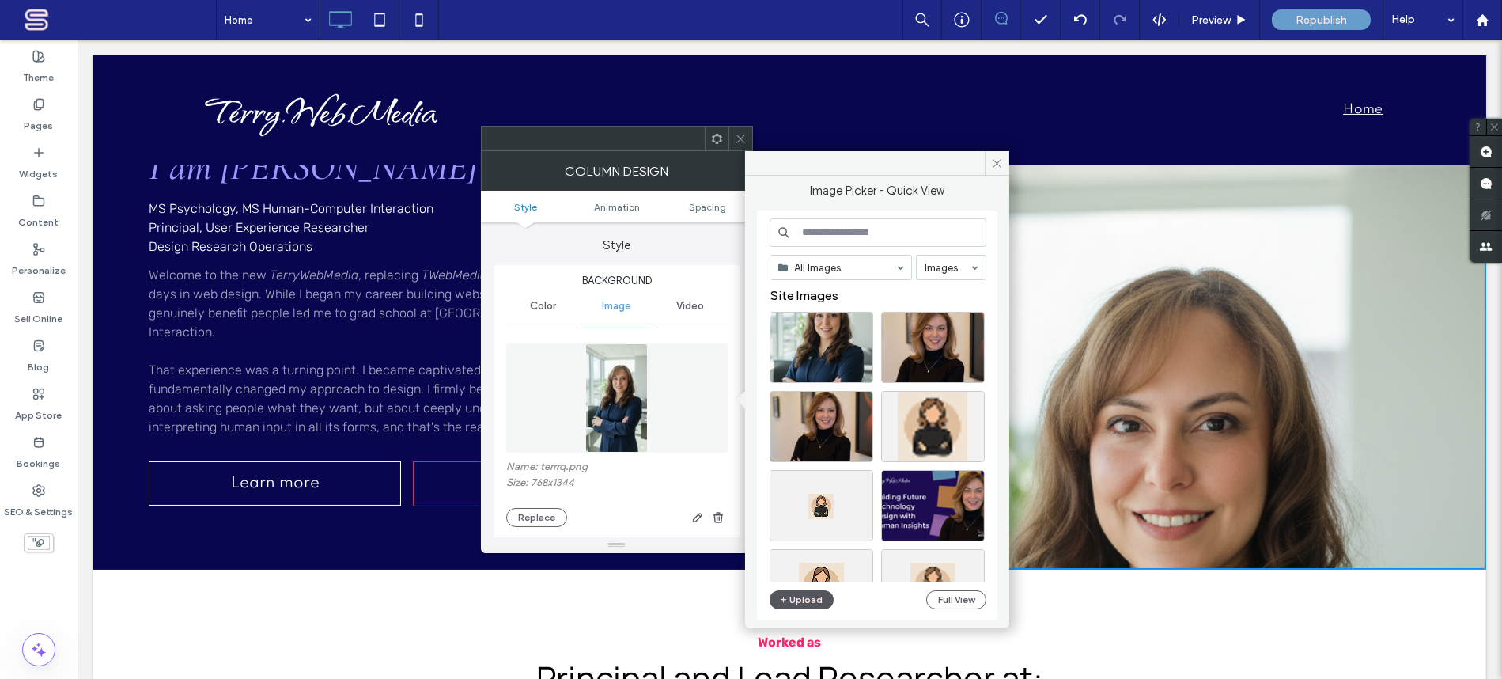
click at [803, 592] on button "Upload" at bounding box center [802, 599] width 65 height 19
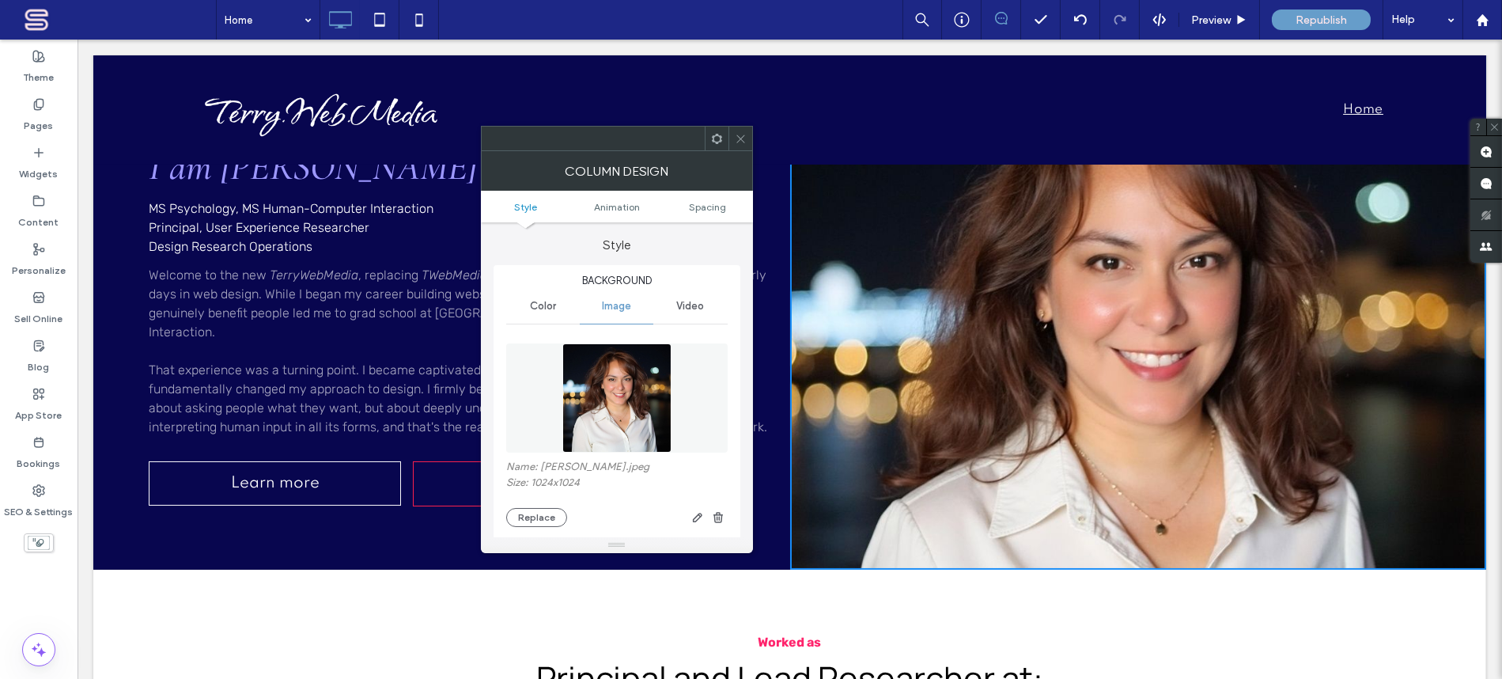
click at [742, 137] on use at bounding box center [740, 138] width 8 height 8
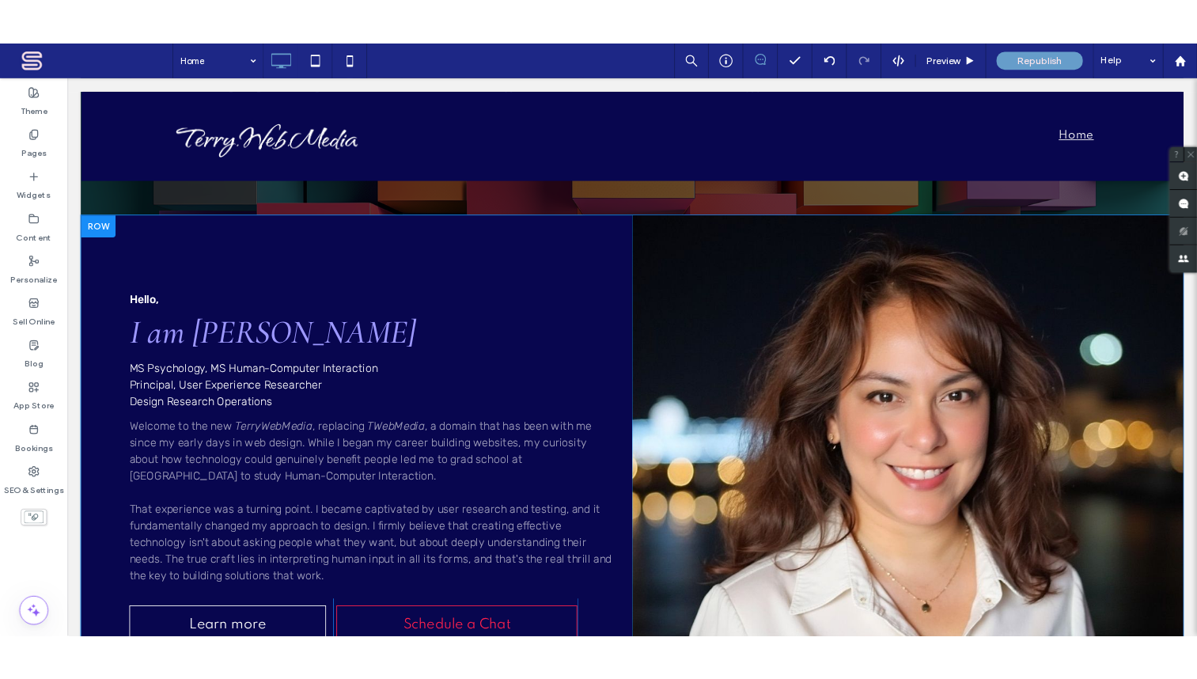
scroll to position [383, 0]
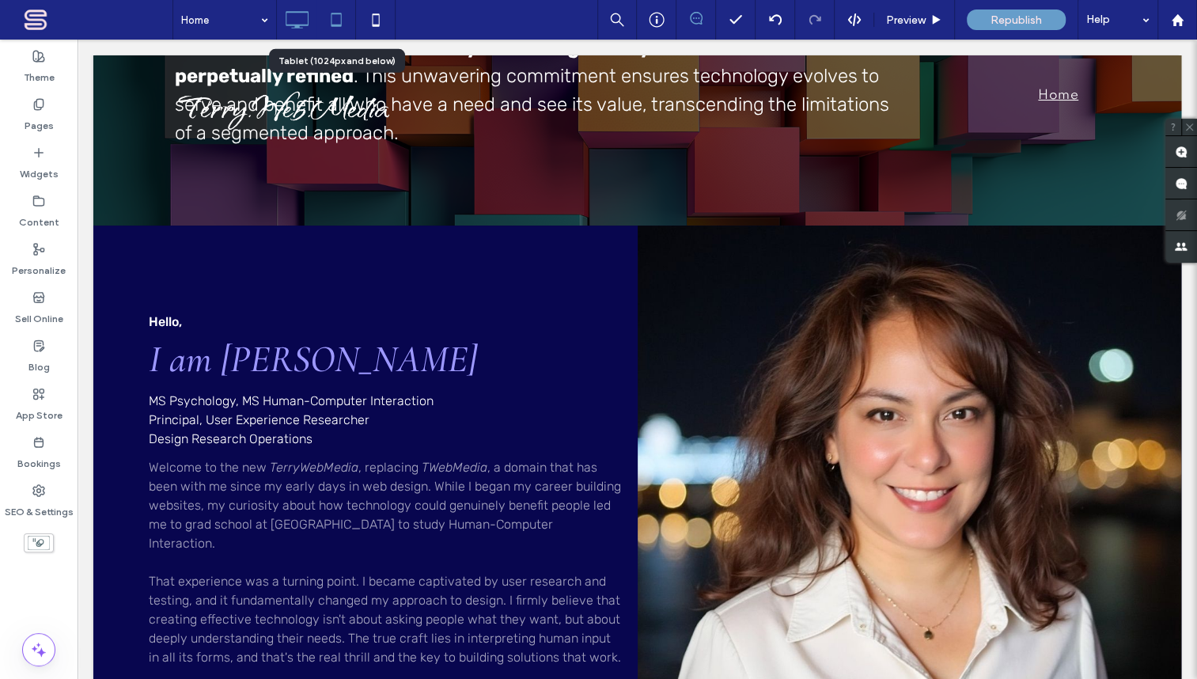
click at [334, 15] on icon at bounding box center [336, 20] width 32 height 32
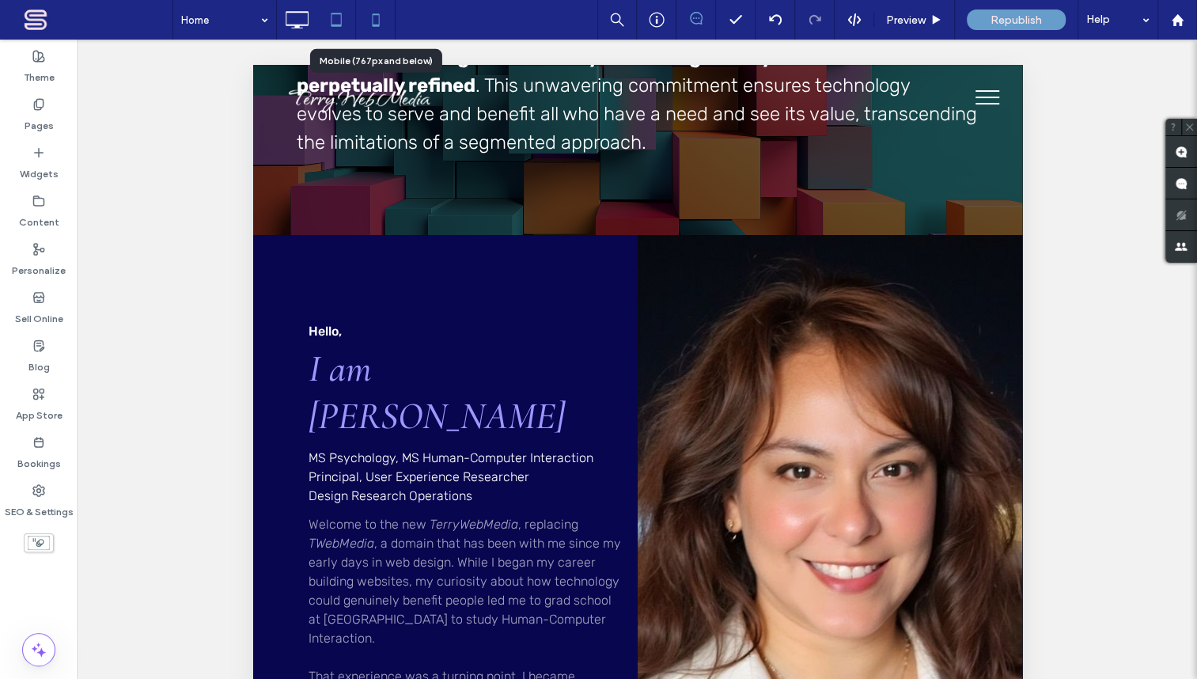
click at [381, 19] on icon at bounding box center [376, 20] width 32 height 32
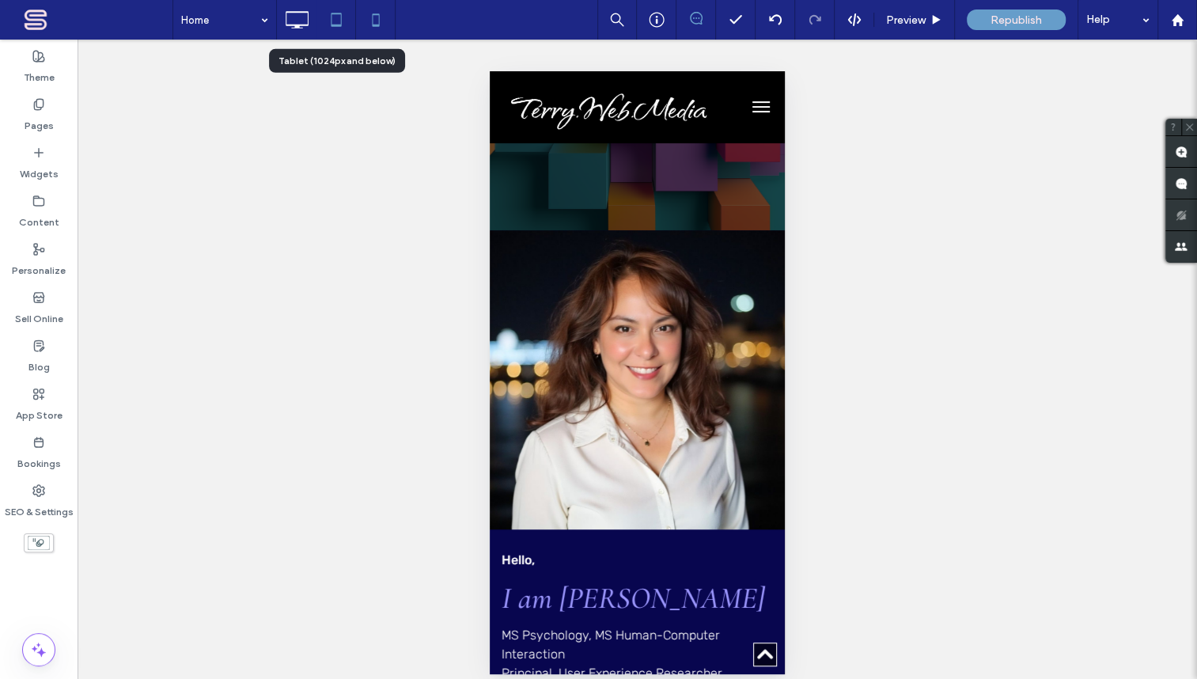
click at [334, 21] on icon at bounding box center [336, 20] width 32 height 32
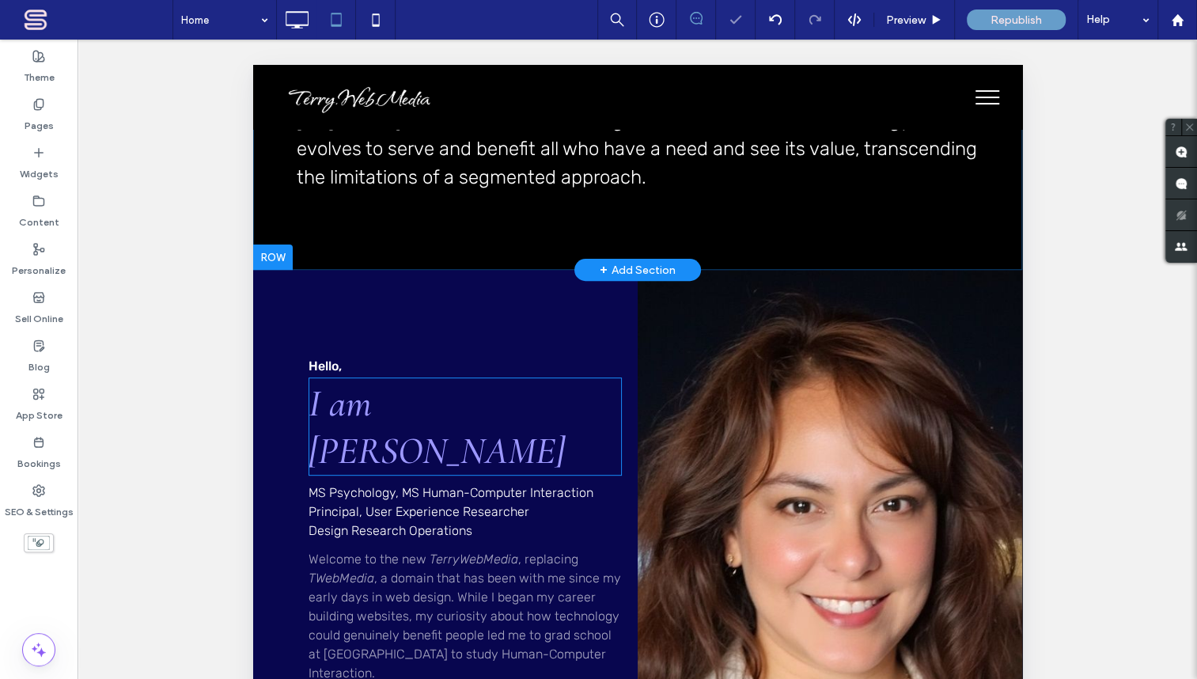
scroll to position [575, 0]
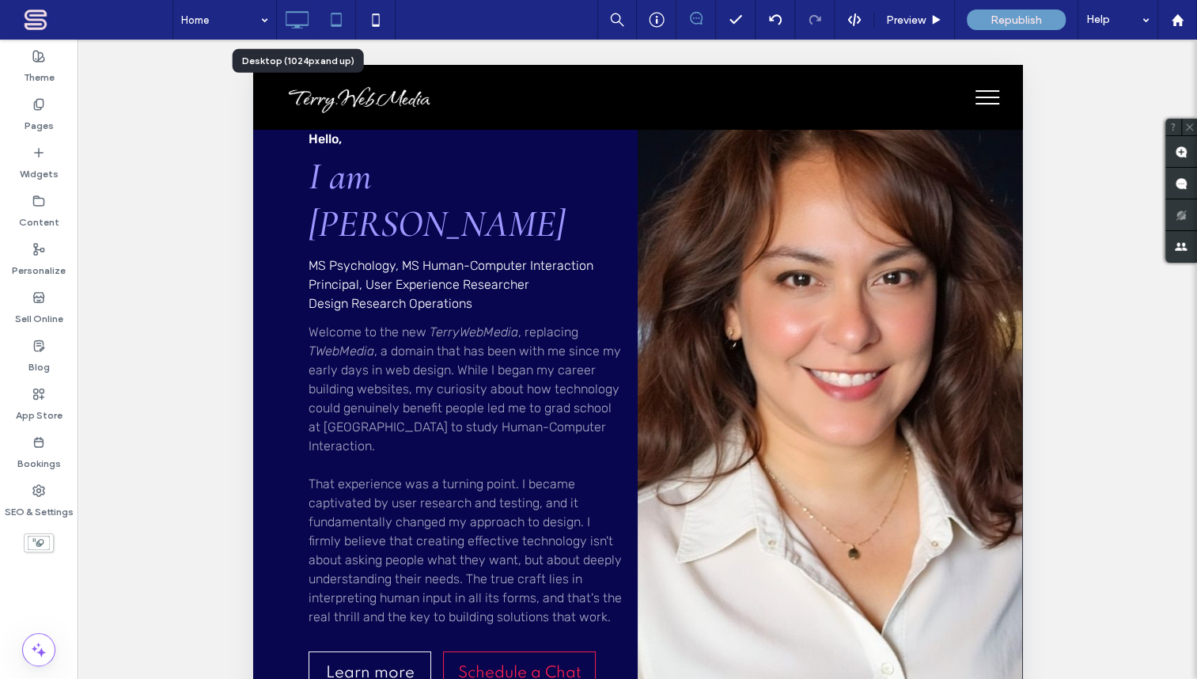
click at [300, 26] on icon at bounding box center [297, 20] width 32 height 32
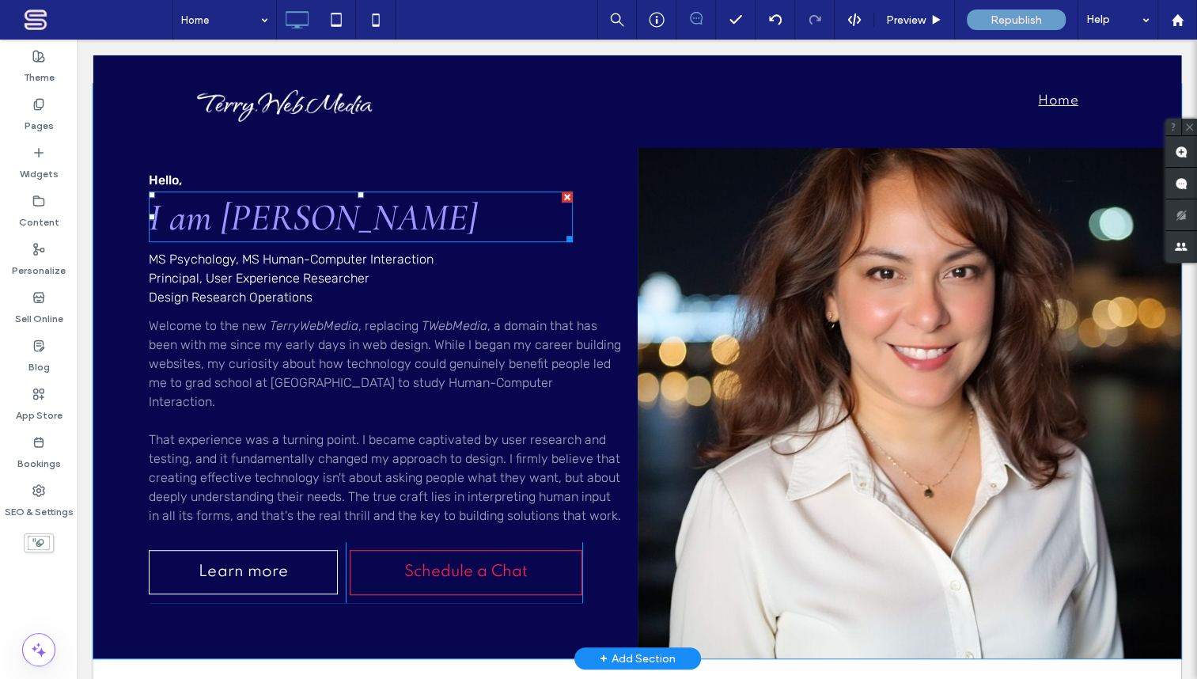
scroll to position [383, 0]
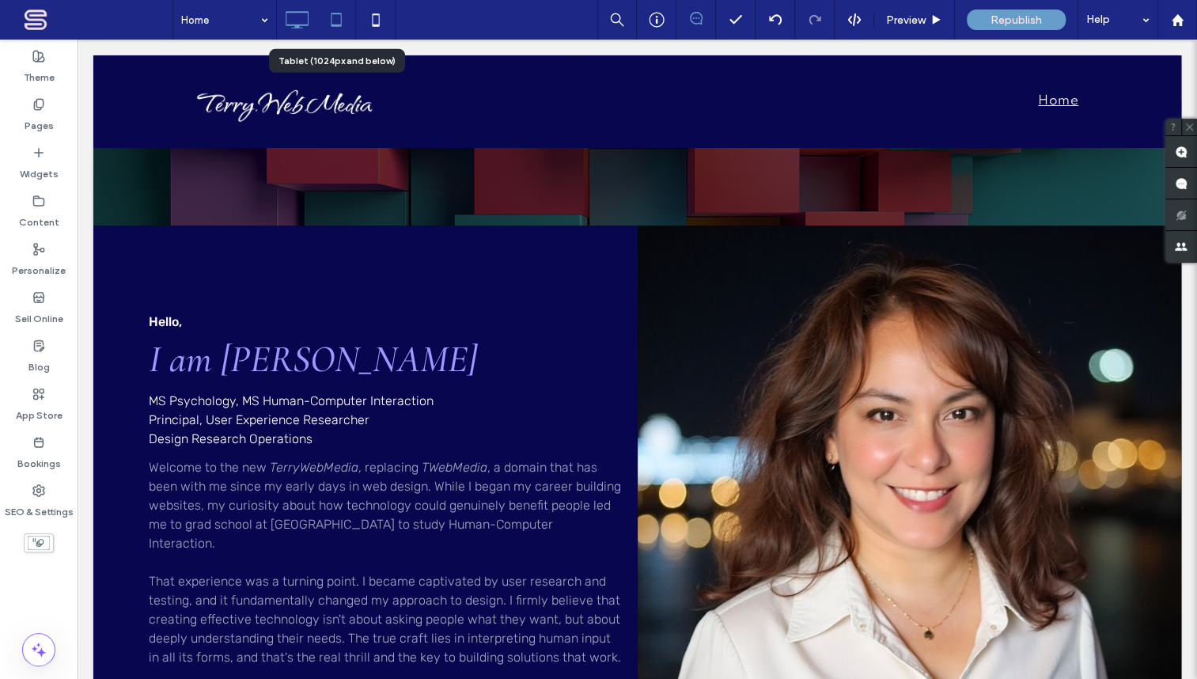
click at [335, 25] on use at bounding box center [336, 19] width 10 height 13
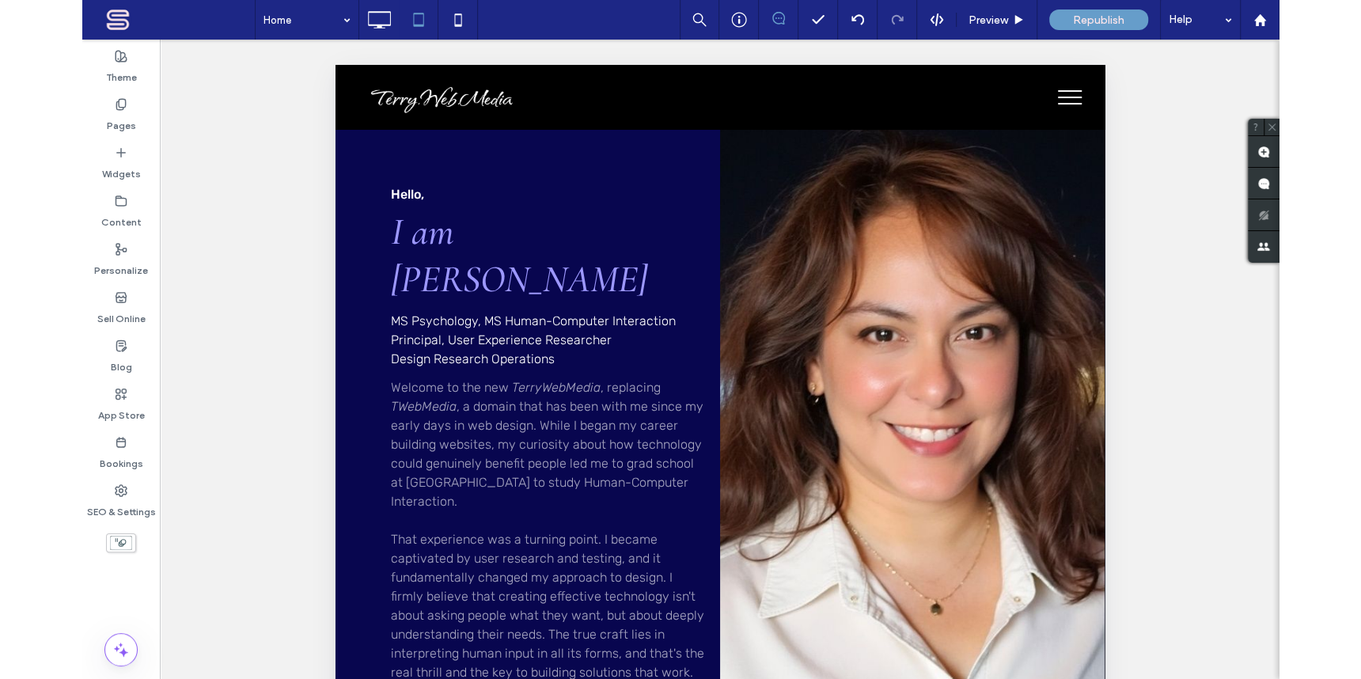
scroll to position [508, 0]
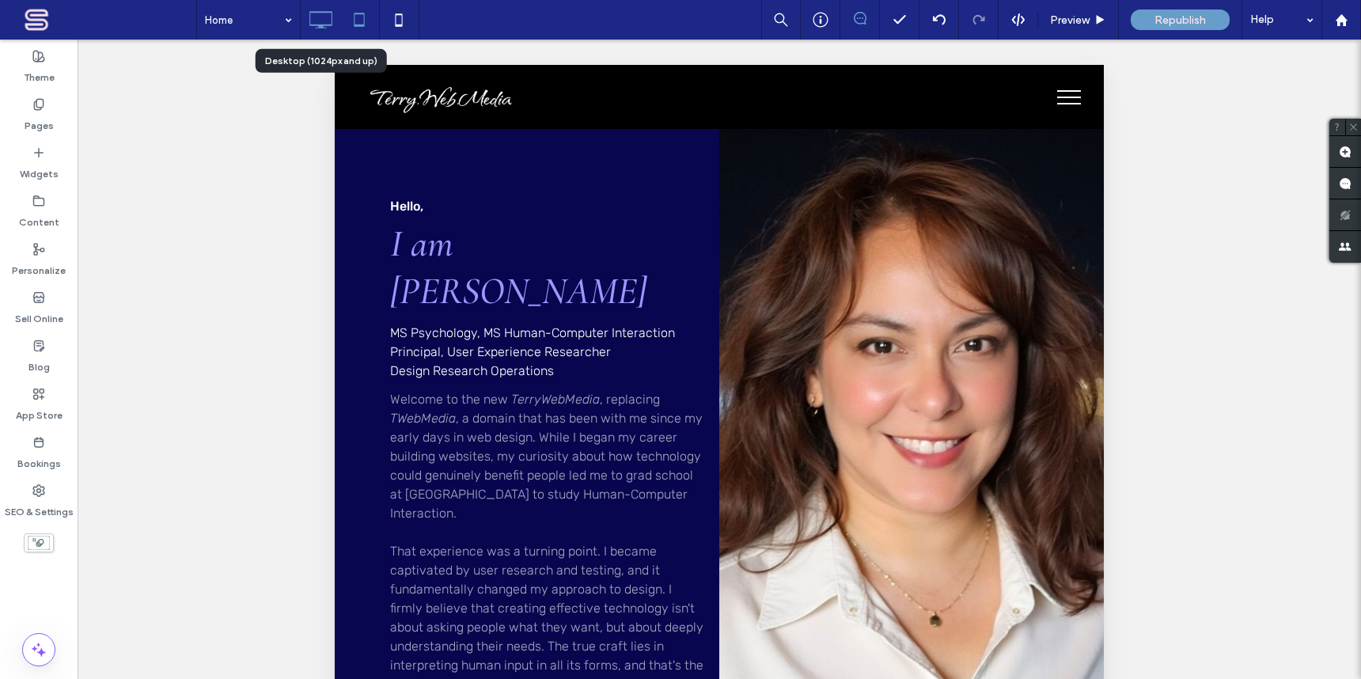
click at [324, 20] on icon at bounding box center [321, 20] width 32 height 32
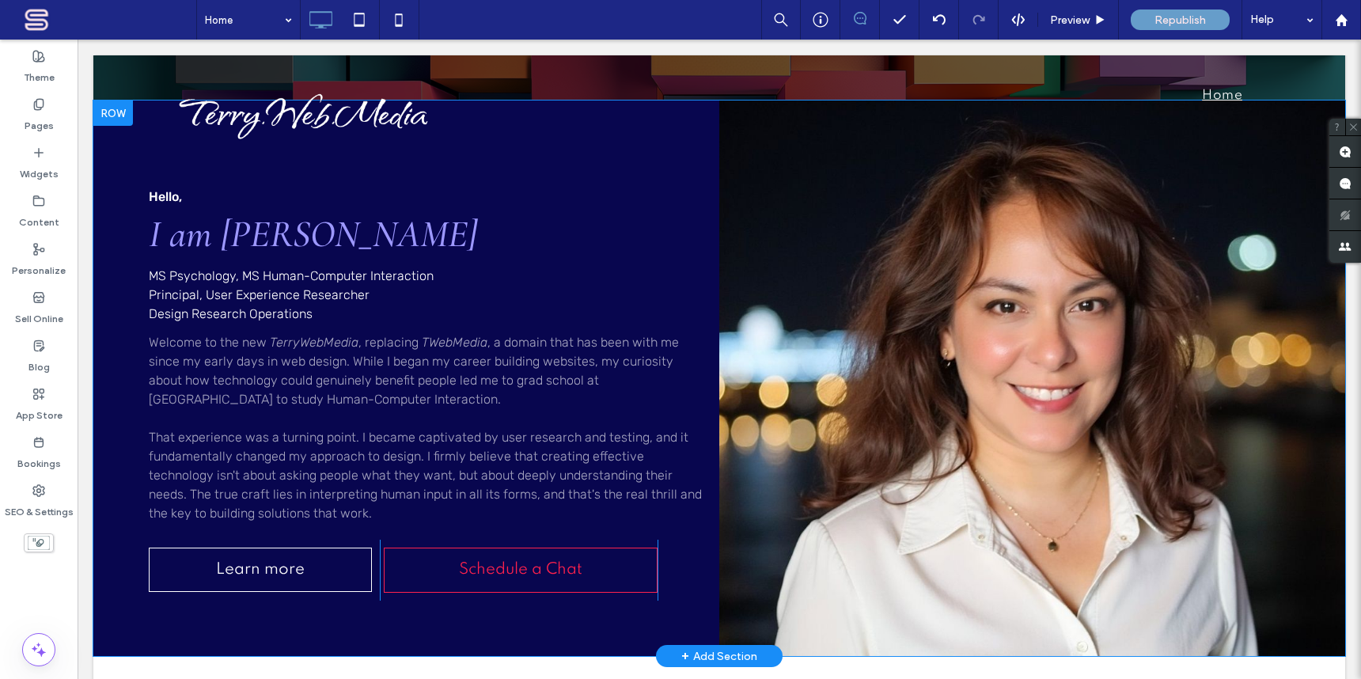
click at [1083, 200] on div "Click To Paste" at bounding box center [1032, 377] width 626 height 555
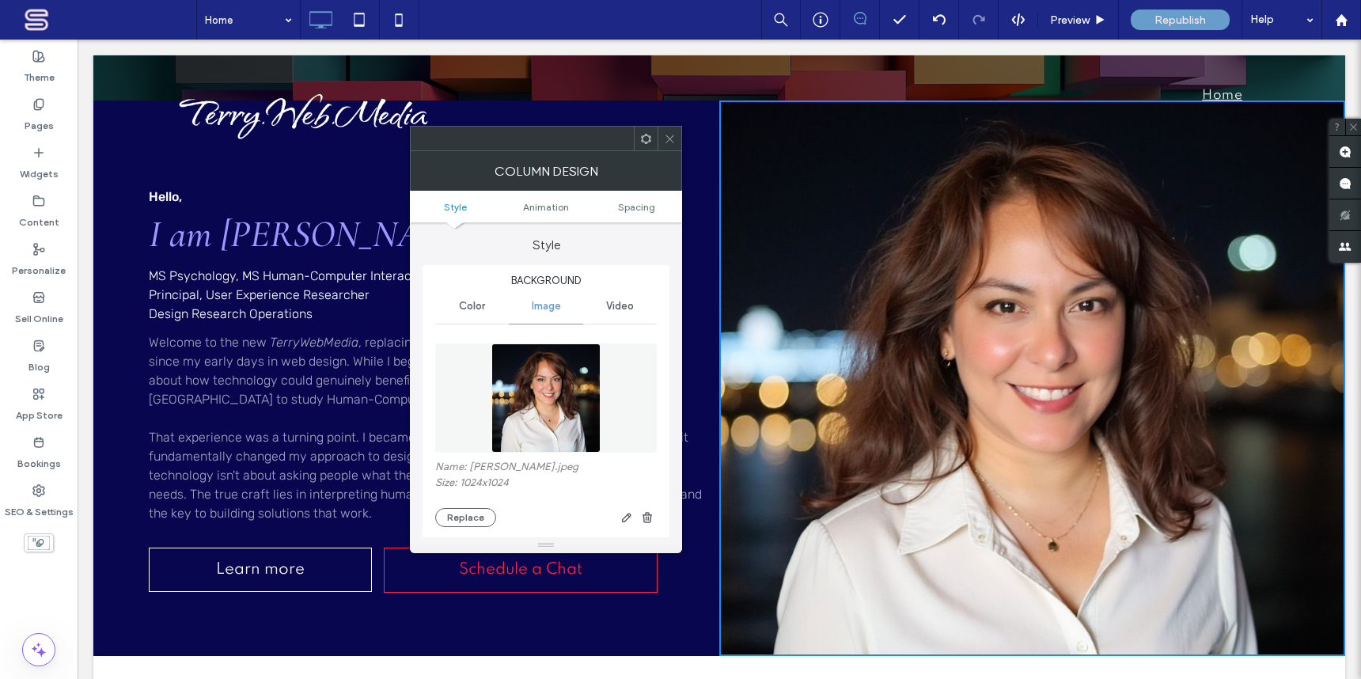
click at [531, 407] on img at bounding box center [545, 397] width 109 height 109
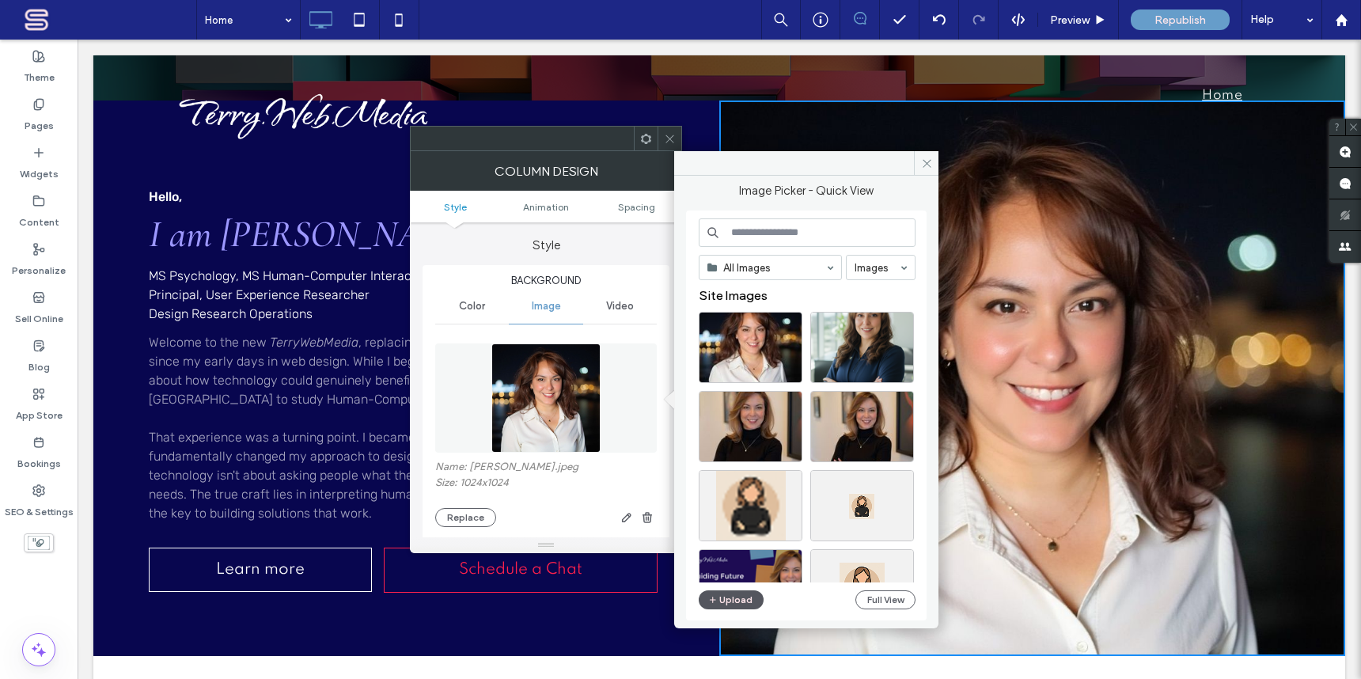
click at [740, 592] on button "Upload" at bounding box center [730, 599] width 65 height 19
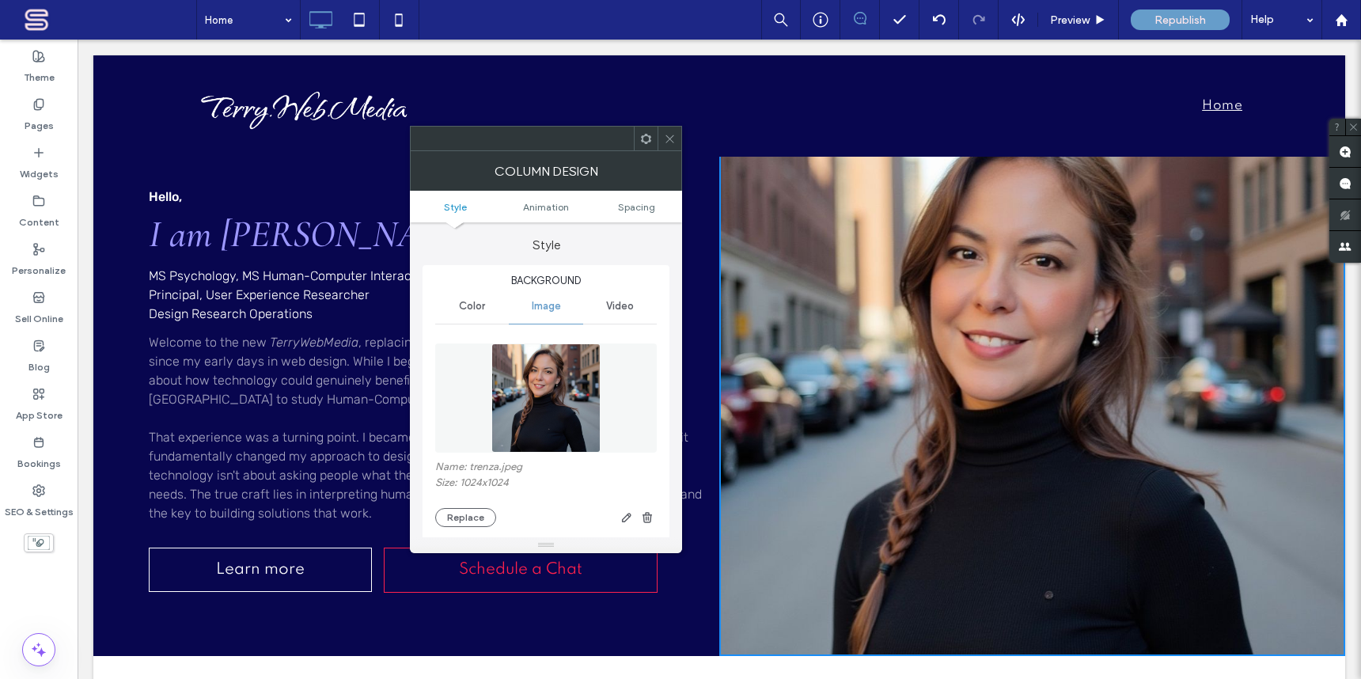
click at [672, 140] on icon at bounding box center [670, 139] width 12 height 12
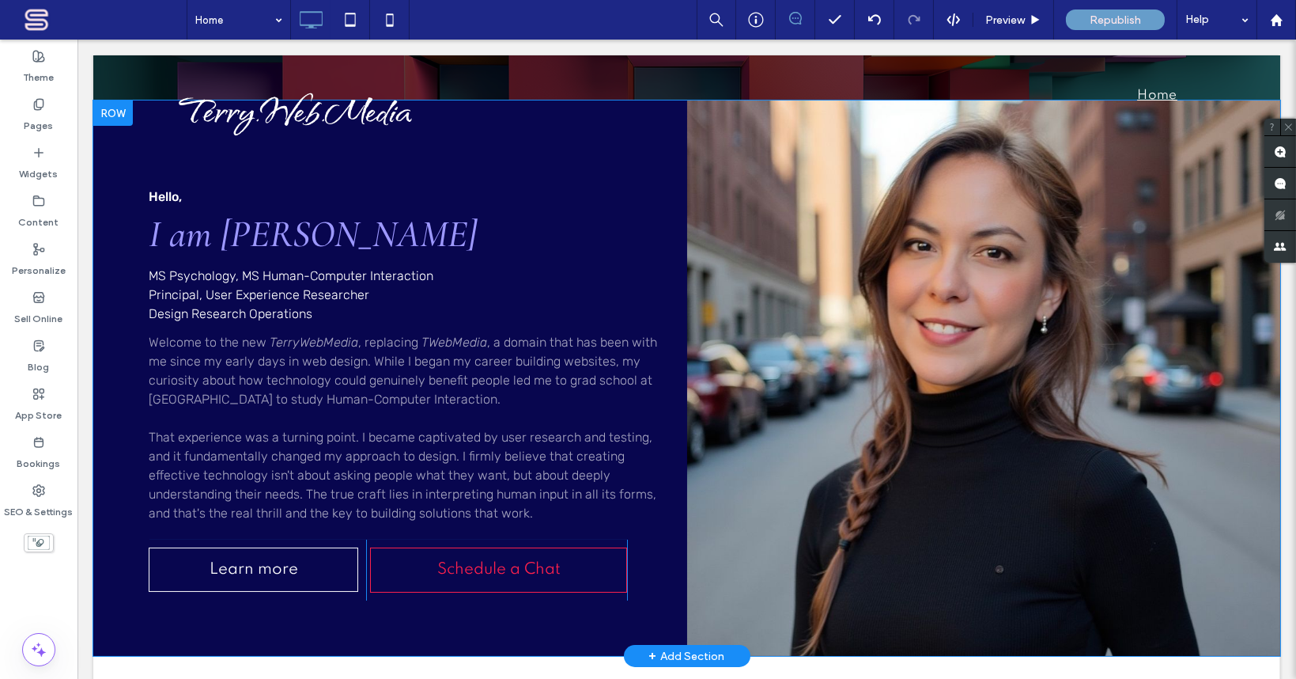
click at [960, 206] on div "Click To Paste" at bounding box center [984, 377] width 594 height 555
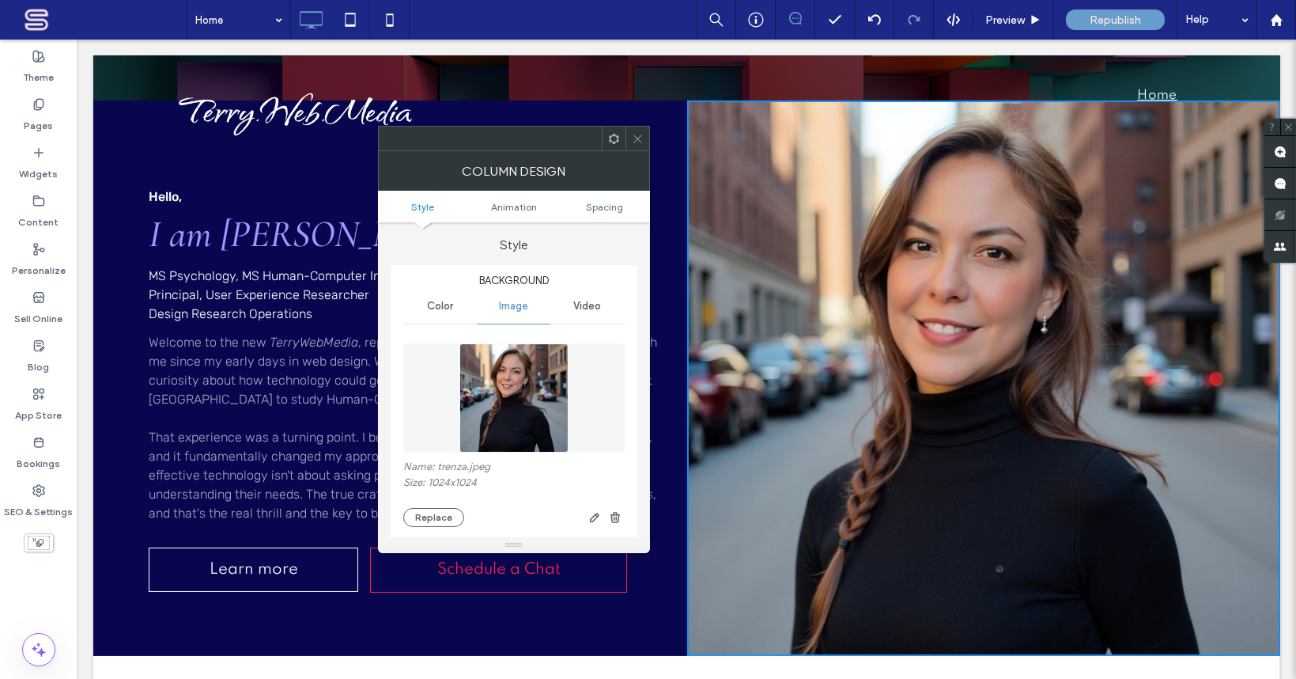
click at [513, 418] on img at bounding box center [514, 397] width 109 height 109
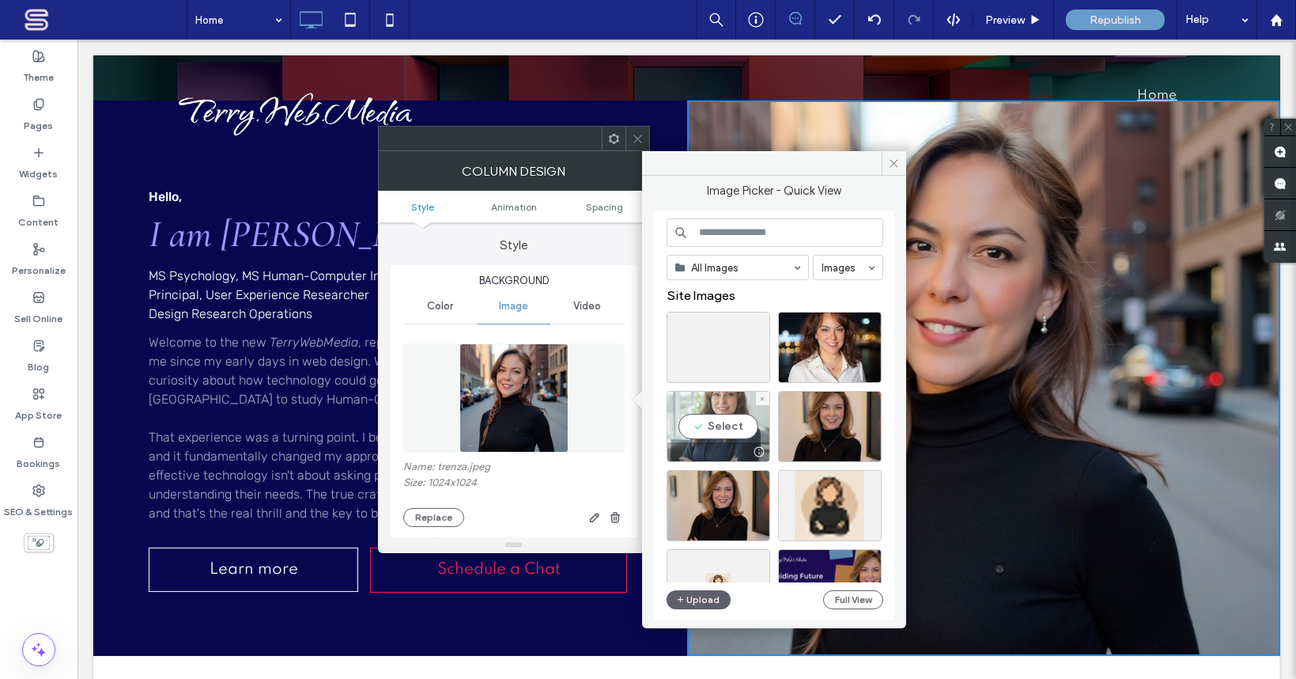
drag, startPoint x: 729, startPoint y: 427, endPoint x: 650, endPoint y: 395, distance: 84.8
click at [729, 427] on div "Select" at bounding box center [719, 426] width 104 height 71
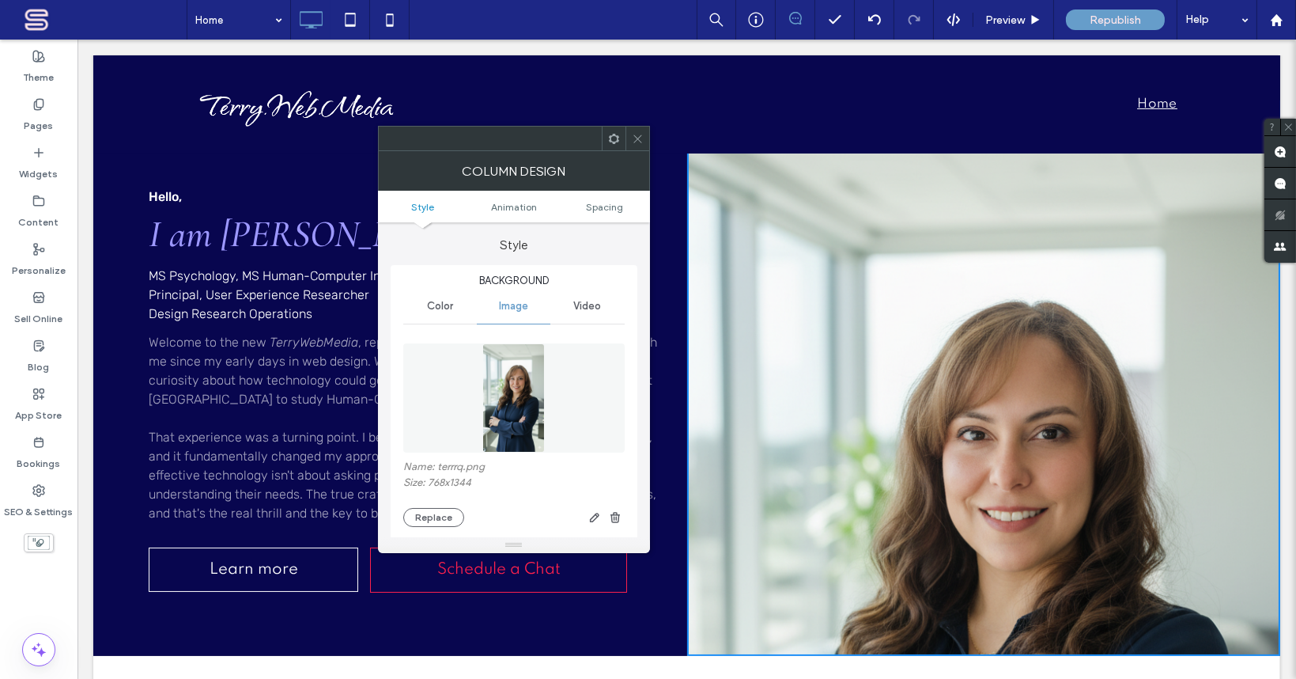
click at [525, 423] on img at bounding box center [514, 397] width 63 height 109
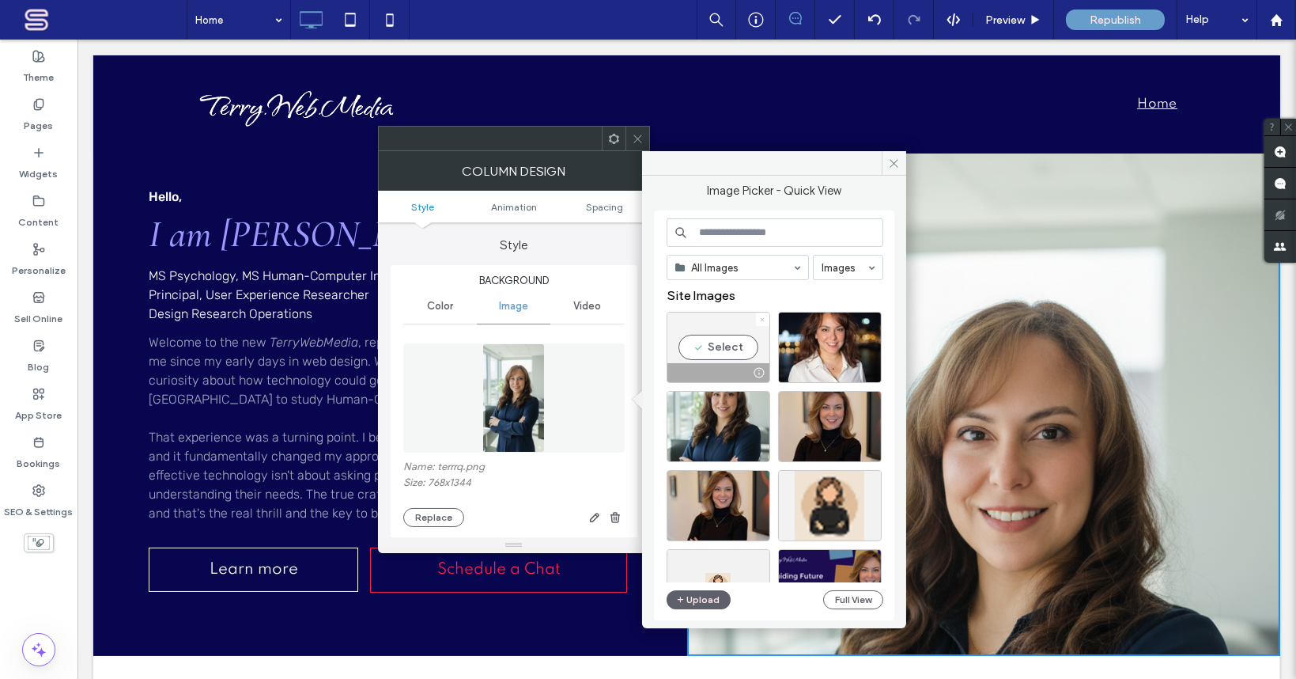
click at [764, 316] on icon at bounding box center [762, 319] width 6 height 6
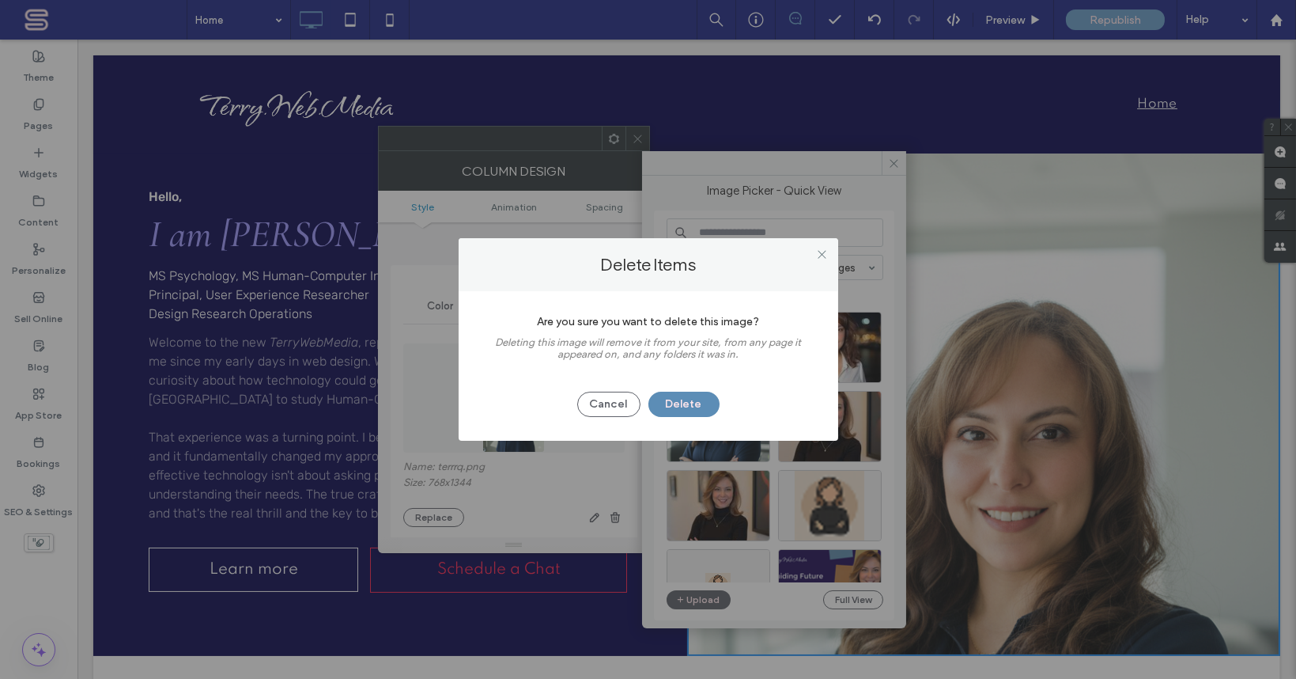
click at [690, 403] on button "Delete" at bounding box center [684, 404] width 71 height 25
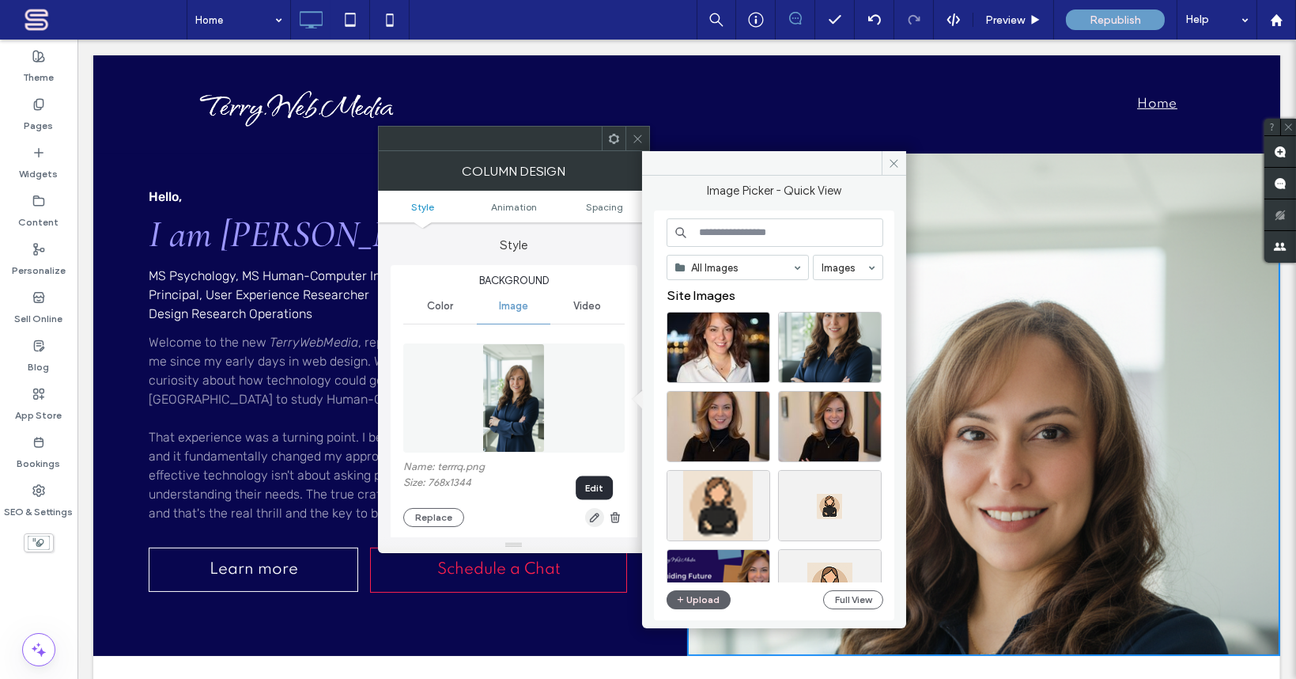
click at [594, 519] on icon "button" at bounding box center [595, 517] width 13 height 13
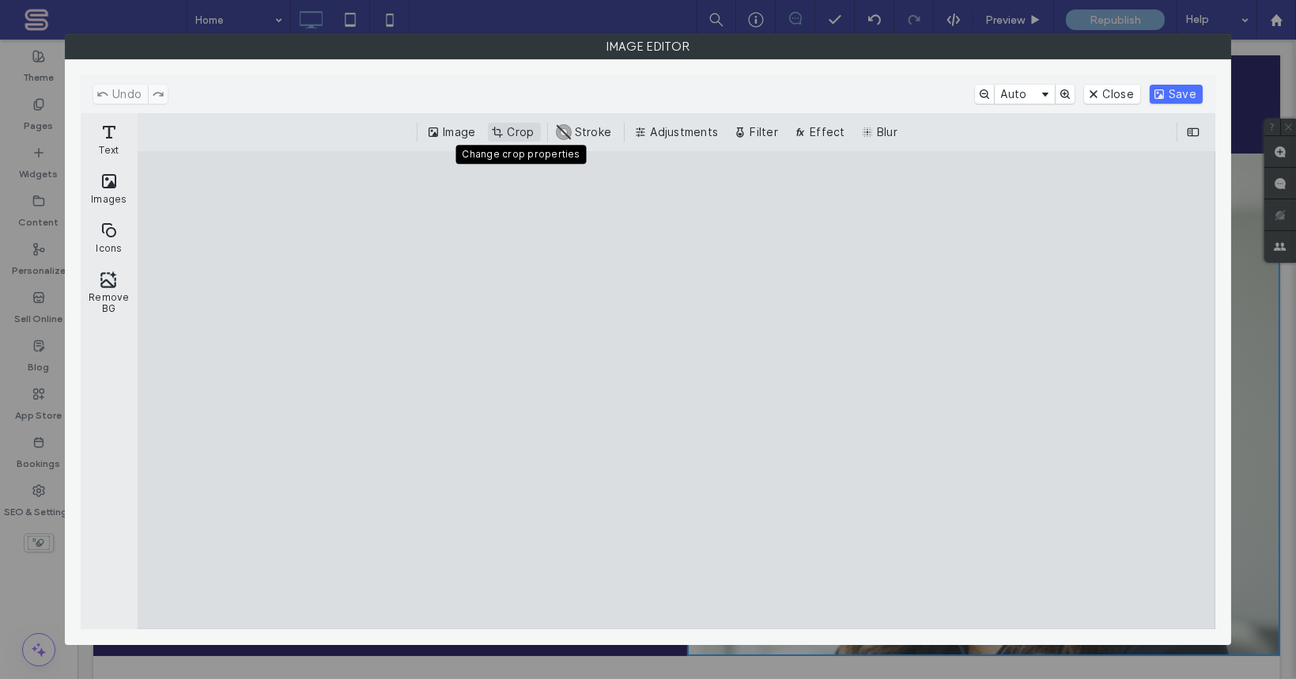
click at [530, 134] on button "Crop" at bounding box center [514, 132] width 52 height 19
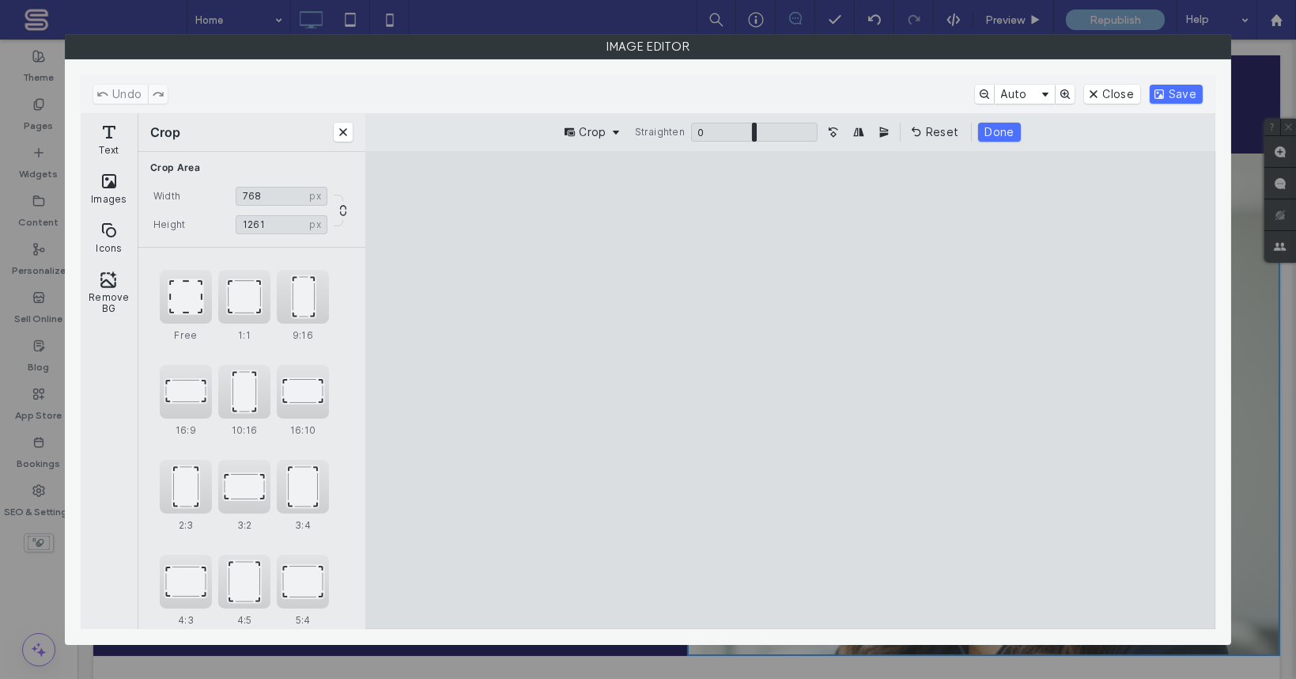
drag, startPoint x: 794, startPoint y: 200, endPoint x: 799, endPoint y: 224, distance: 24.2
click at [791, 390] on cesdk-canvas "Editor canvas" at bounding box center [791, 390] width 0 height 0
drag, startPoint x: 794, startPoint y: 593, endPoint x: 799, endPoint y: 570, distance: 24.2
click at [791, 390] on cesdk-canvas "Editor canvas" at bounding box center [791, 390] width 0 height 0
type input "****"
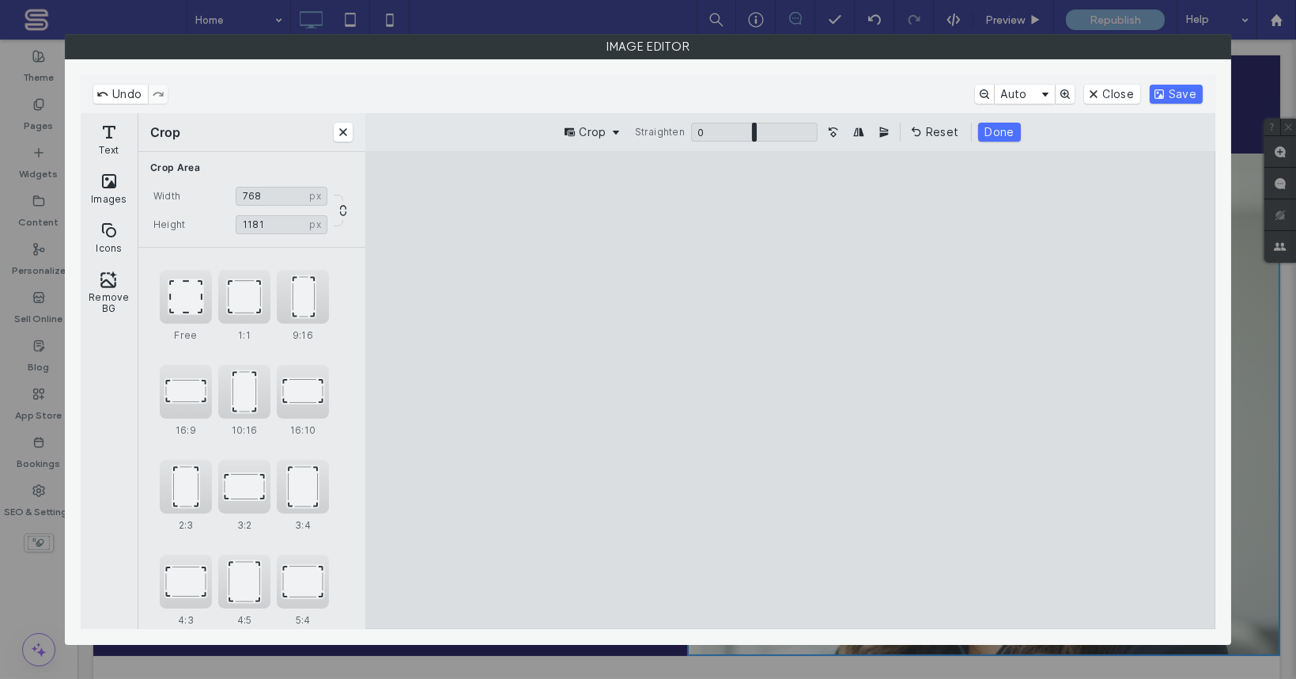
click at [791, 390] on cesdk-canvas "Editor canvas" at bounding box center [791, 390] width 0 height 0
click at [993, 131] on button "Done" at bounding box center [1000, 132] width 42 height 19
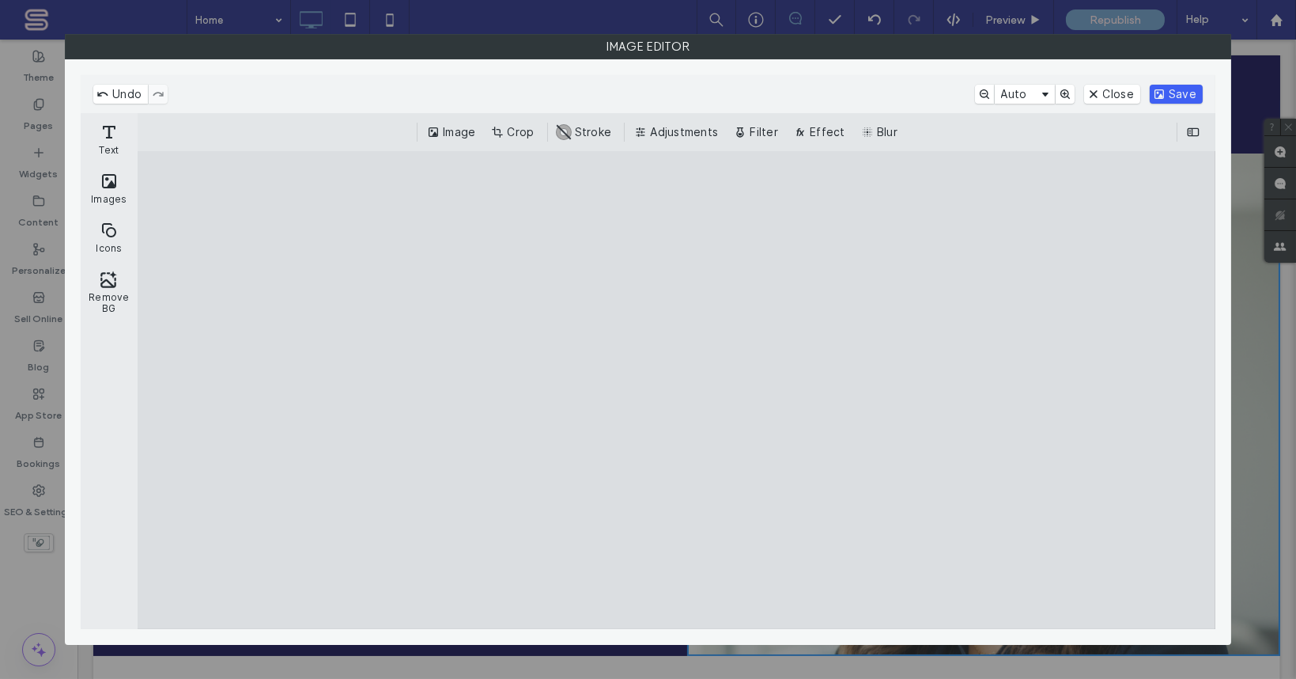
click at [1183, 92] on button "Save" at bounding box center [1176, 94] width 53 height 19
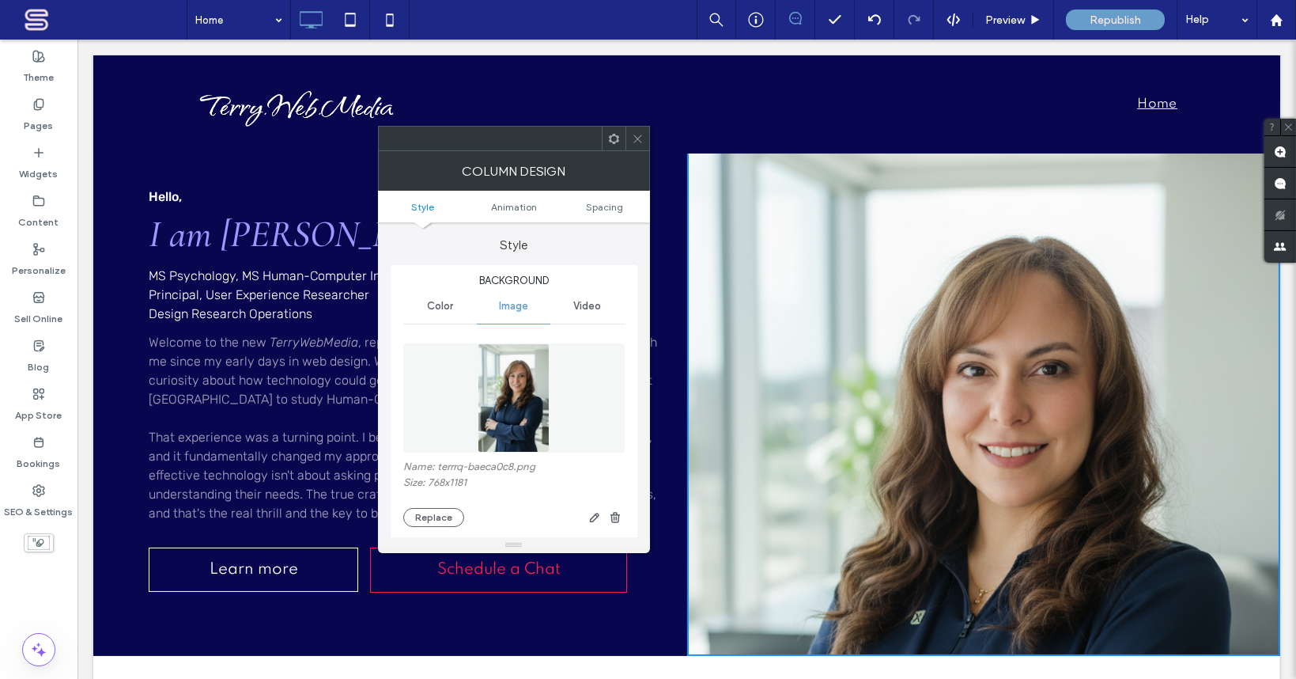
click at [638, 136] on icon at bounding box center [638, 139] width 12 height 12
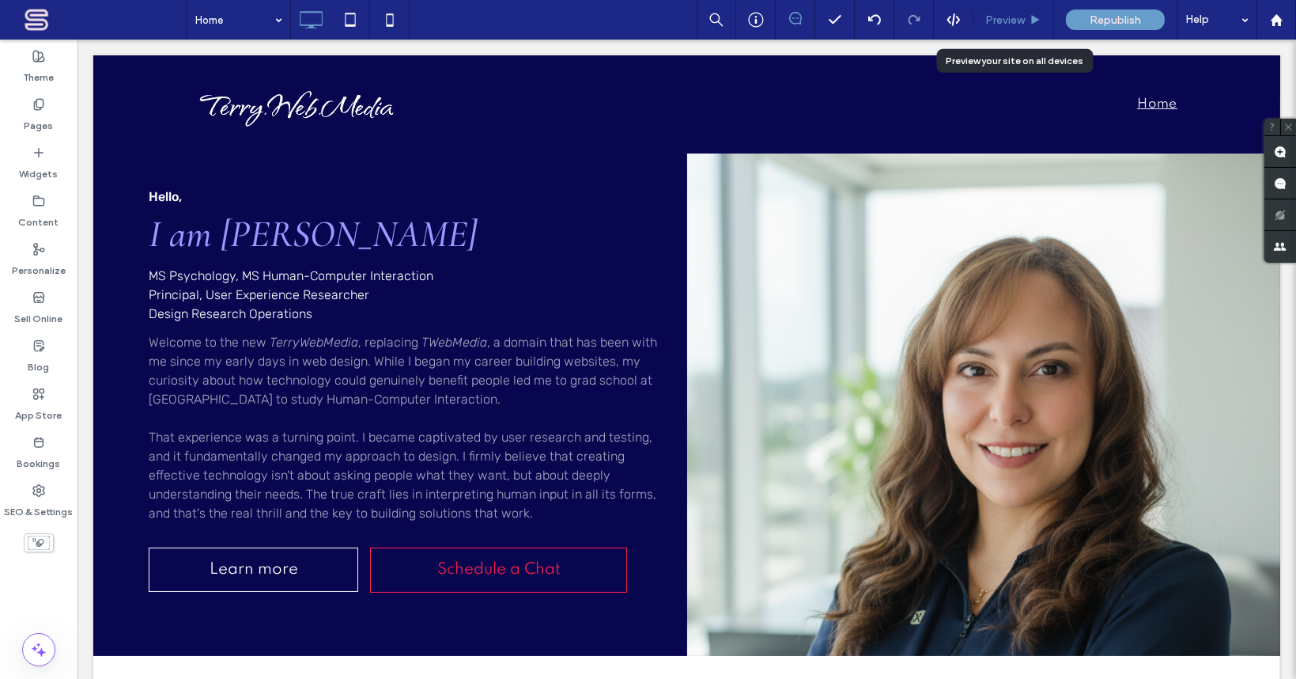
click at [1008, 17] on span "Preview" at bounding box center [1006, 19] width 40 height 13
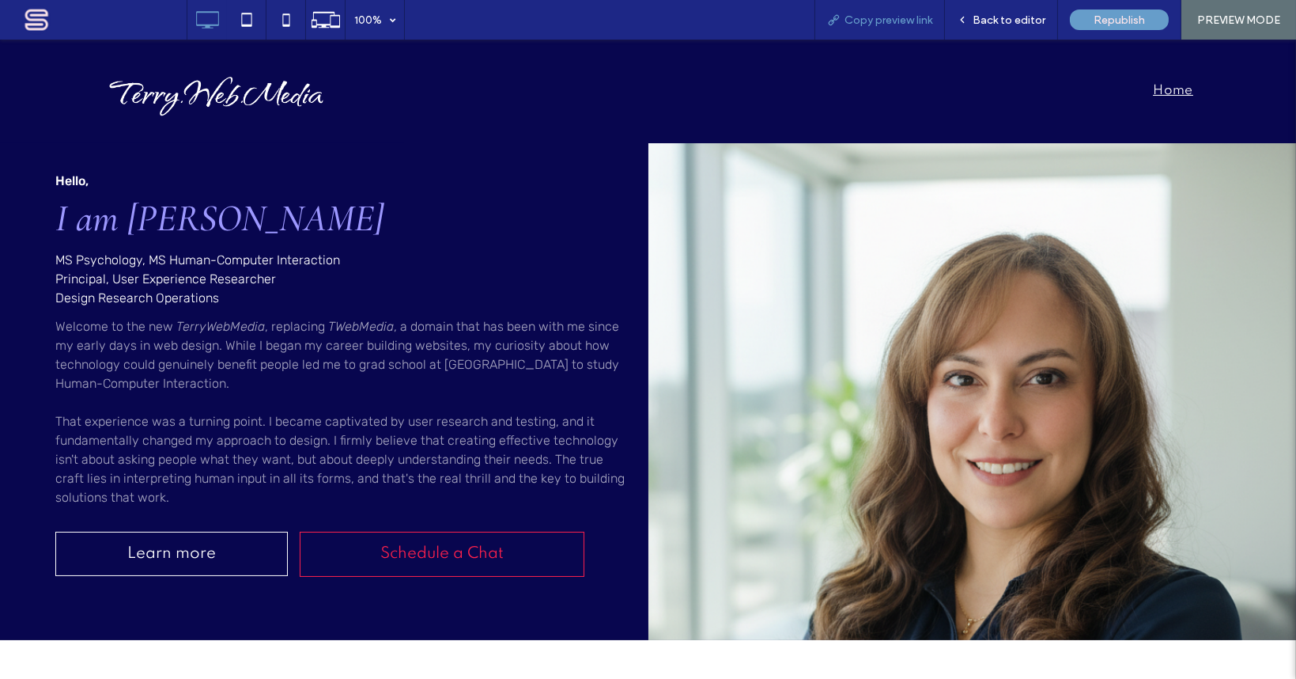
click at [905, 23] on span "Copy preview link" at bounding box center [889, 19] width 88 height 13
drag, startPoint x: 1013, startPoint y: 17, endPoint x: 661, endPoint y: 216, distance: 403.5
click at [1013, 17] on span "Back to editor" at bounding box center [1009, 19] width 73 height 13
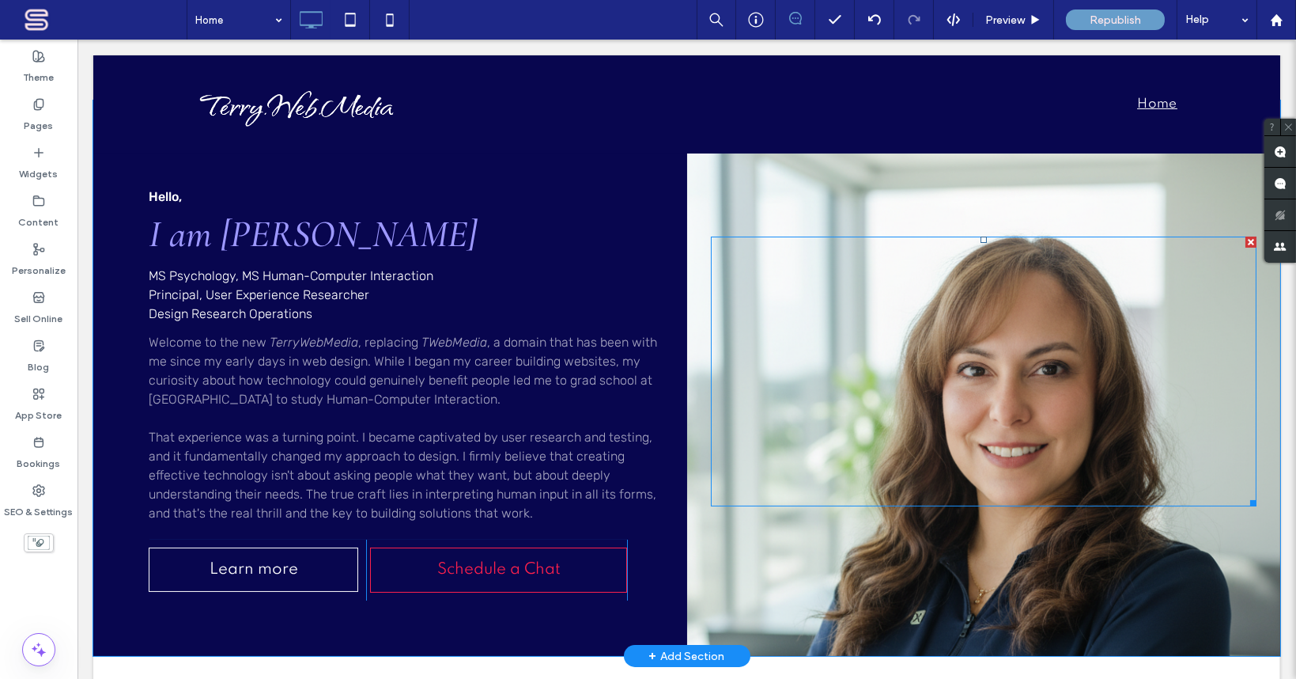
click at [882, 361] on div at bounding box center [984, 372] width 546 height 270
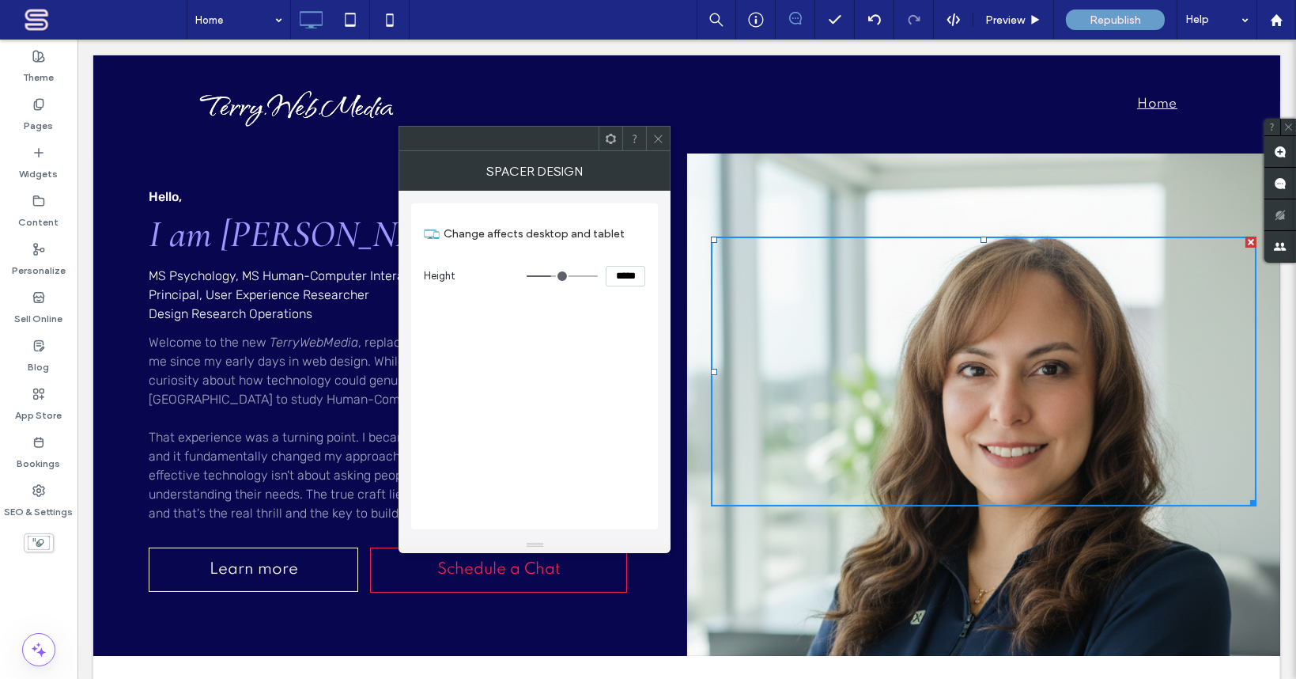
click at [828, 206] on div "Click To Paste" at bounding box center [984, 377] width 594 height 555
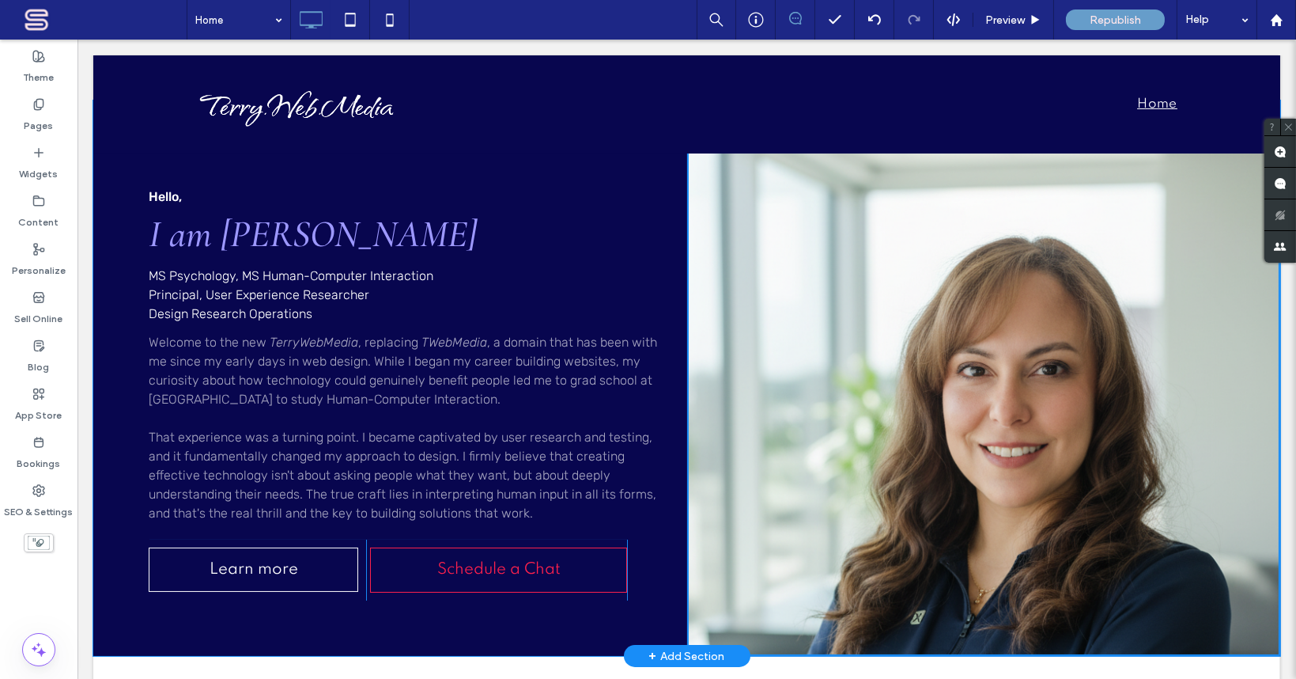
click at [831, 204] on div "Click To Paste" at bounding box center [984, 377] width 594 height 555
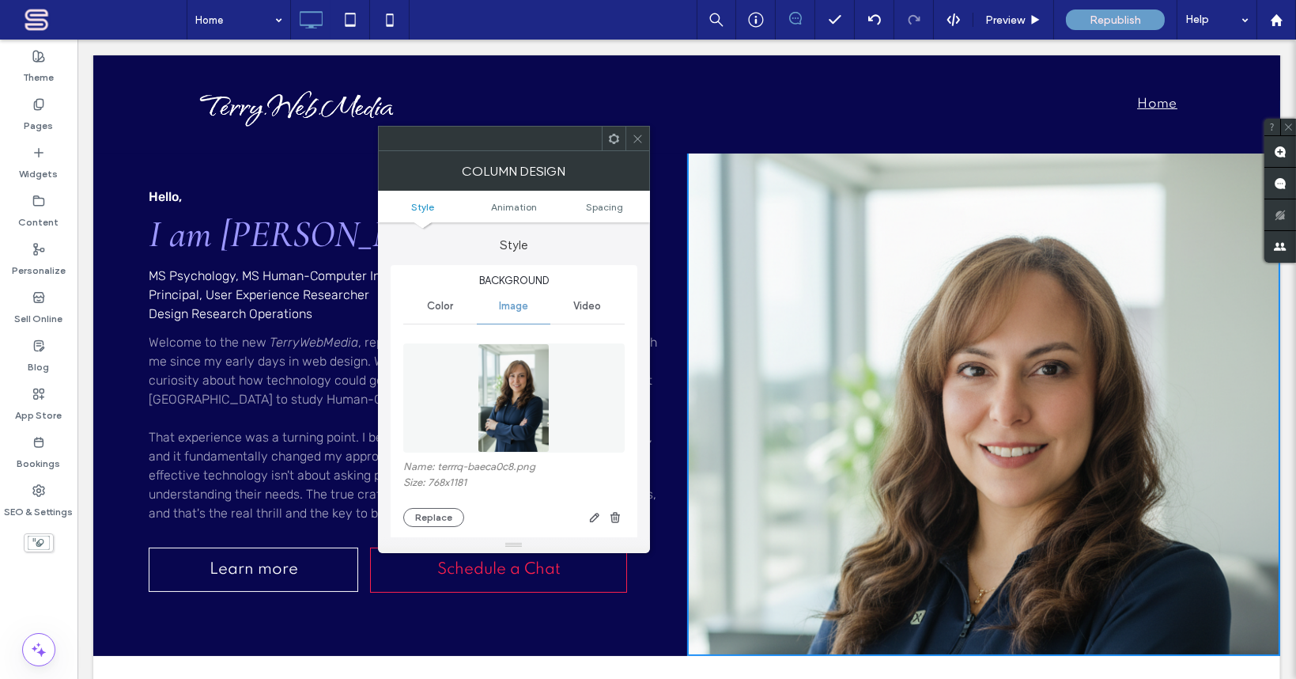
click at [502, 414] on img at bounding box center [513, 397] width 71 height 109
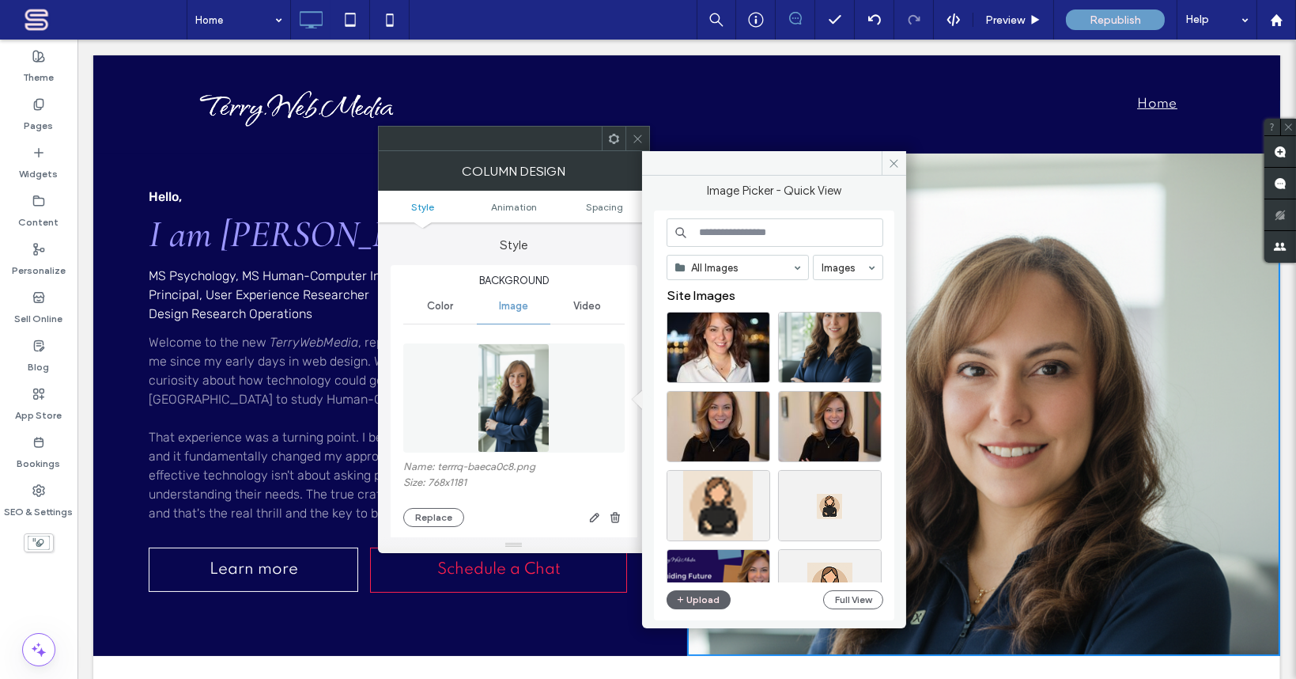
click at [506, 406] on img at bounding box center [513, 397] width 71 height 109
click at [437, 516] on button "Replace" at bounding box center [433, 517] width 61 height 19
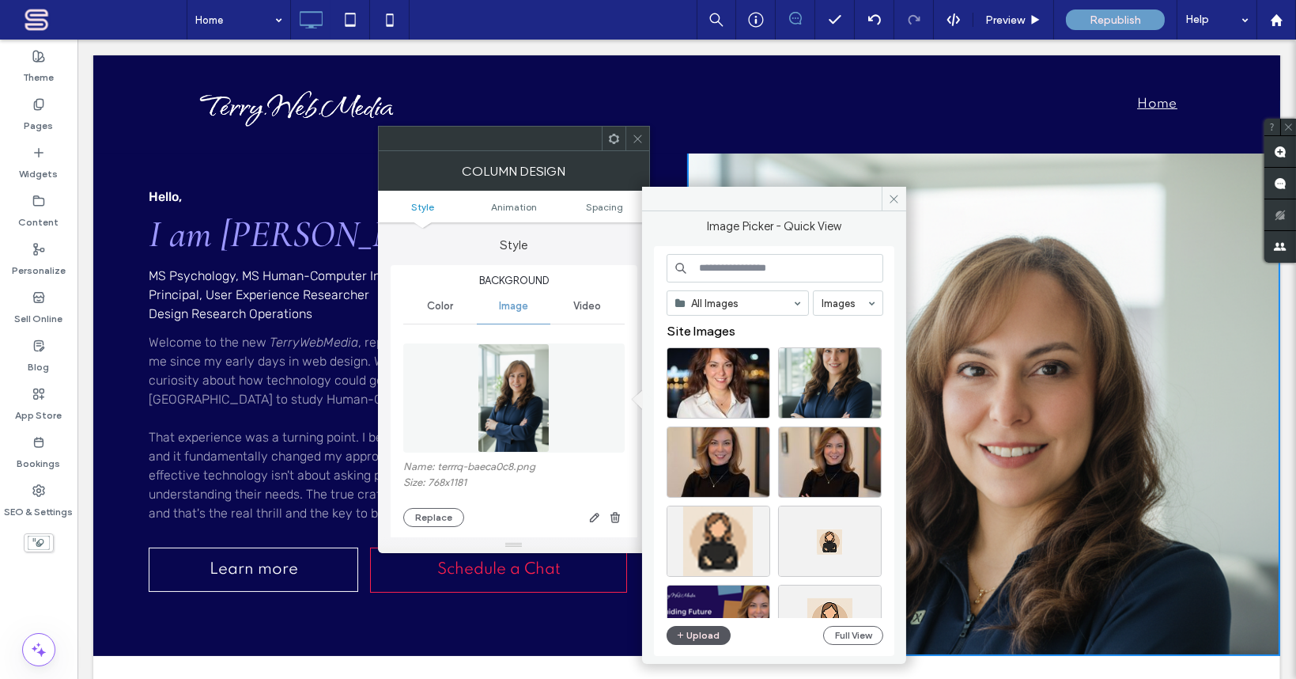
click at [705, 592] on button "Upload" at bounding box center [699, 635] width 65 height 19
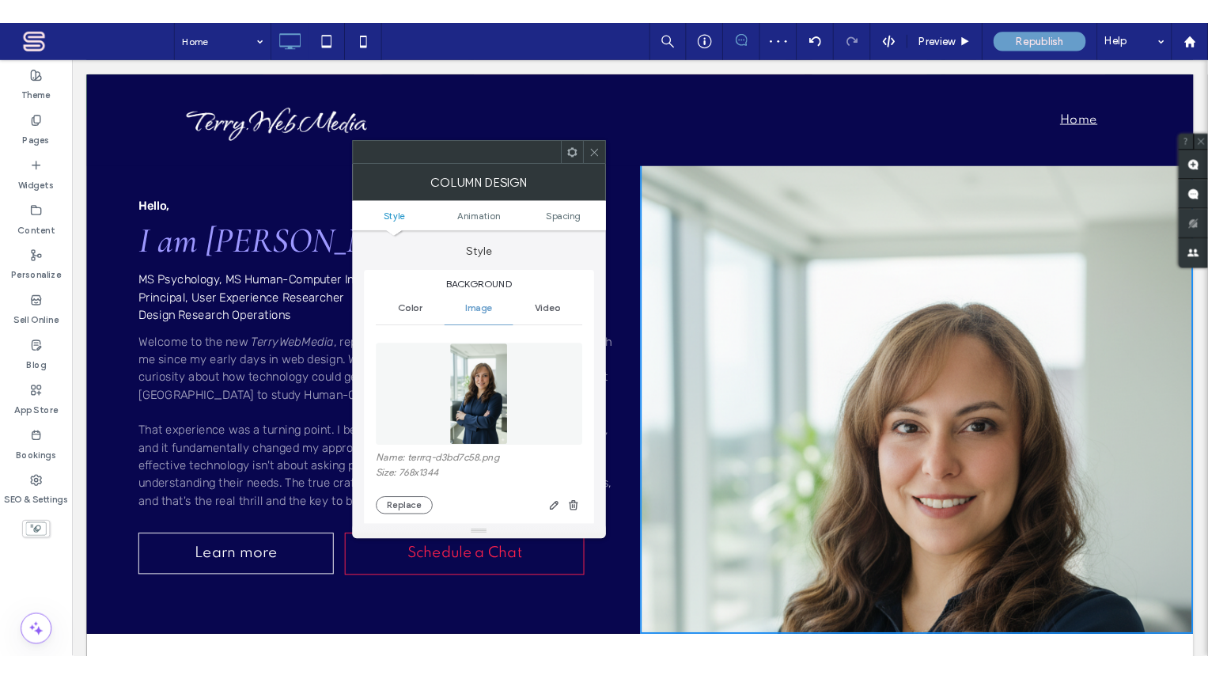
scroll to position [700, 0]
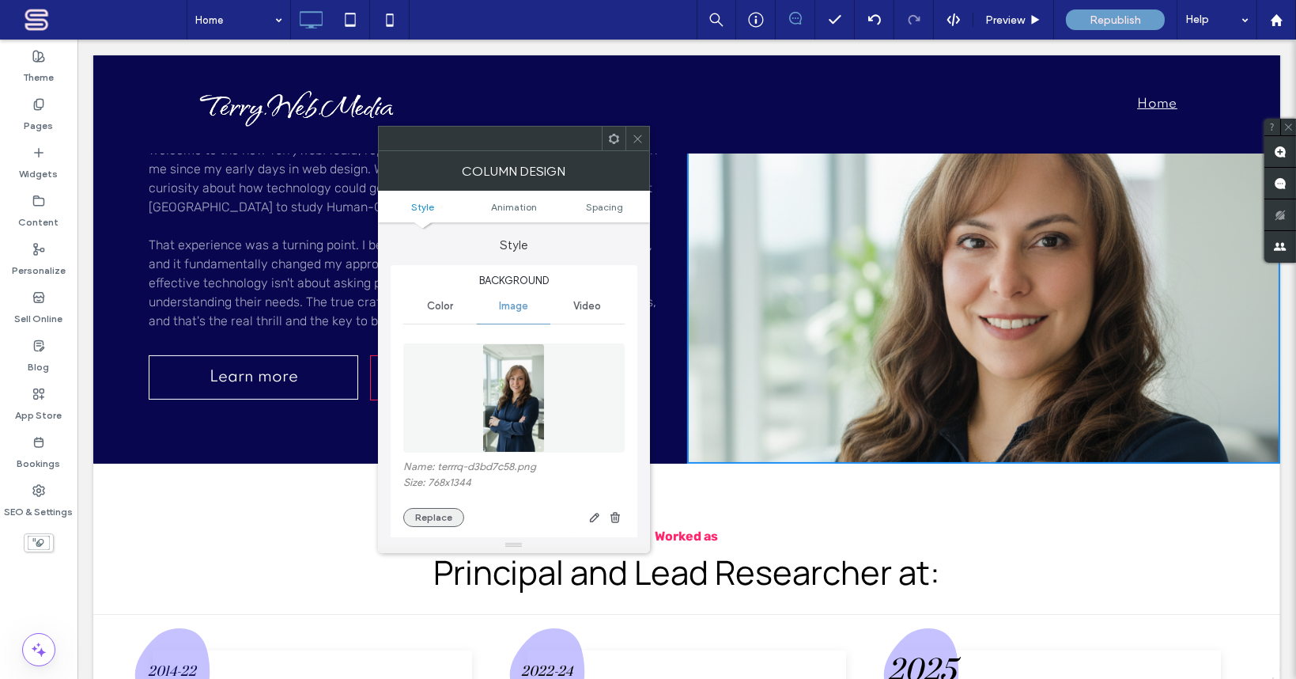
click at [442, 514] on button "Replace" at bounding box center [433, 517] width 61 height 19
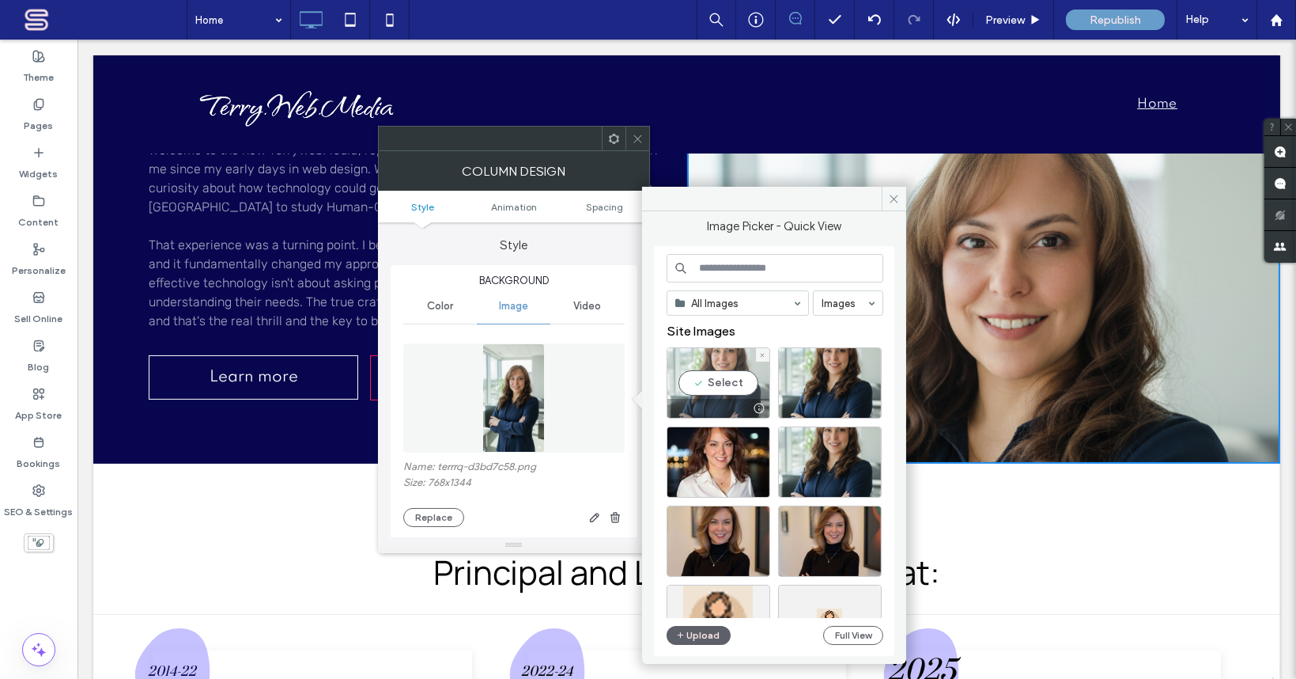
click at [725, 377] on div "Select" at bounding box center [719, 382] width 104 height 71
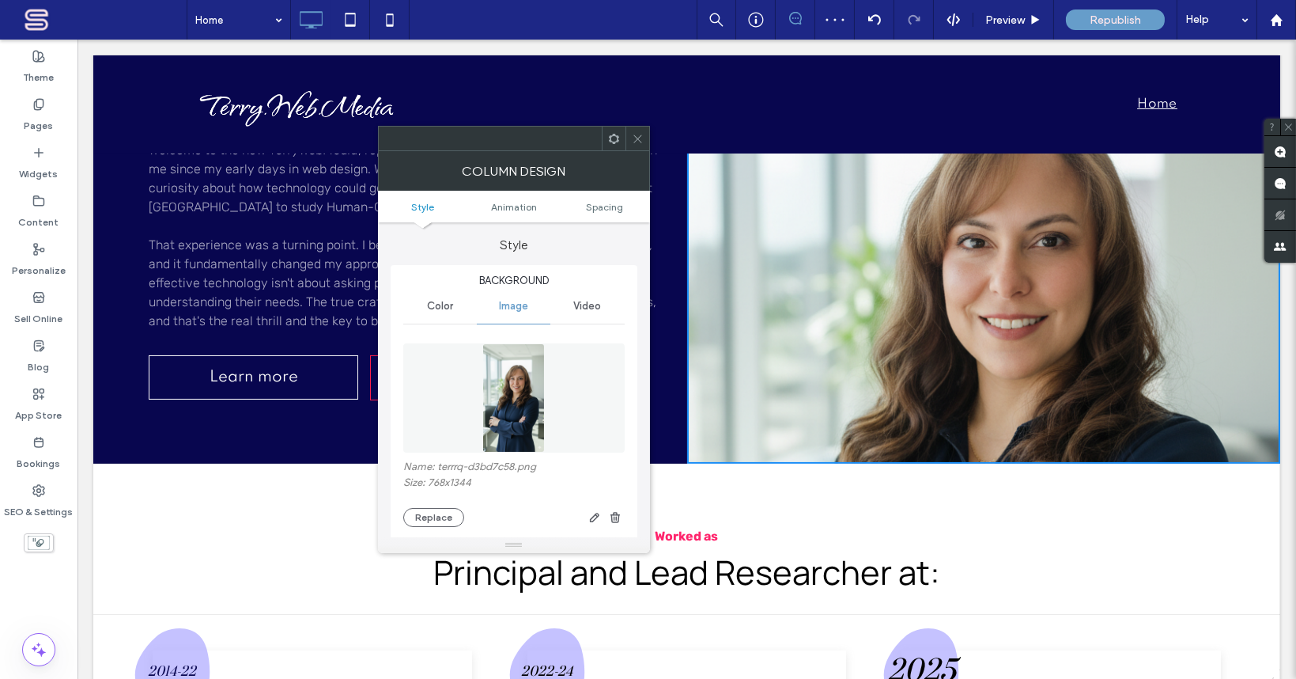
click at [636, 133] on icon at bounding box center [638, 139] width 12 height 12
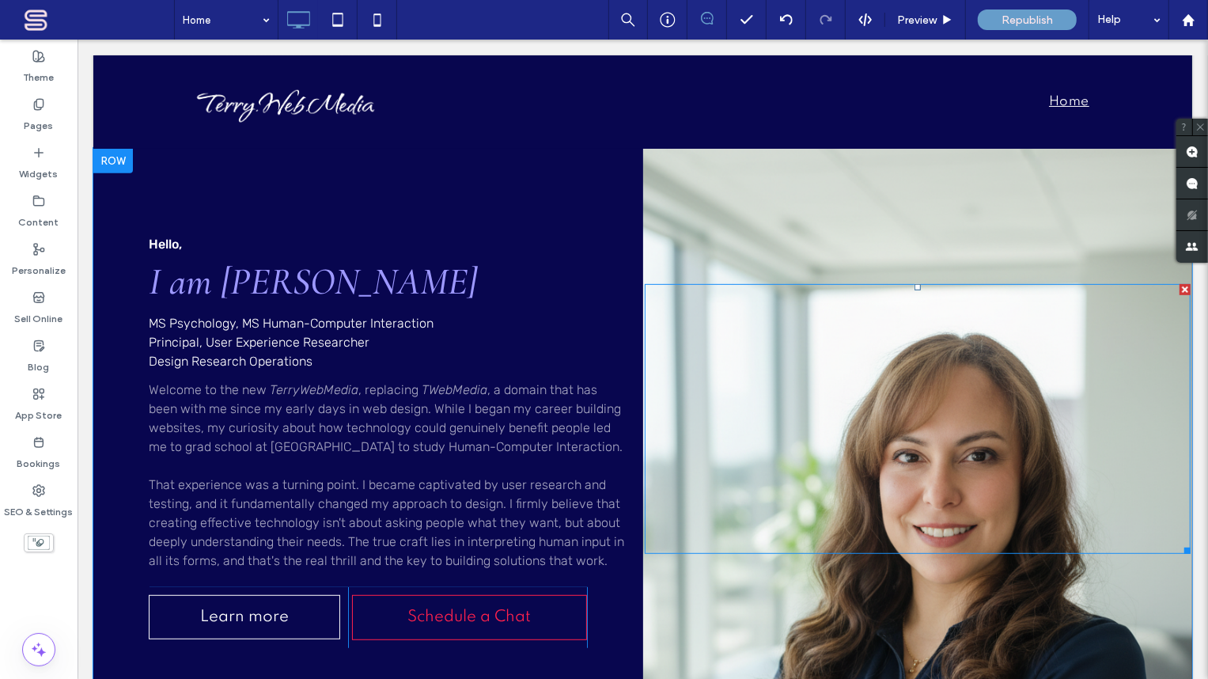
scroll to position [508, 0]
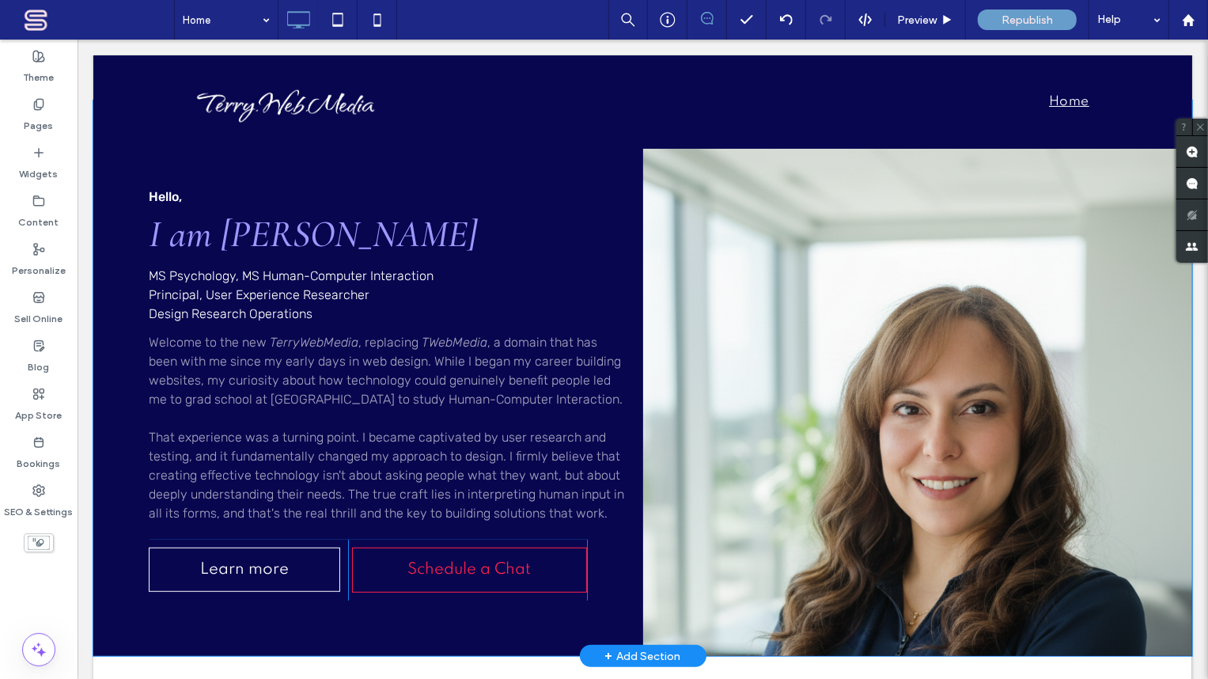
click at [1127, 578] on div "Click To Paste" at bounding box center [917, 377] width 550 height 555
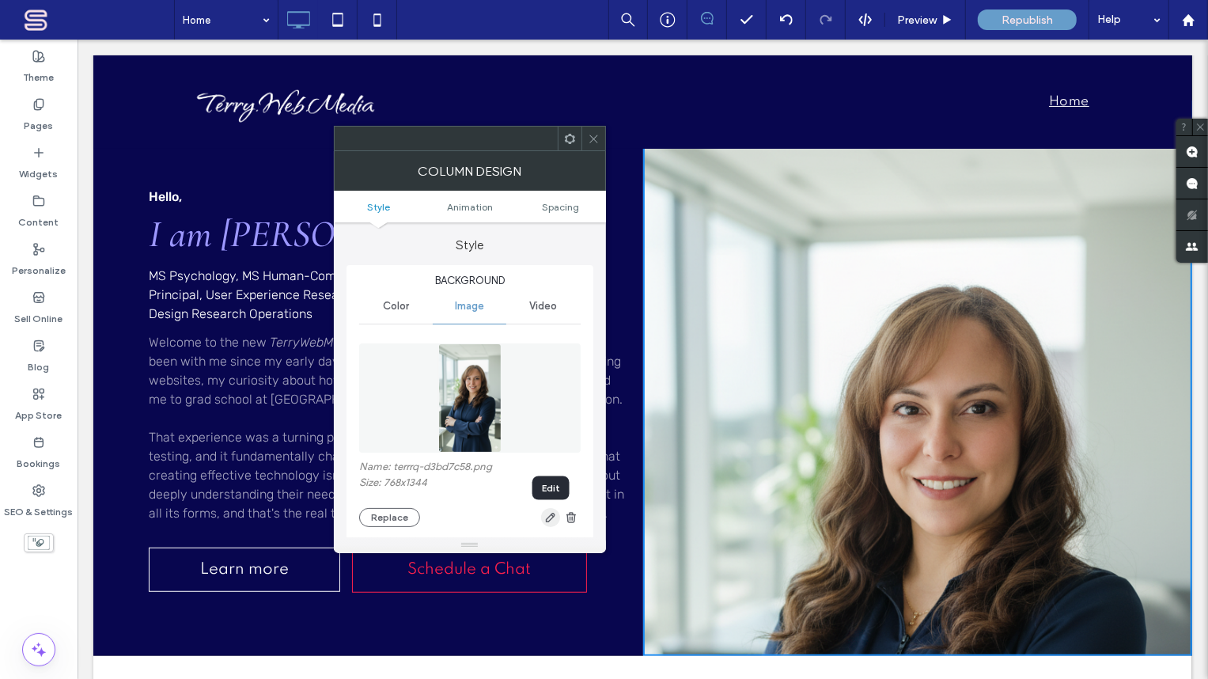
click at [551, 518] on icon "button" at bounding box center [550, 517] width 13 height 13
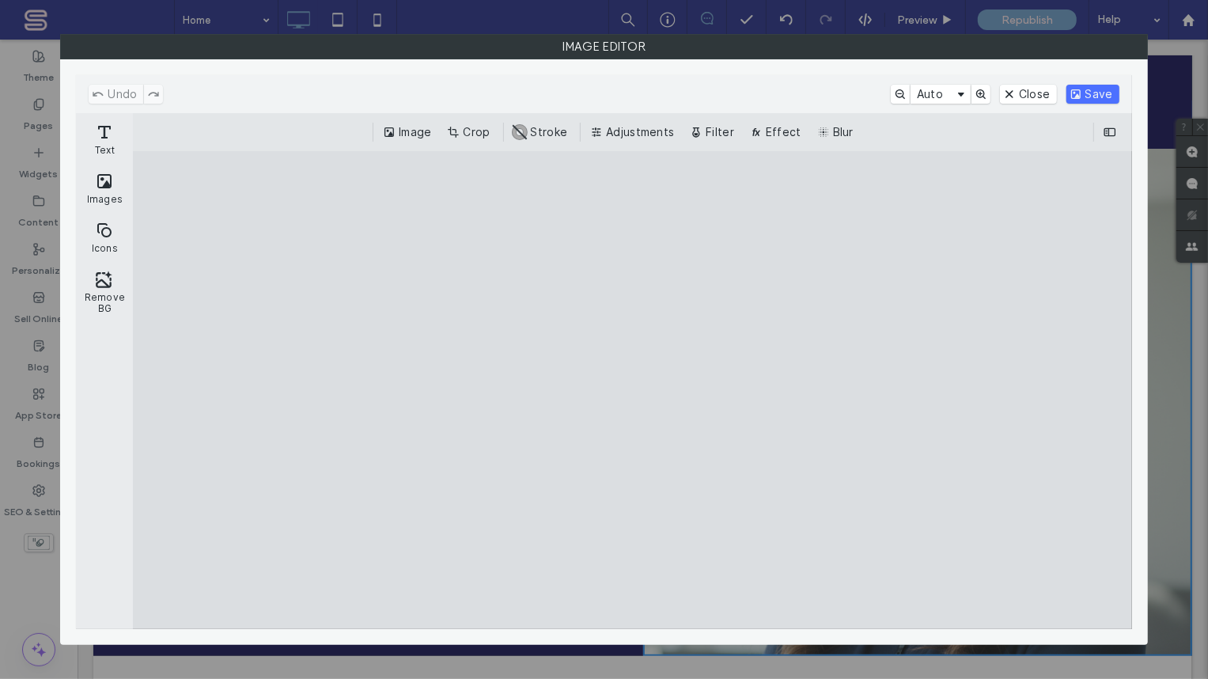
click at [632, 390] on cesdk-canvas "Editor canvas" at bounding box center [632, 390] width 0 height 0
click at [478, 138] on button "Crop" at bounding box center [470, 132] width 52 height 19
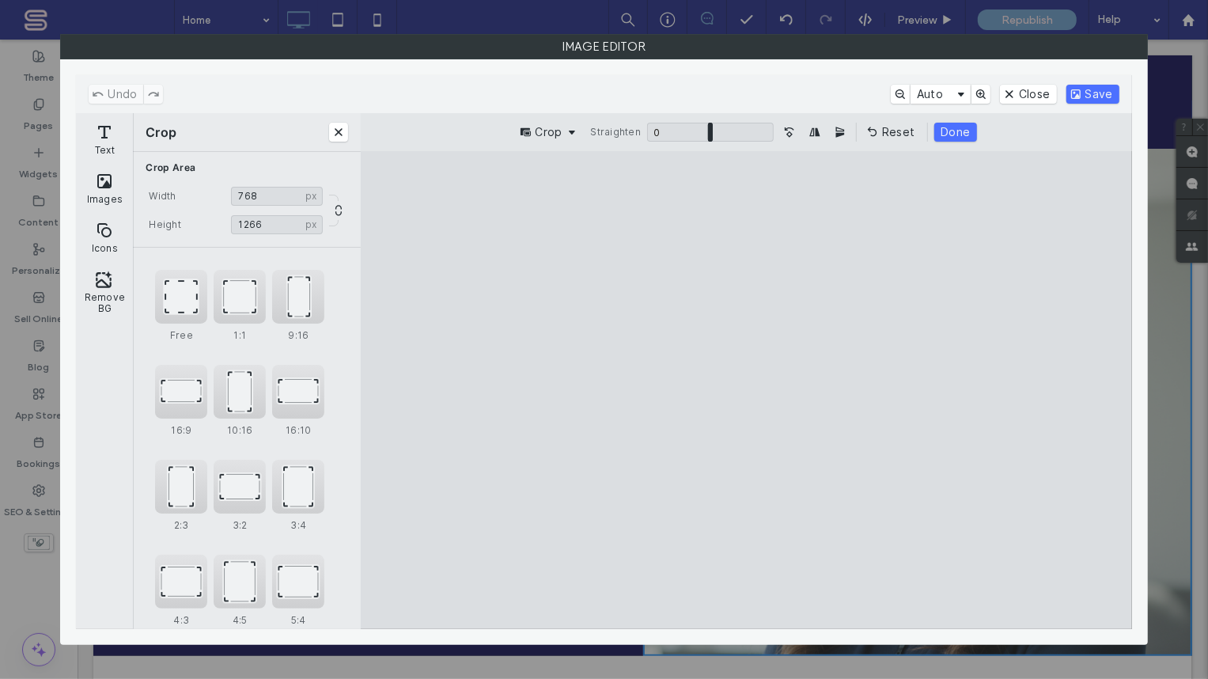
drag, startPoint x: 747, startPoint y: 582, endPoint x: 755, endPoint y: 560, distance: 23.5
click at [746, 390] on cesdk-canvas "Editor canvas" at bounding box center [746, 390] width 0 height 0
type input "****"
drag, startPoint x: 751, startPoint y: 200, endPoint x: 755, endPoint y: 225, distance: 24.8
click at [746, 390] on cesdk-canvas "Editor canvas" at bounding box center [746, 390] width 0 height 0
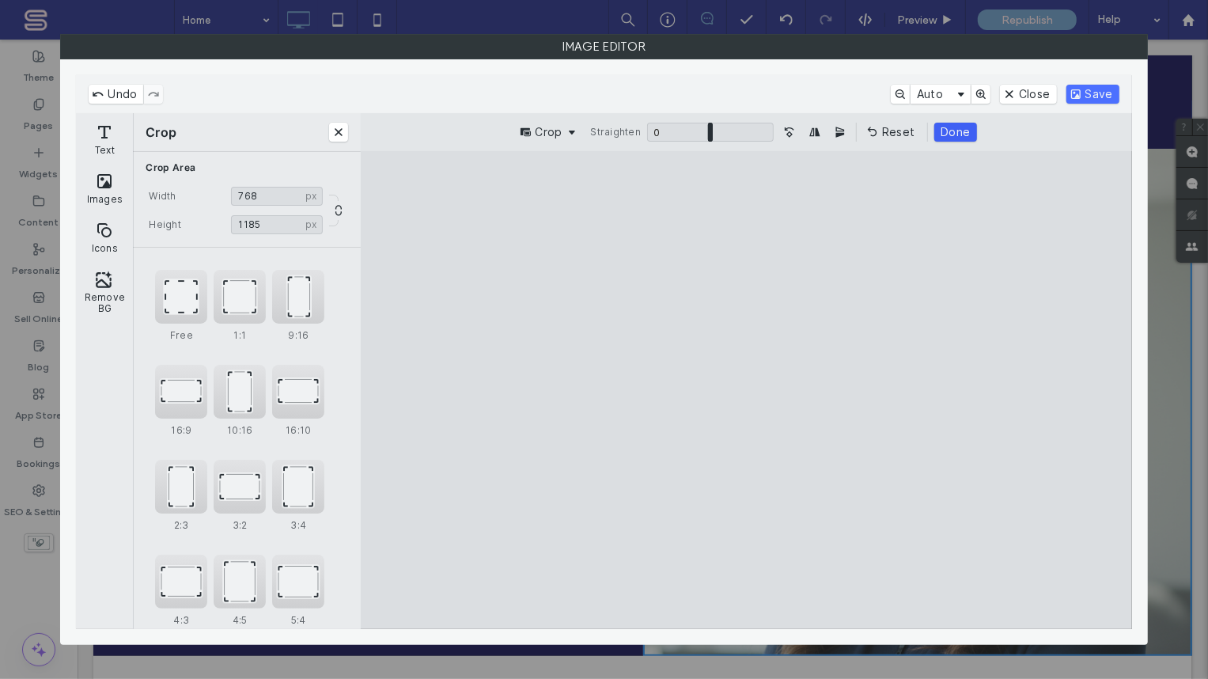
click at [949, 134] on button "Done" at bounding box center [955, 132] width 42 height 19
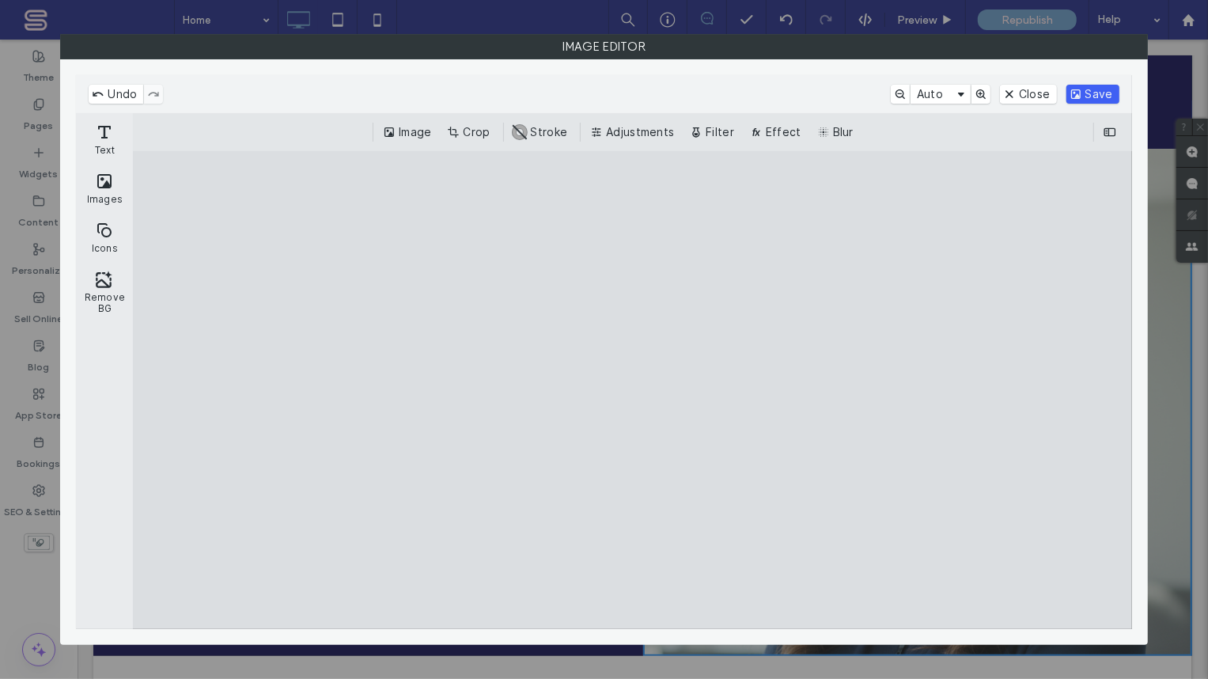
click at [1093, 94] on button "Save" at bounding box center [1092, 94] width 53 height 19
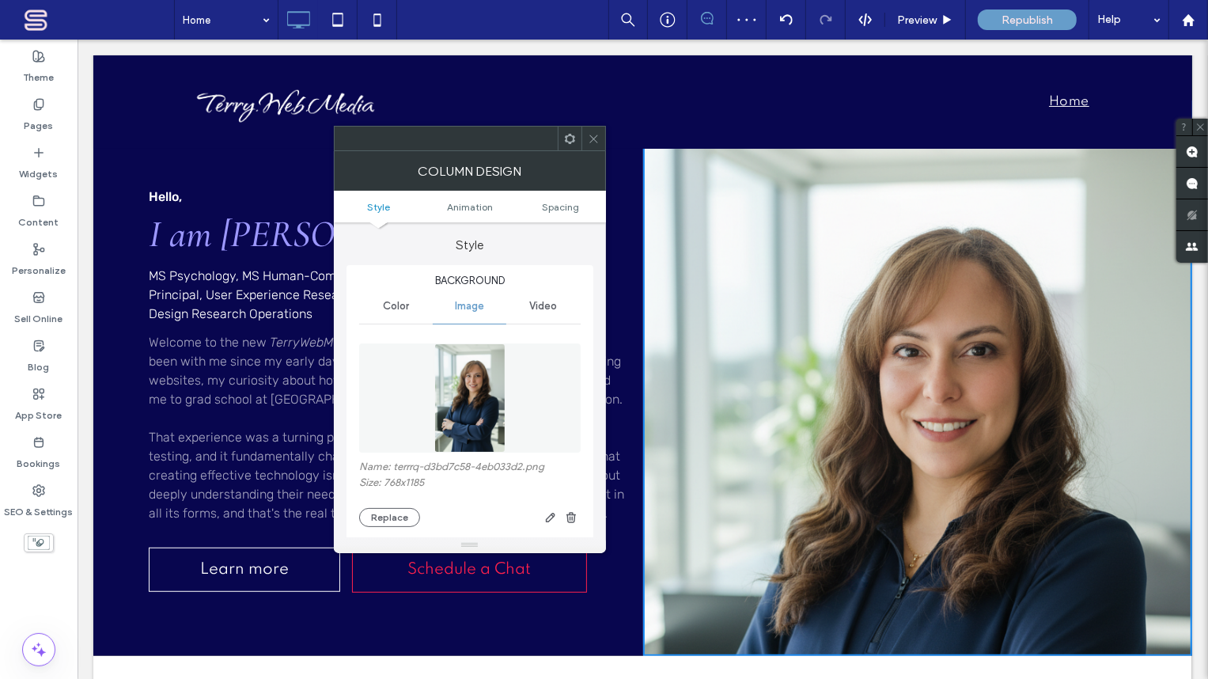
click at [595, 134] on icon at bounding box center [594, 139] width 12 height 12
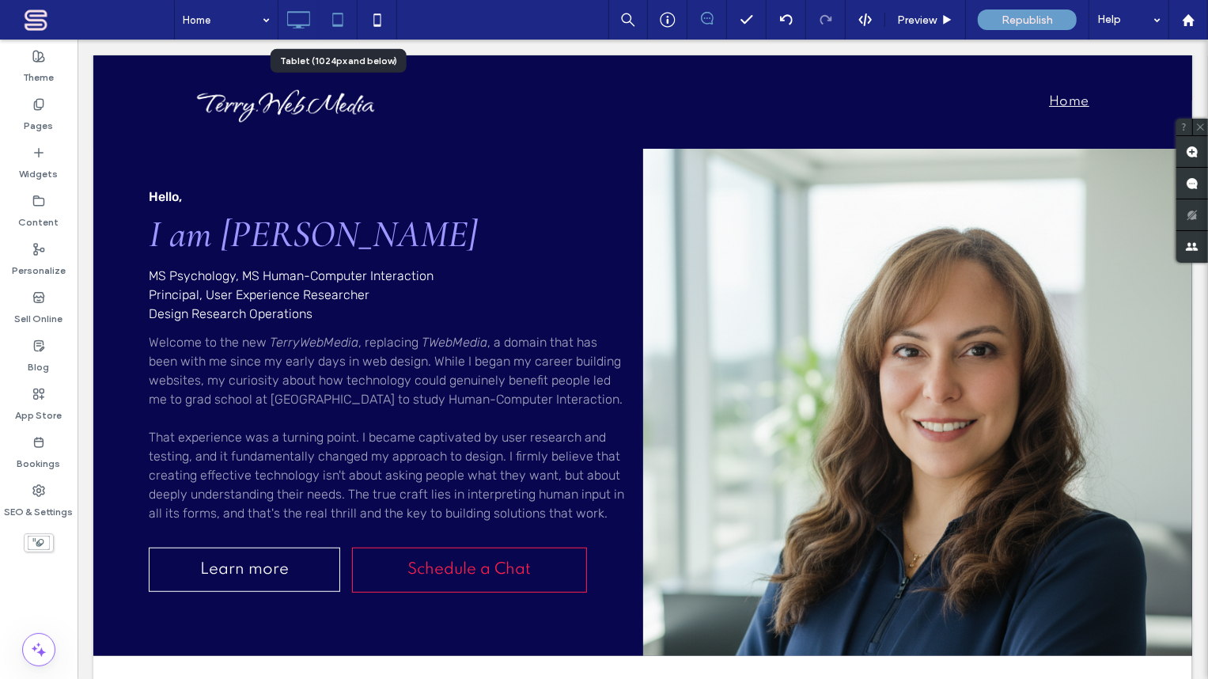
drag, startPoint x: 342, startPoint y: 23, endPoint x: 338, endPoint y: 33, distance: 11.0
click at [343, 23] on icon at bounding box center [338, 20] width 32 height 32
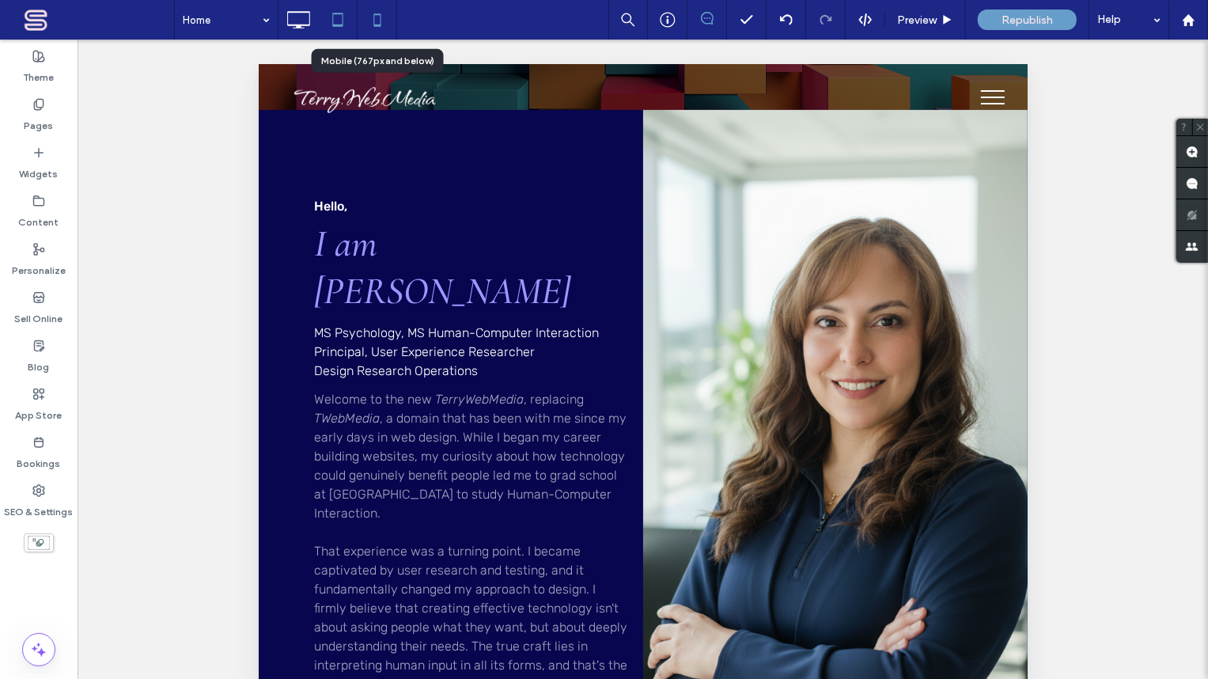
click at [379, 23] on icon at bounding box center [378, 20] width 32 height 32
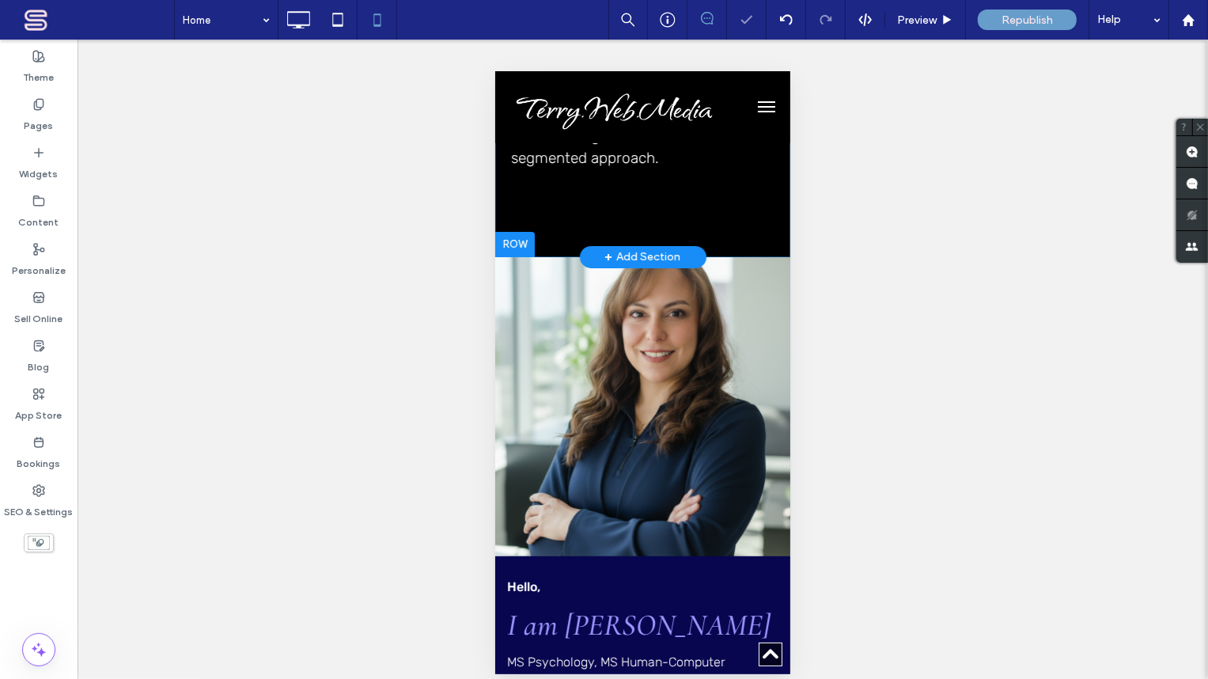
scroll to position [383, 0]
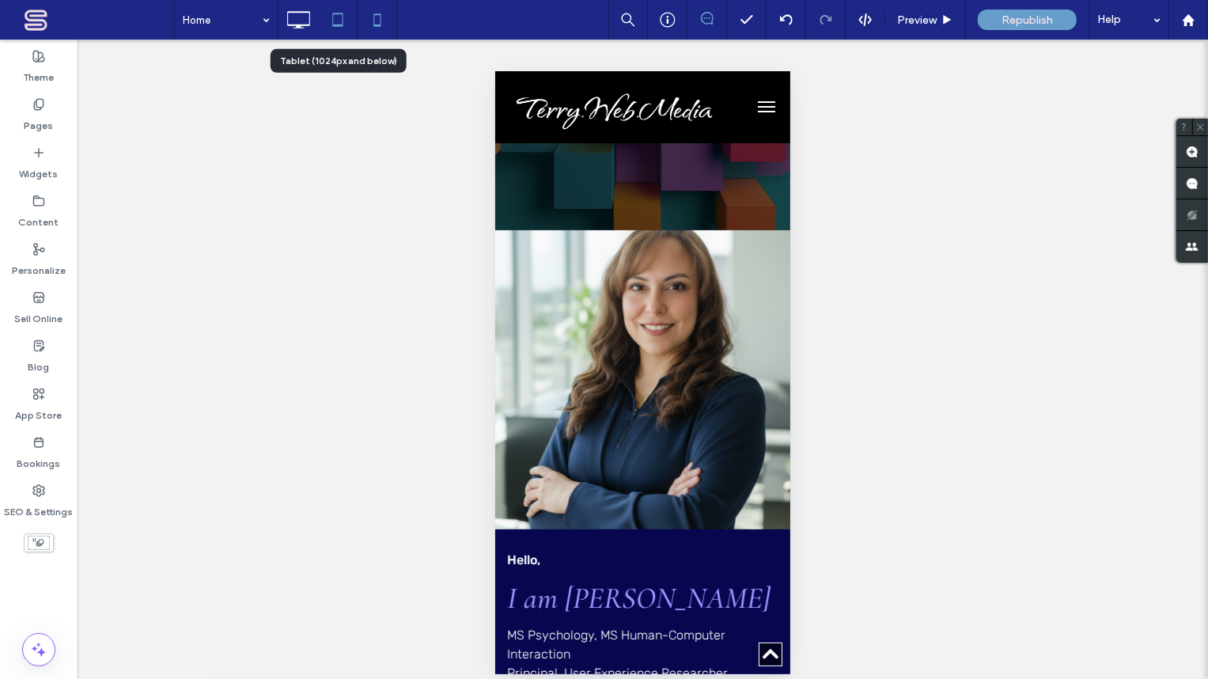
click at [336, 22] on icon at bounding box center [338, 20] width 32 height 32
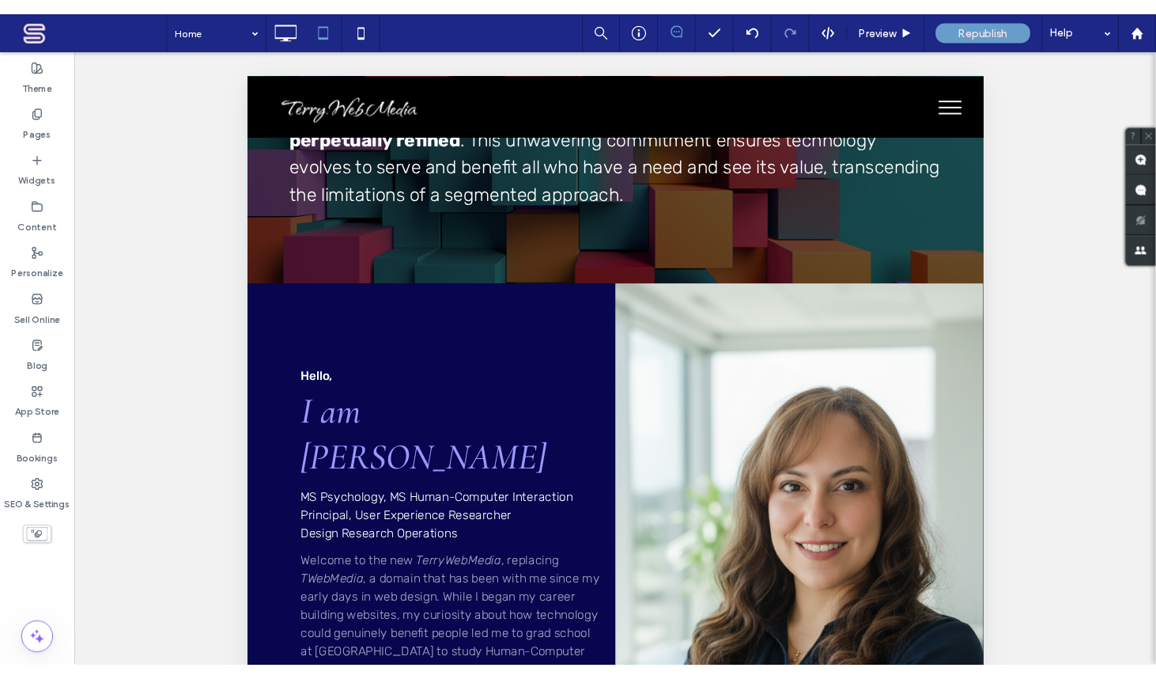
scroll to position [0, 0]
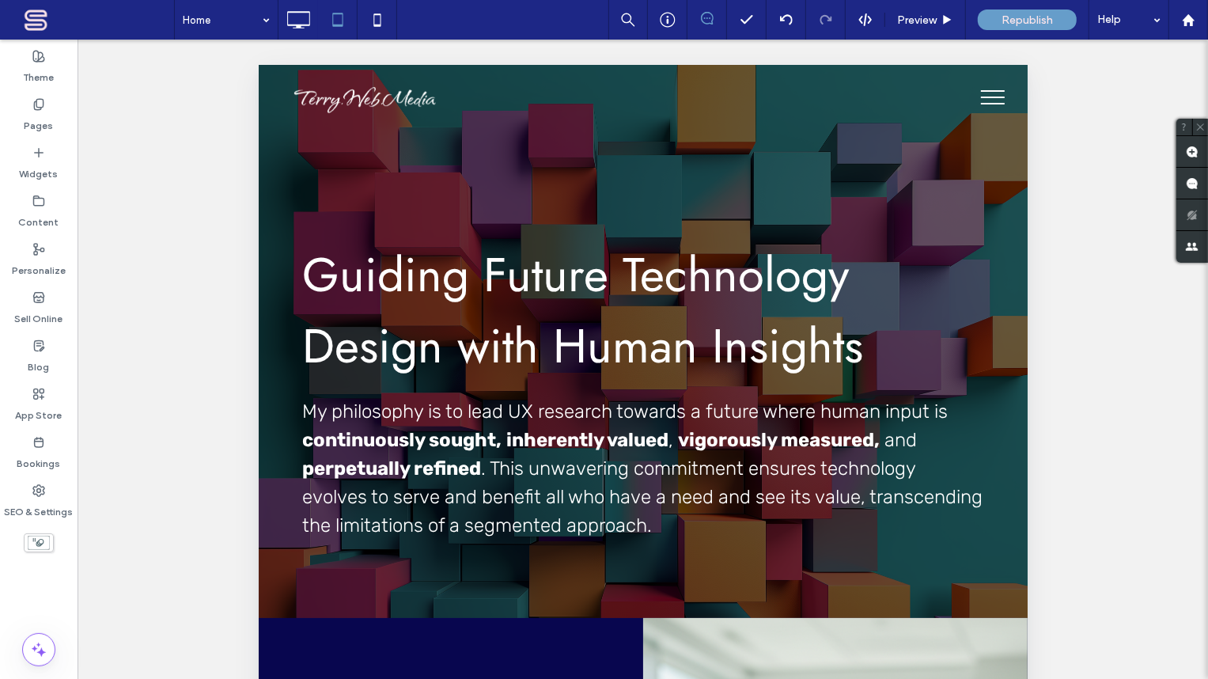
drag, startPoint x: 1021, startPoint y: 221, endPoint x: 1289, endPoint y: 206, distance: 268.6
click at [1042, 16] on span "Republish" at bounding box center [1026, 19] width 51 height 13
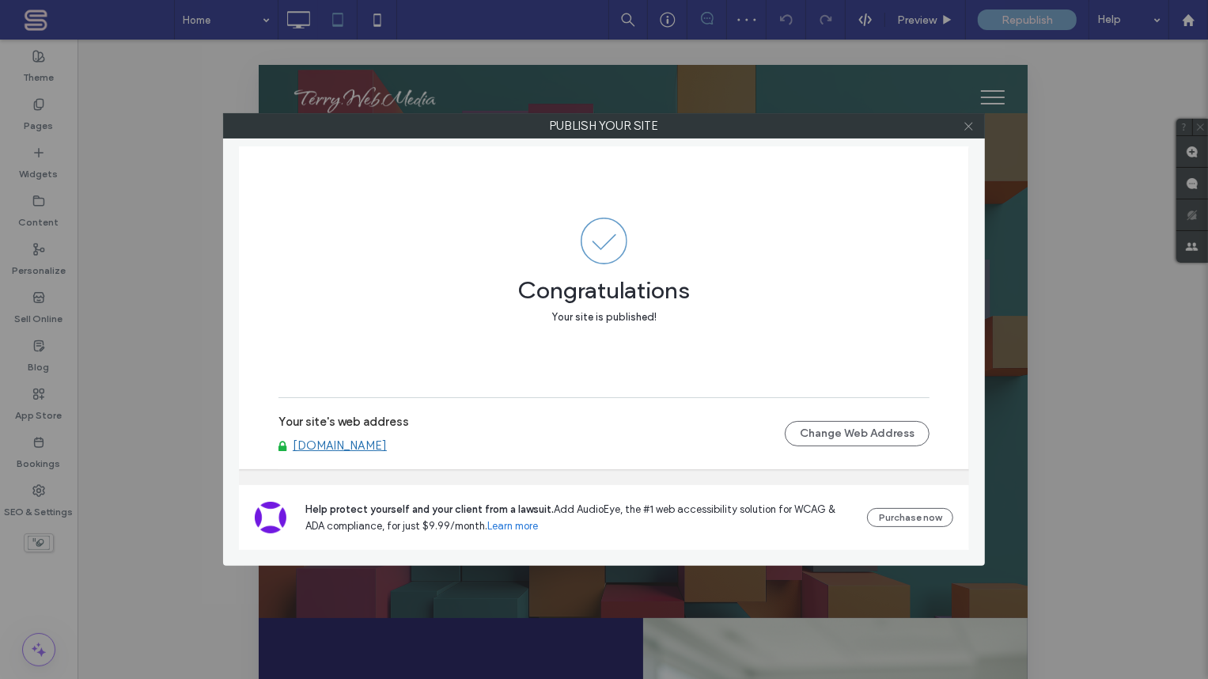
click at [971, 120] on icon at bounding box center [969, 126] width 12 height 12
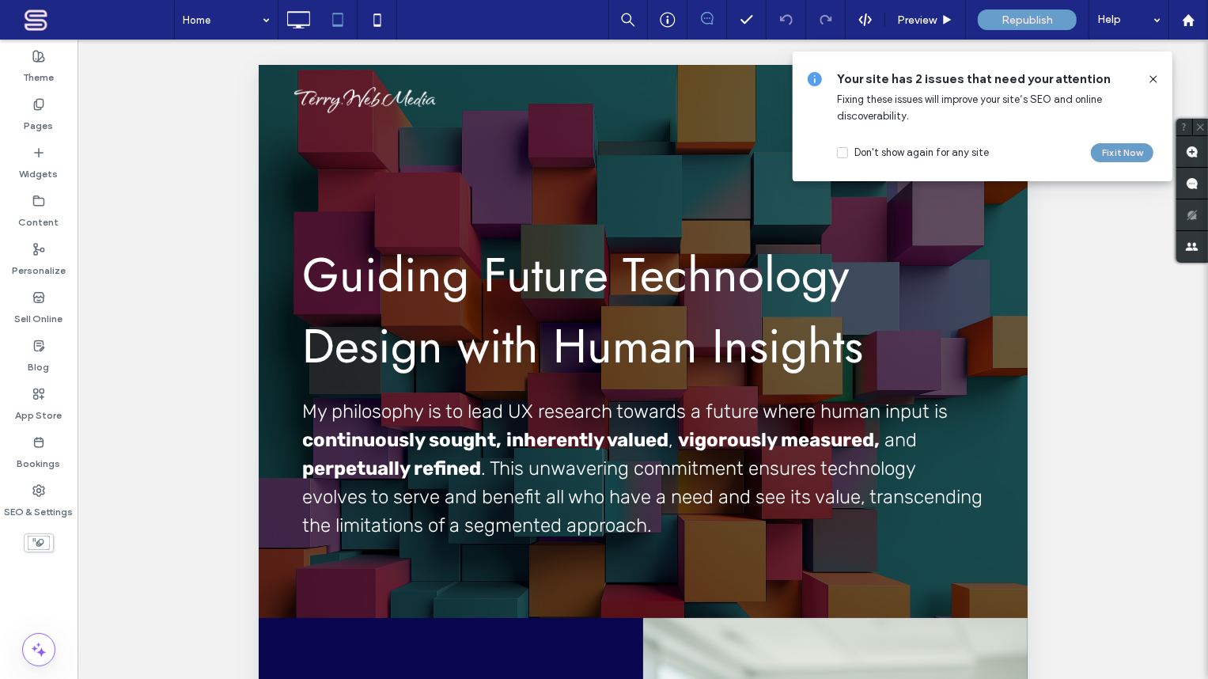
click at [1155, 78] on use at bounding box center [1152, 78] width 7 height 7
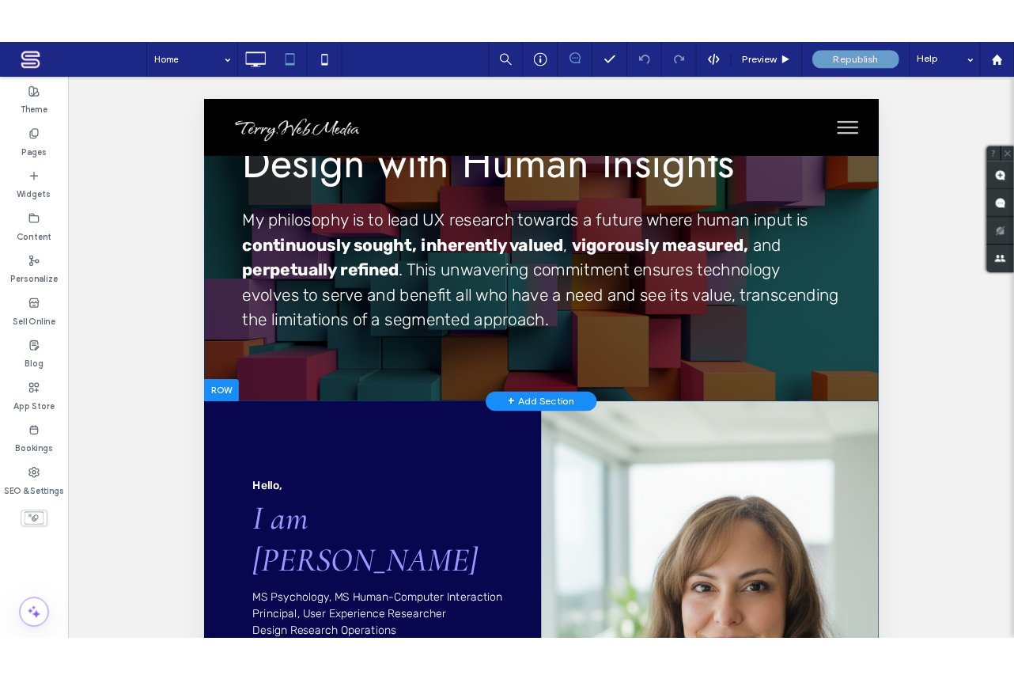
scroll to position [384, 0]
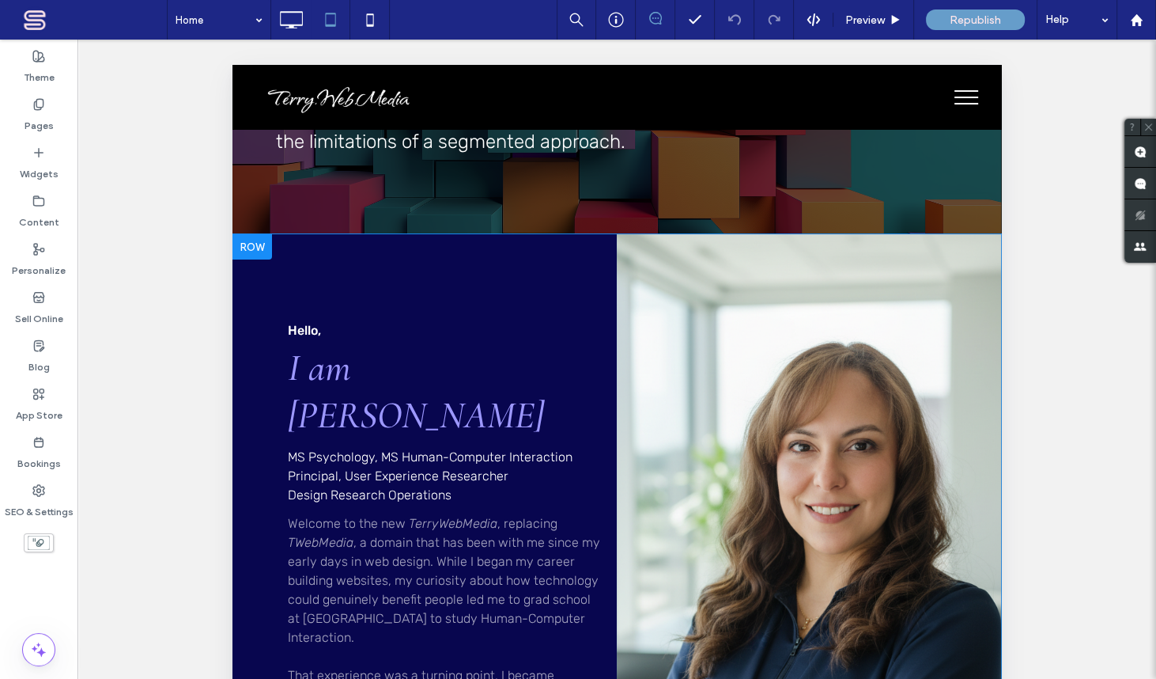
click at [847, 313] on div "Click To Paste" at bounding box center [809, 592] width 384 height 717
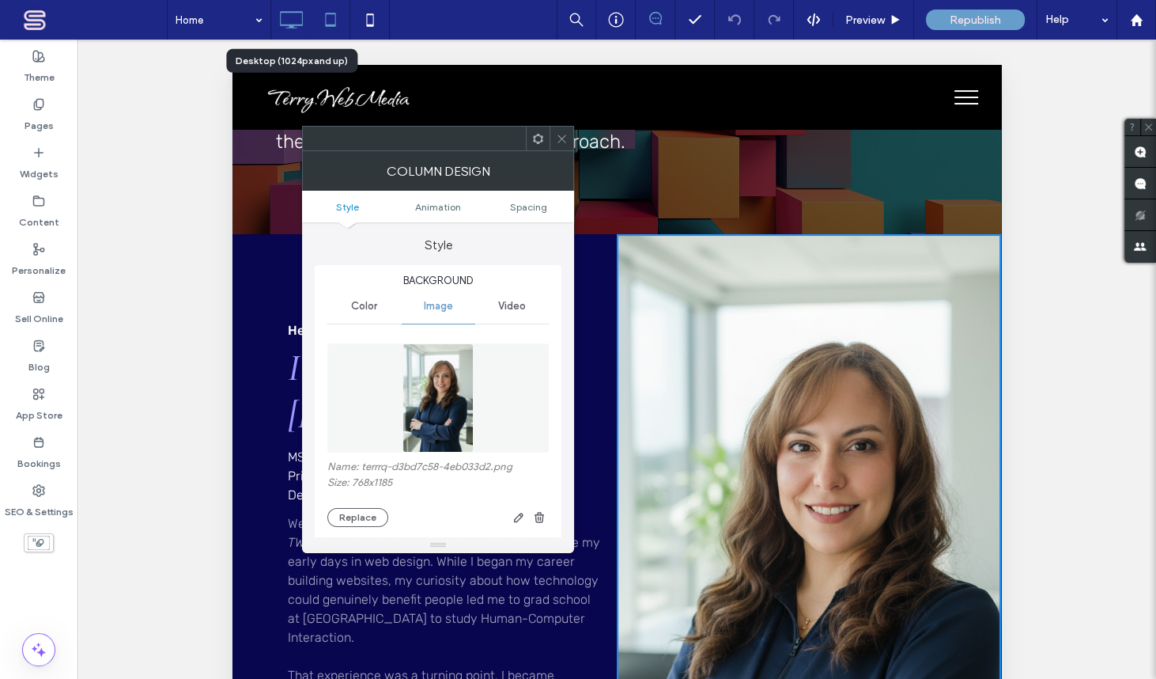
click at [290, 17] on icon at bounding box center [291, 20] width 32 height 32
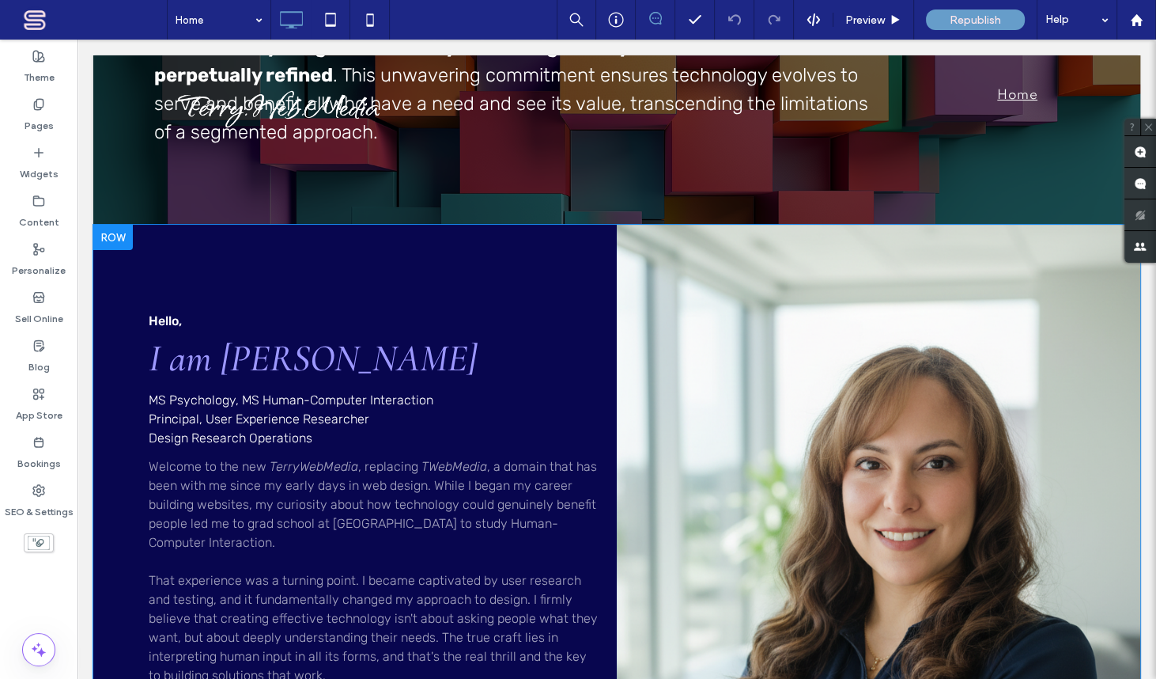
click at [1036, 312] on div "Click To Paste" at bounding box center [879, 521] width 524 height 593
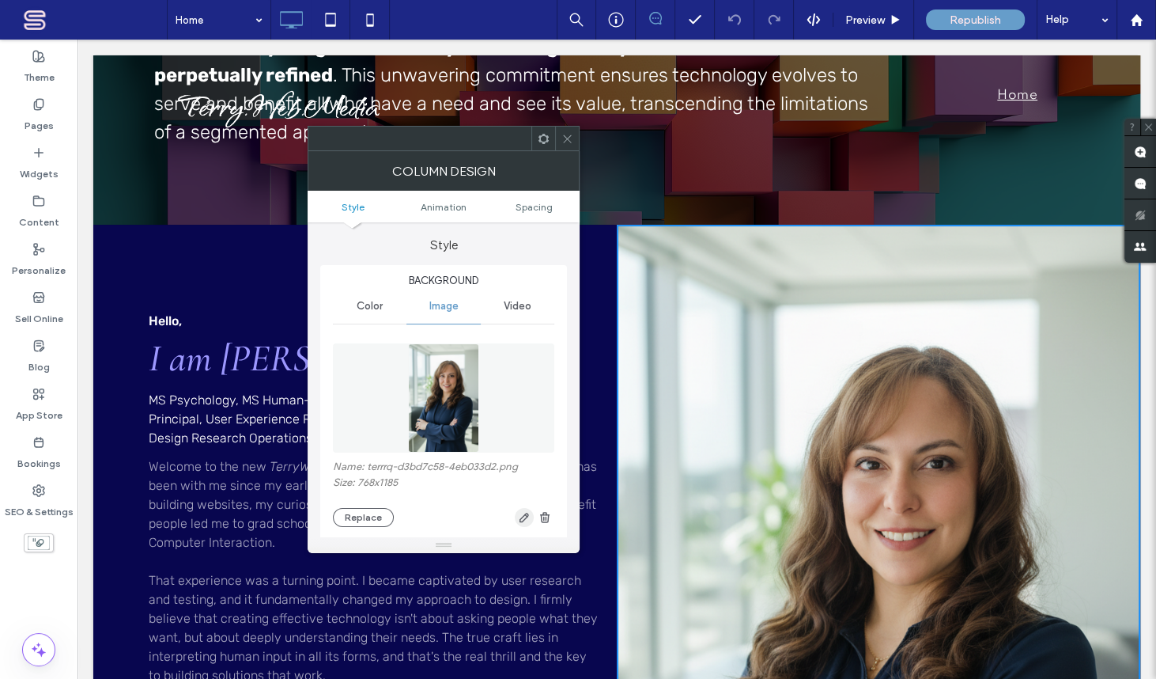
click at [522, 518] on use "button" at bounding box center [524, 517] width 9 height 9
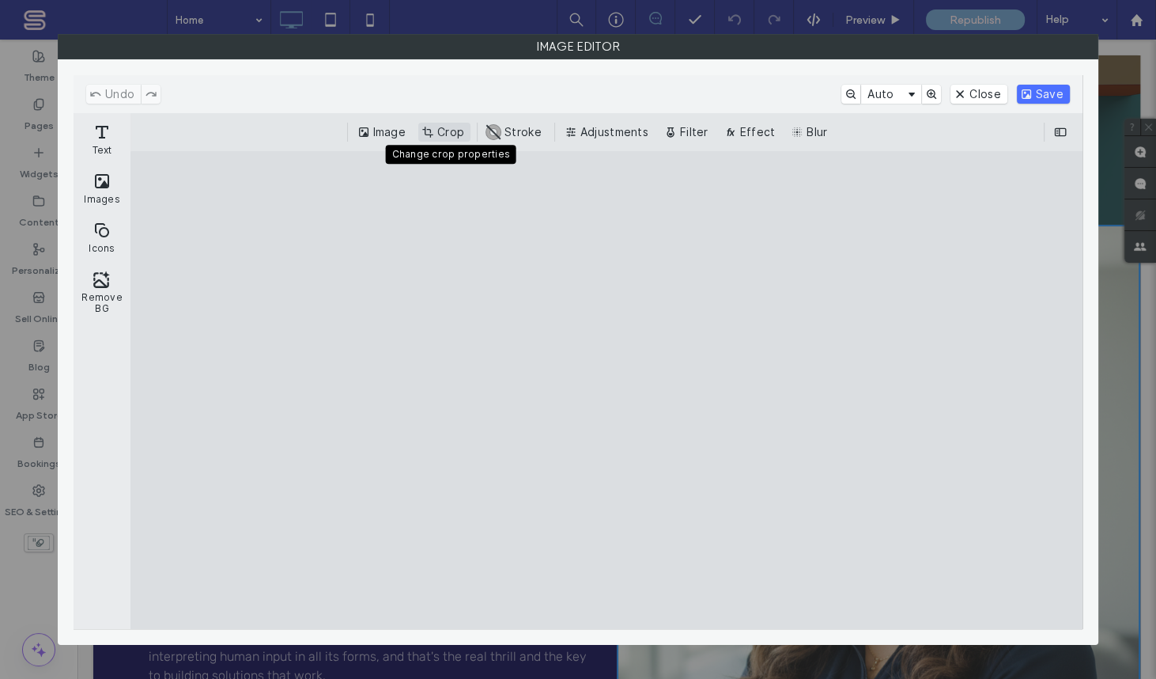
click at [448, 129] on button "Crop" at bounding box center [444, 132] width 52 height 19
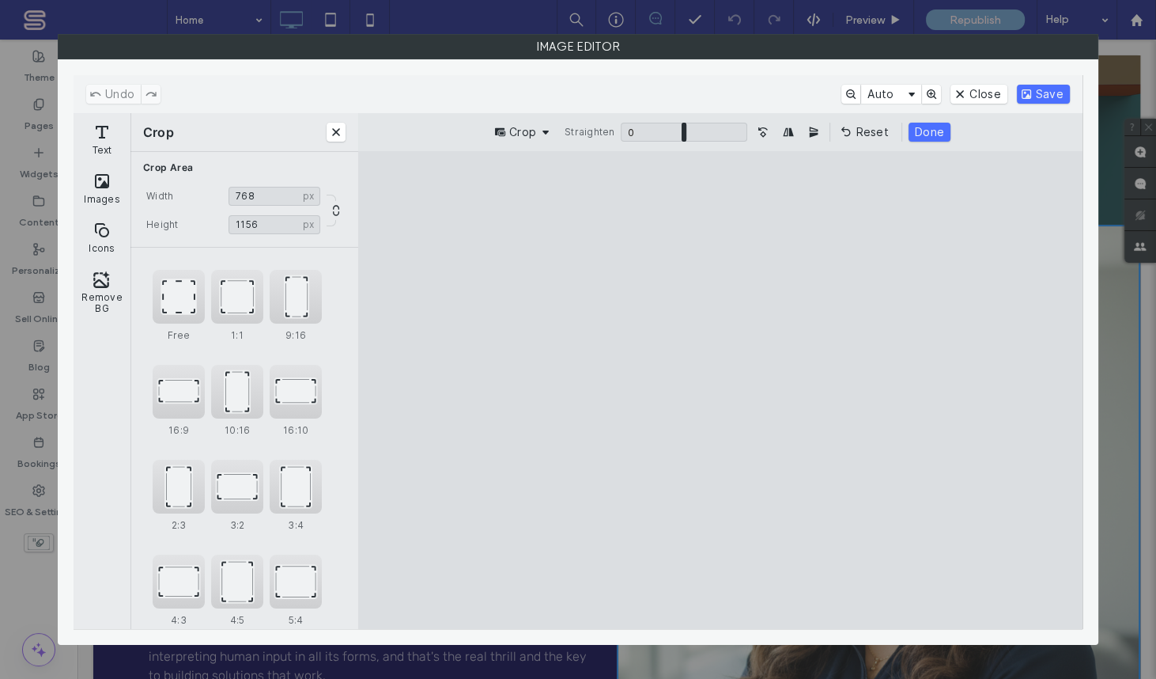
drag, startPoint x: 721, startPoint y: 199, endPoint x: 721, endPoint y: 208, distance: 9.5
click at [721, 390] on cesdk-canvas "Editor canvas" at bounding box center [721, 390] width 0 height 0
type input "****"
click at [721, 390] on cesdk-canvas "Editor canvas" at bounding box center [721, 390] width 0 height 0
click at [926, 133] on button "Done" at bounding box center [930, 132] width 42 height 19
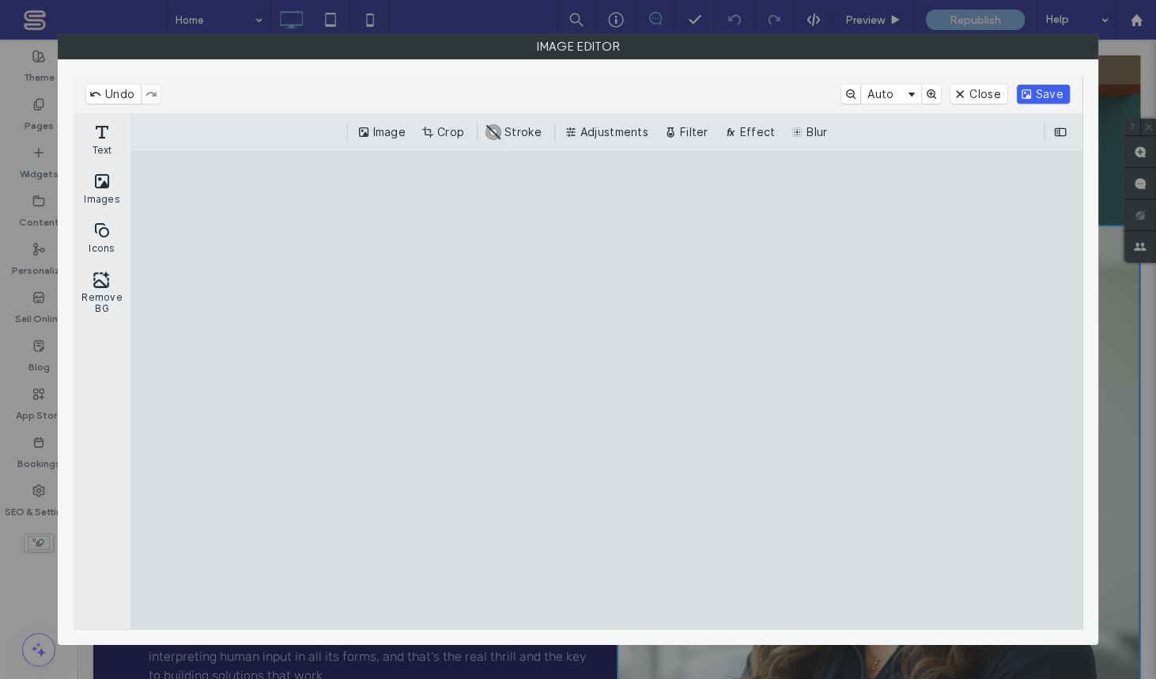
click at [1048, 93] on button "Save" at bounding box center [1043, 94] width 53 height 19
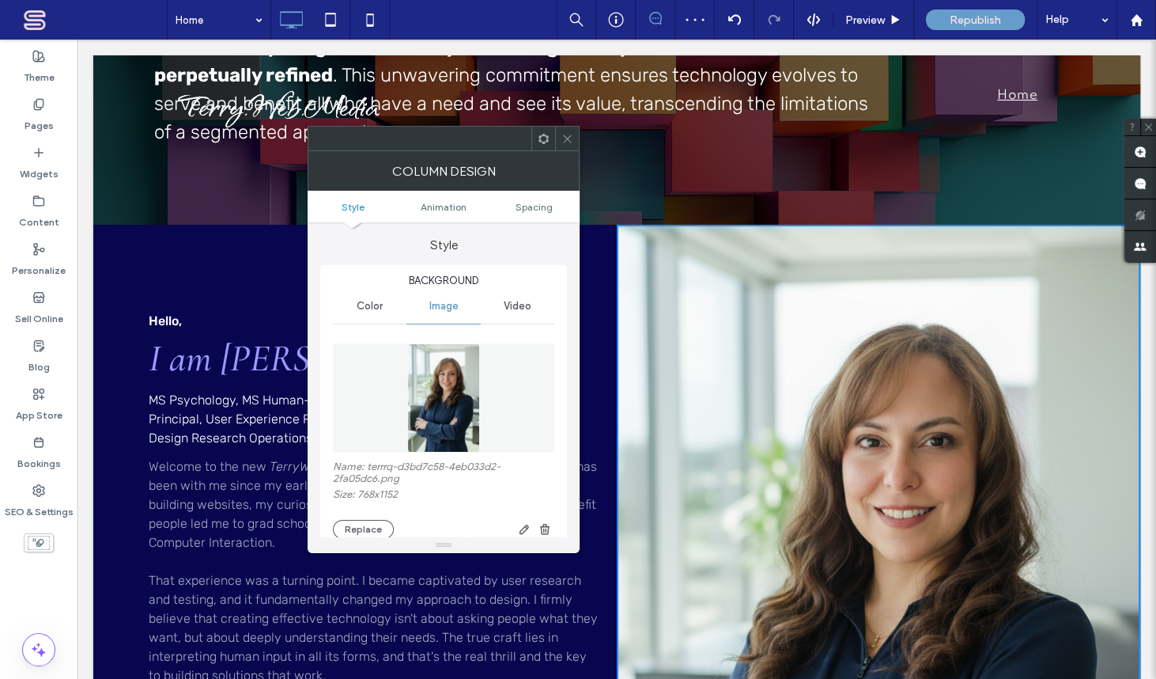
click at [567, 138] on use at bounding box center [567, 138] width 8 height 8
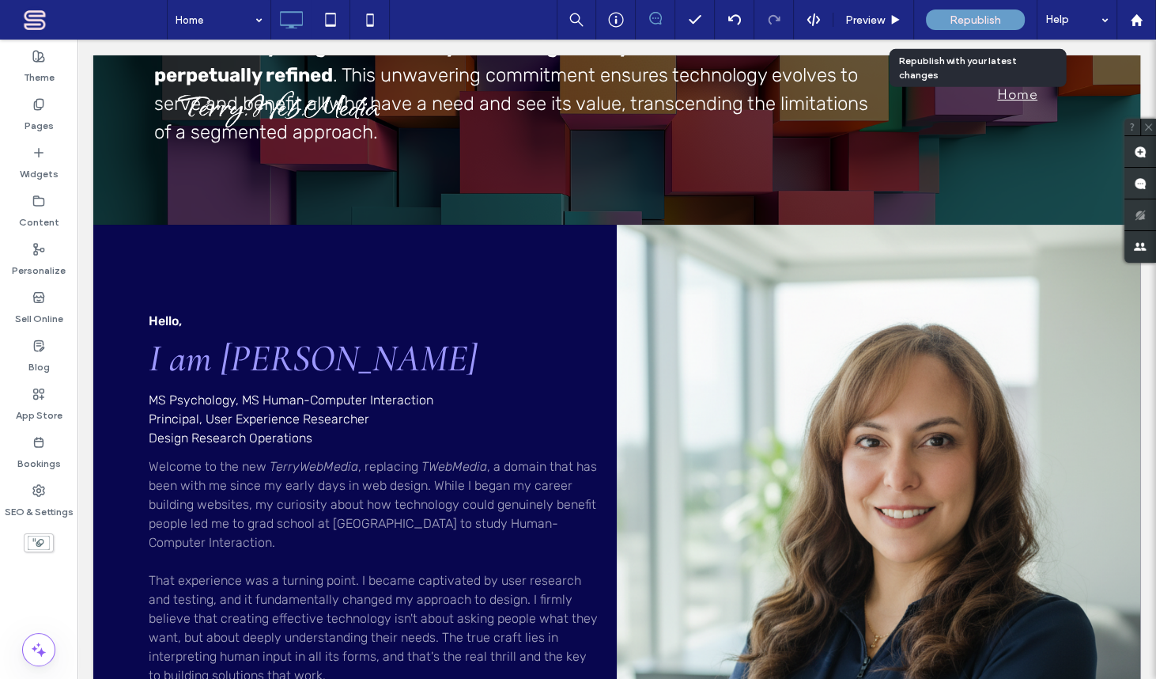
click at [990, 20] on span "Republish" at bounding box center [975, 19] width 51 height 13
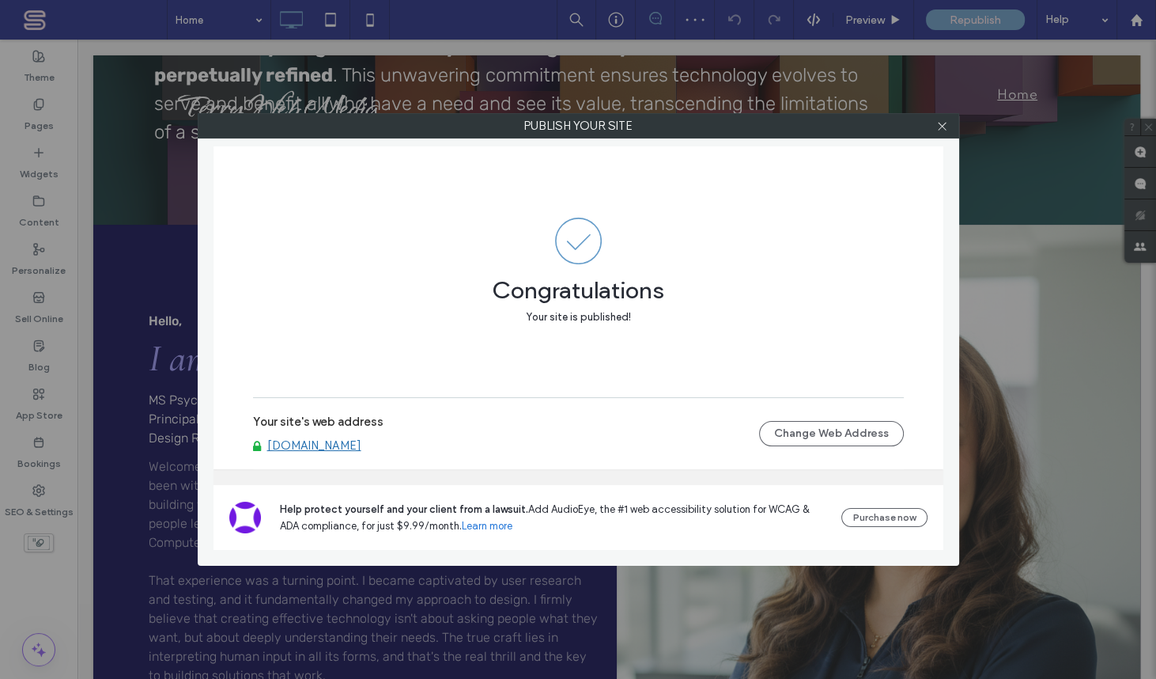
drag, startPoint x: 941, startPoint y: 123, endPoint x: 926, endPoint y: 132, distance: 18.4
click at [941, 123] on icon at bounding box center [943, 126] width 12 height 12
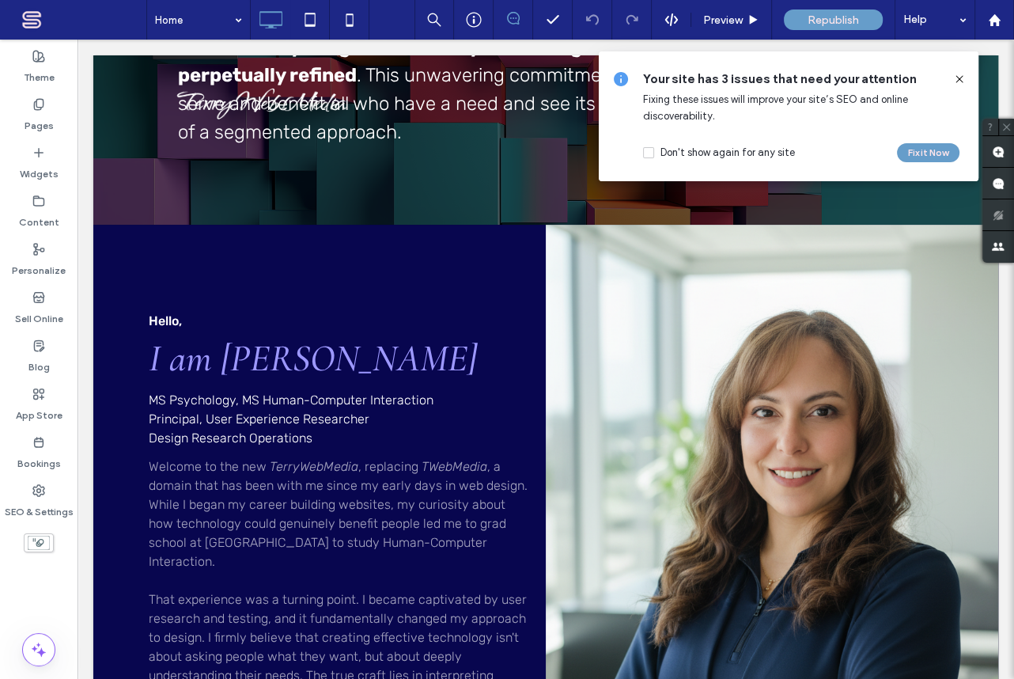
click at [956, 79] on icon at bounding box center [959, 79] width 13 height 13
